Goal: Transaction & Acquisition: Purchase product/service

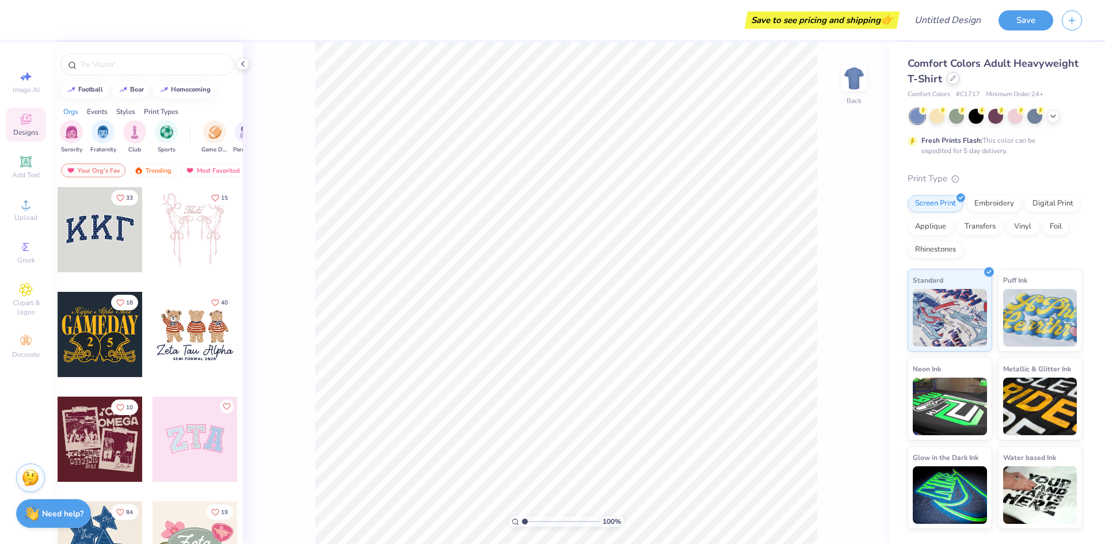
click at [947, 78] on div at bounding box center [952, 78] width 13 height 13
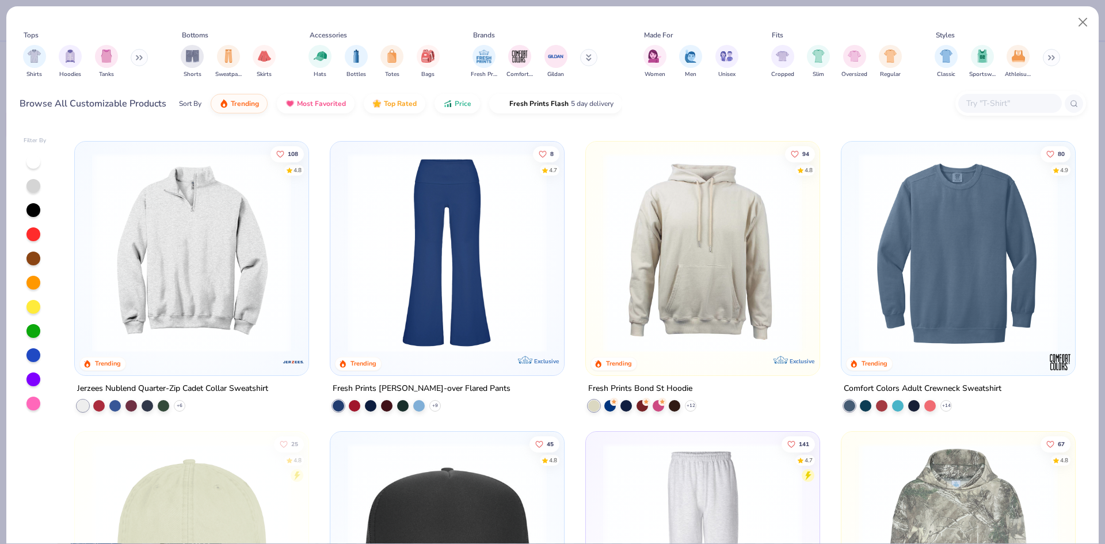
scroll to position [1841, 0]
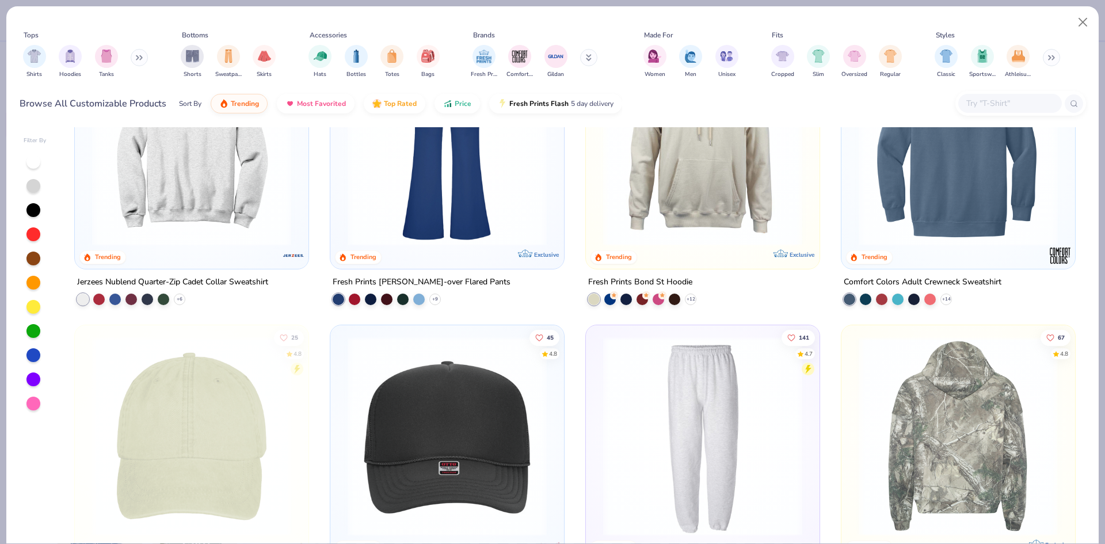
click at [958, 442] on img at bounding box center [957, 436] width 211 height 199
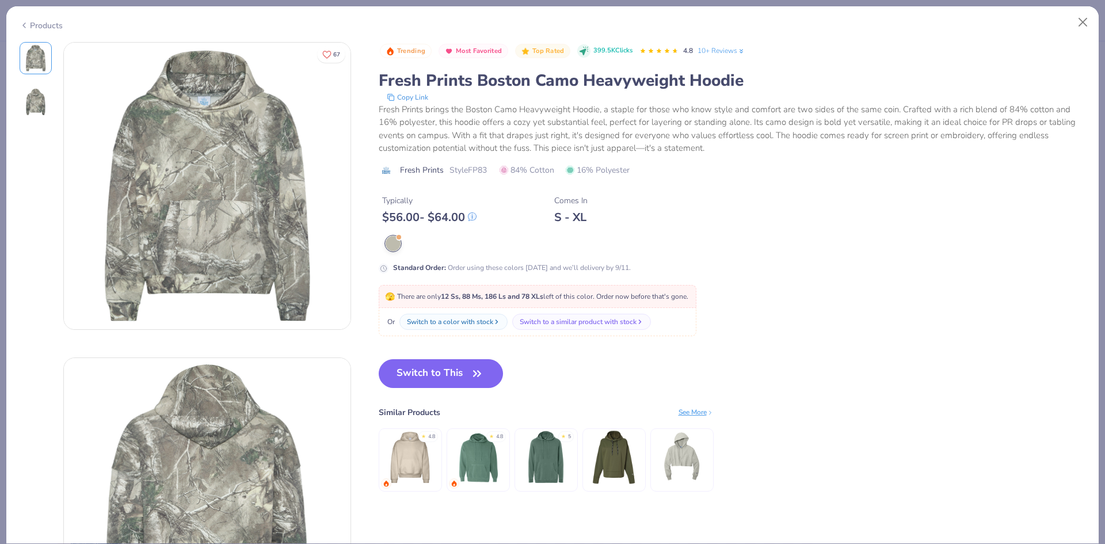
drag, startPoint x: 404, startPoint y: 383, endPoint x: 398, endPoint y: 388, distance: 7.8
click at [402, 386] on button "Switch to This" at bounding box center [441, 373] width 125 height 29
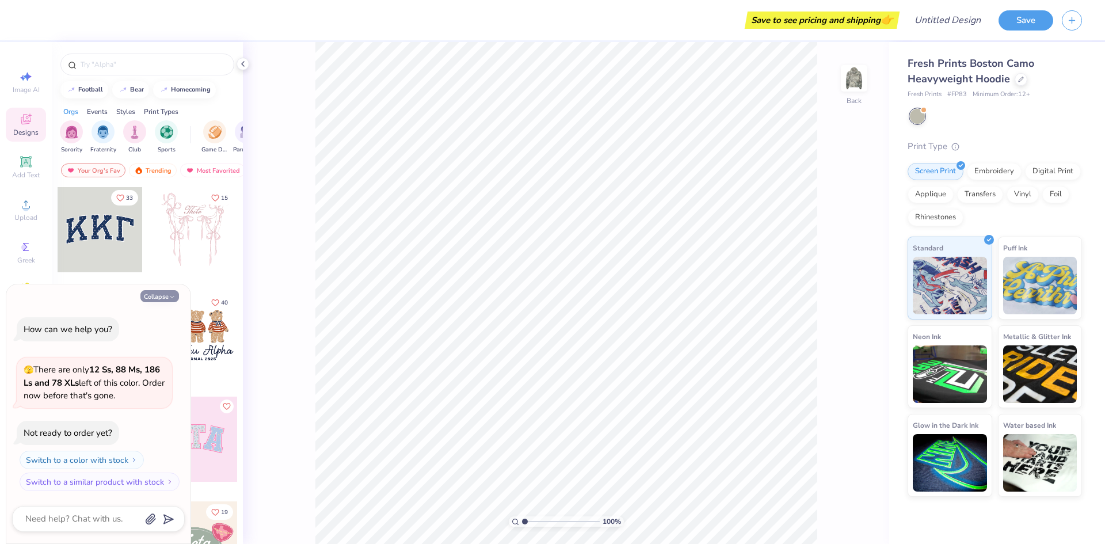
click at [164, 299] on button "Collapse" at bounding box center [159, 296] width 39 height 12
type textarea "x"
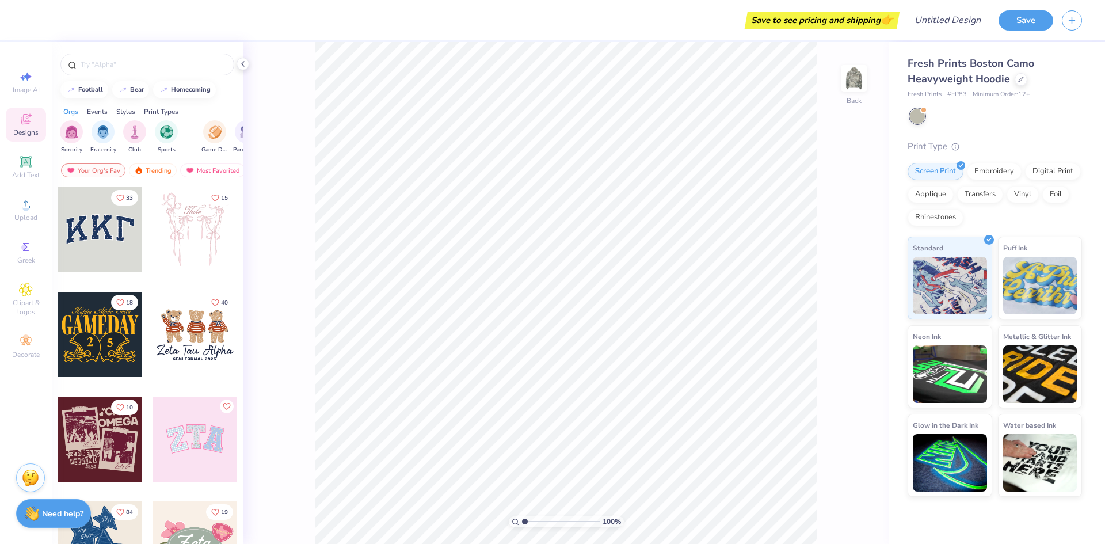
click at [32, 166] on icon at bounding box center [26, 162] width 14 height 14
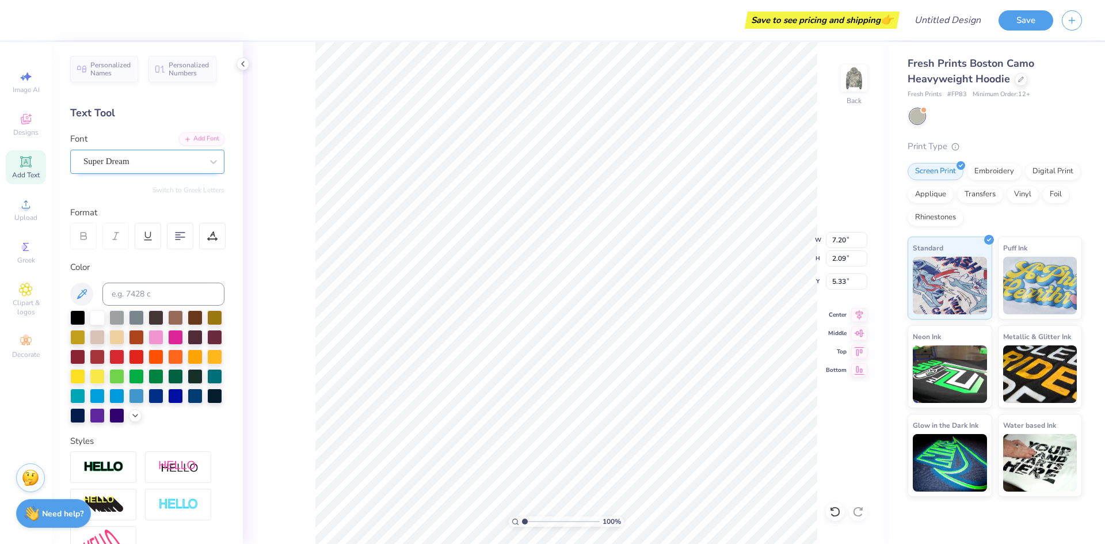
drag, startPoint x: 197, startPoint y: 167, endPoint x: 189, endPoint y: 172, distance: 10.1
click at [203, 168] on div at bounding box center [213, 161] width 21 height 21
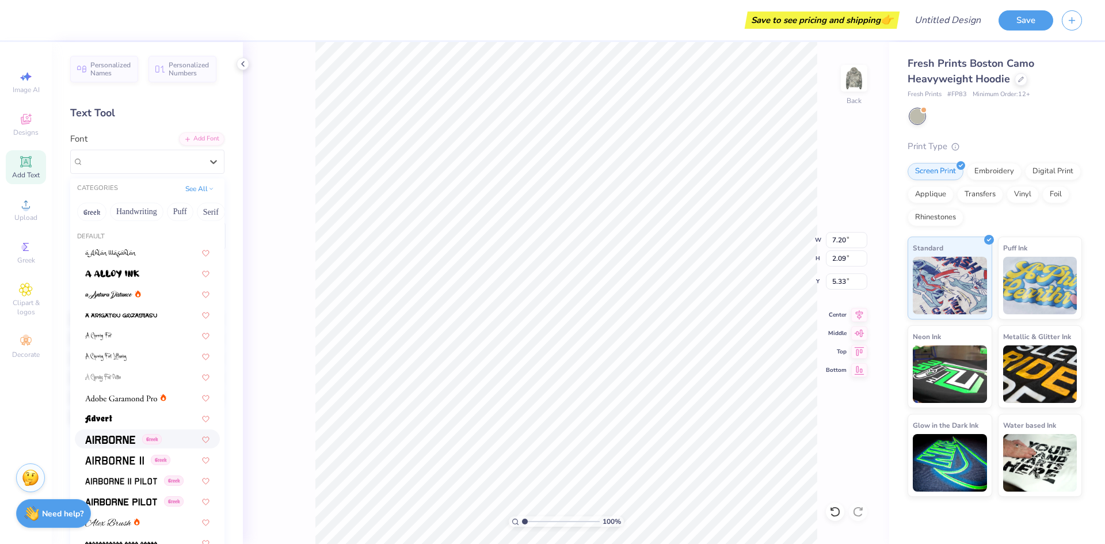
click at [113, 445] on div "Greek" at bounding box center [147, 438] width 145 height 19
type input "6.89"
type input "2.18"
type input "5.28"
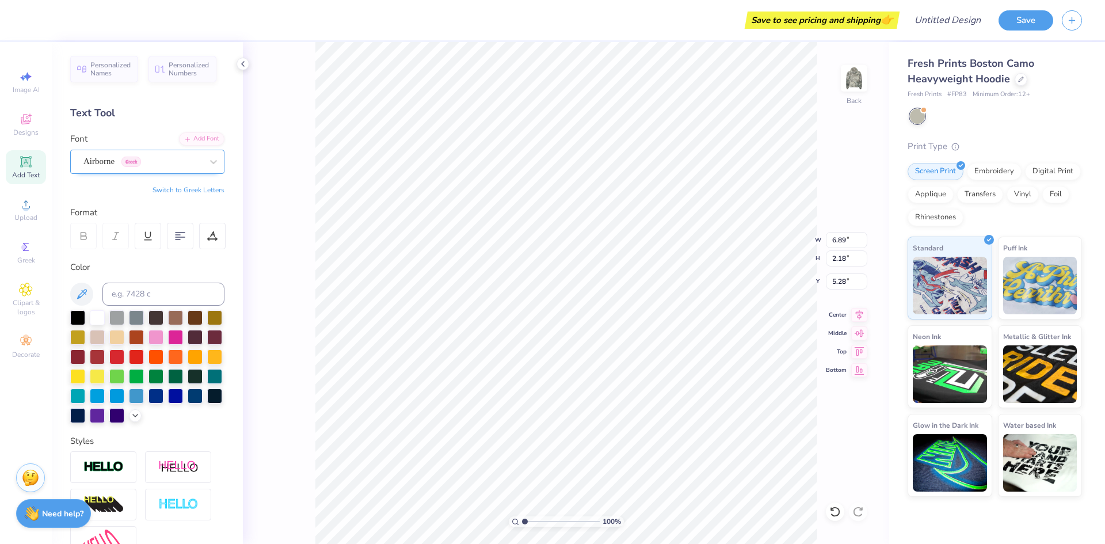
click at [162, 171] on div "Airborne Greek" at bounding box center [147, 162] width 154 height 24
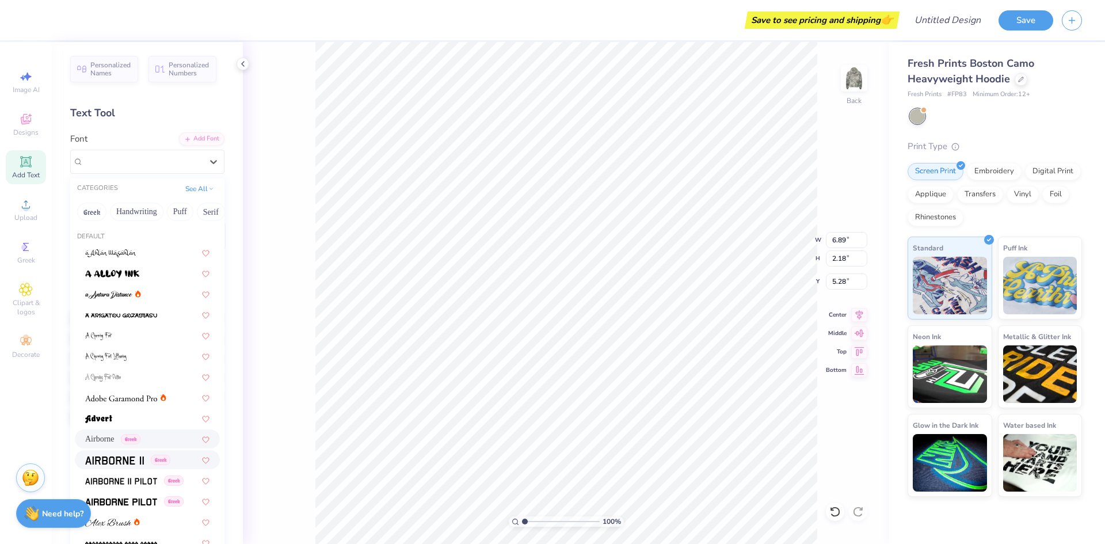
click at [129, 459] on img at bounding box center [114, 460] width 59 height 8
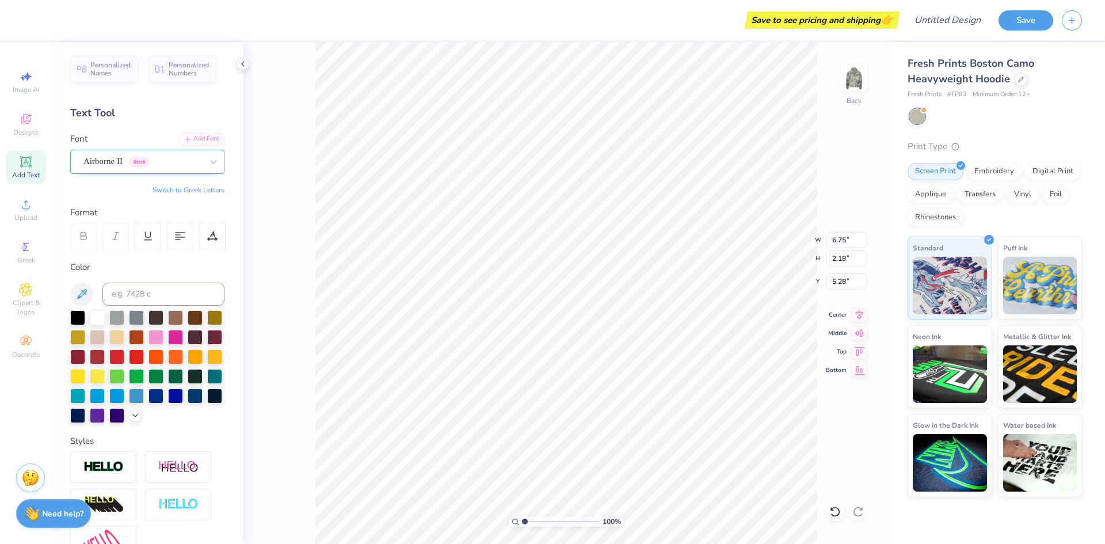
click at [169, 163] on div "Airborne II Greek" at bounding box center [142, 161] width 121 height 18
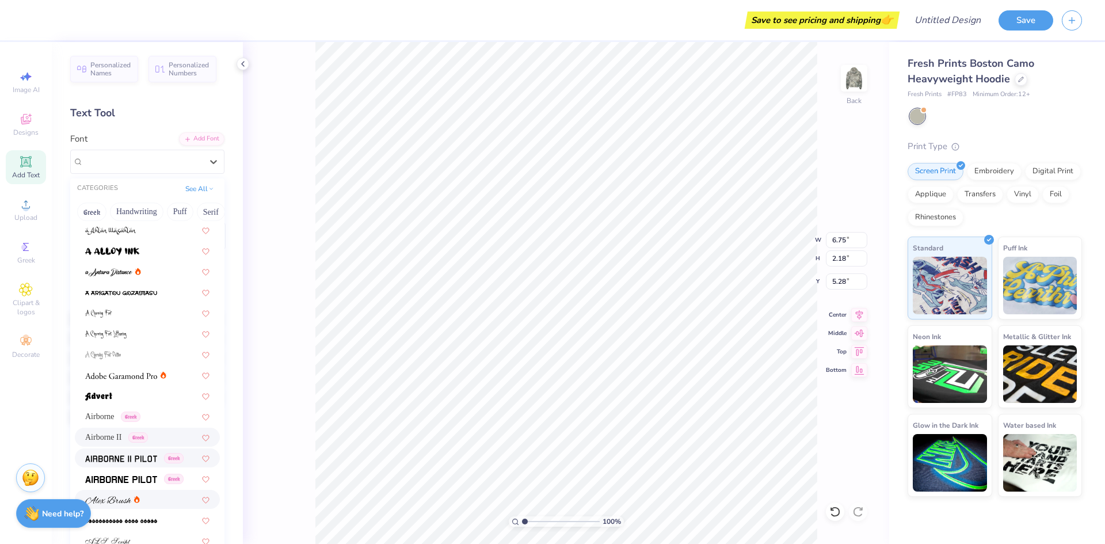
scroll to position [58, 0]
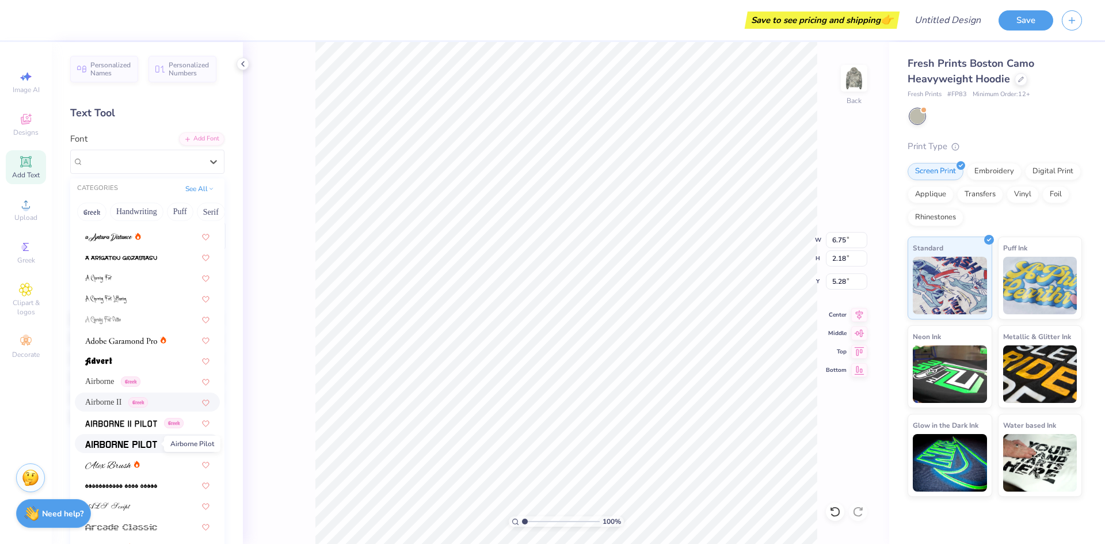
click at [135, 444] on img at bounding box center [121, 444] width 72 height 8
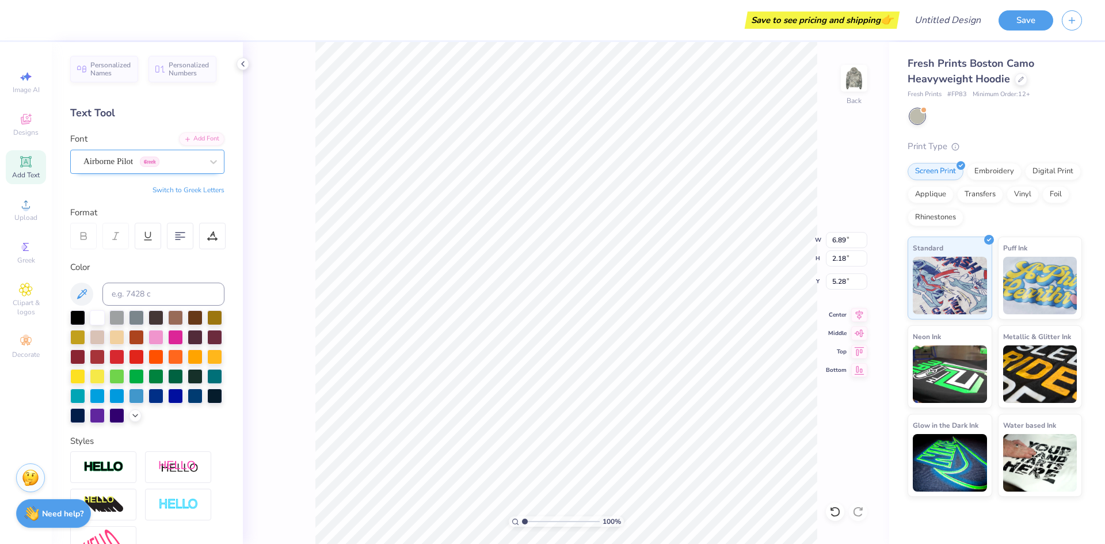
click at [180, 169] on div at bounding box center [142, 162] width 119 height 16
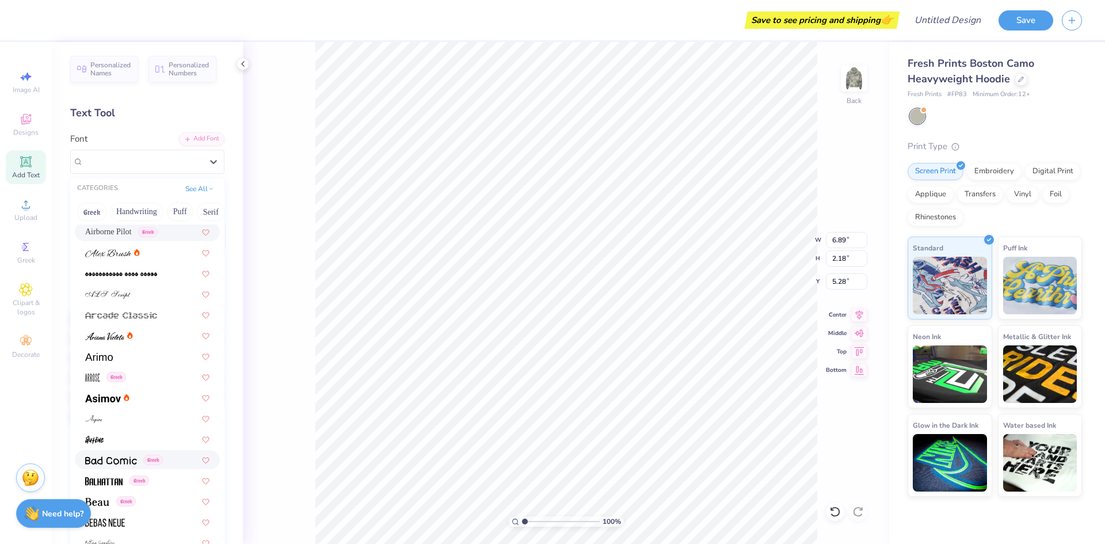
scroll to position [288, 0]
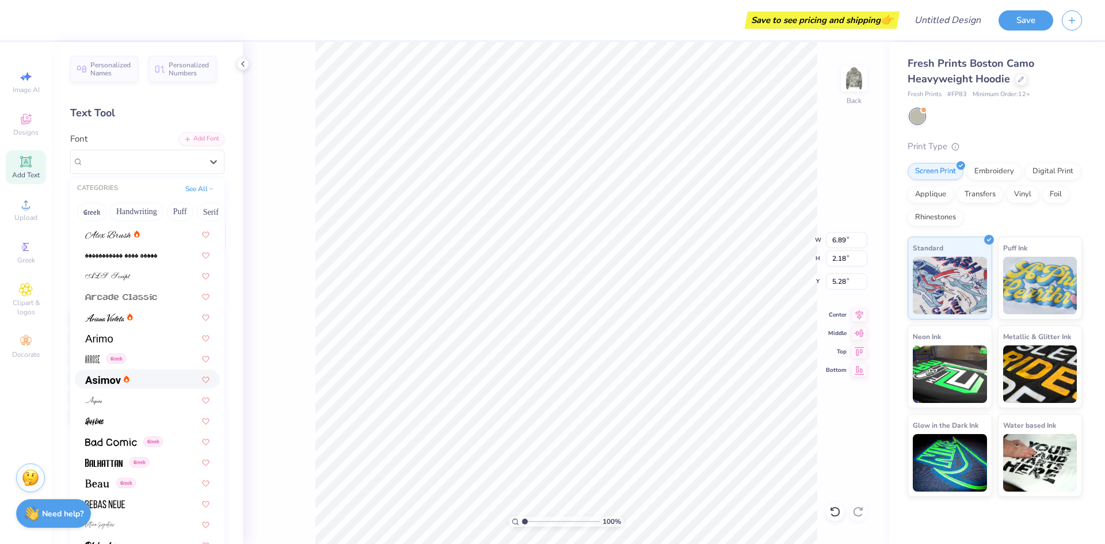
click at [84, 381] on div at bounding box center [147, 378] width 145 height 19
type input "7.13"
type input "2.12"
type input "5.32"
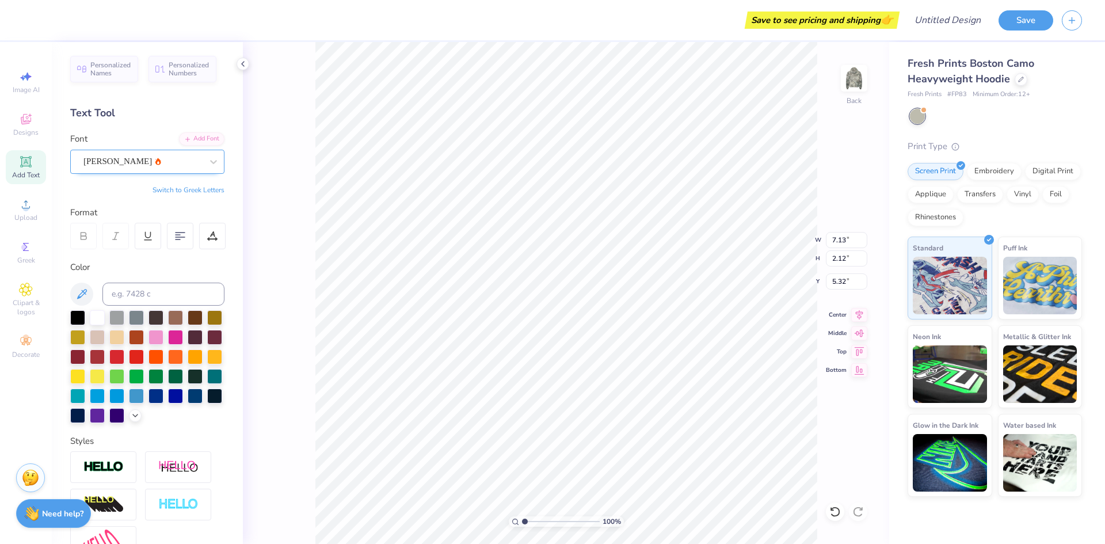
click at [174, 154] on div at bounding box center [142, 162] width 119 height 16
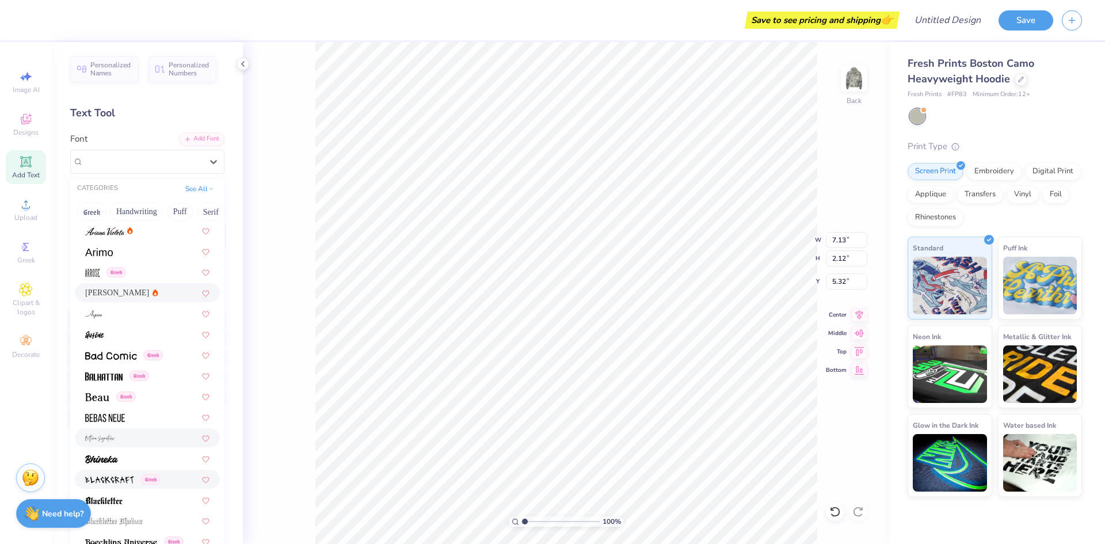
scroll to position [403, 0]
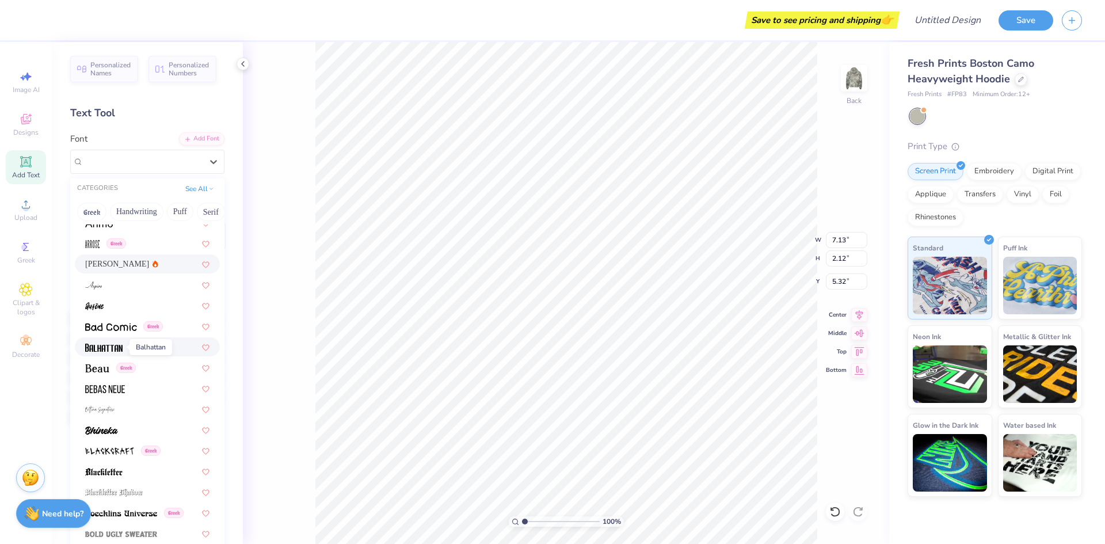
click at [97, 347] on img at bounding box center [103, 347] width 37 height 8
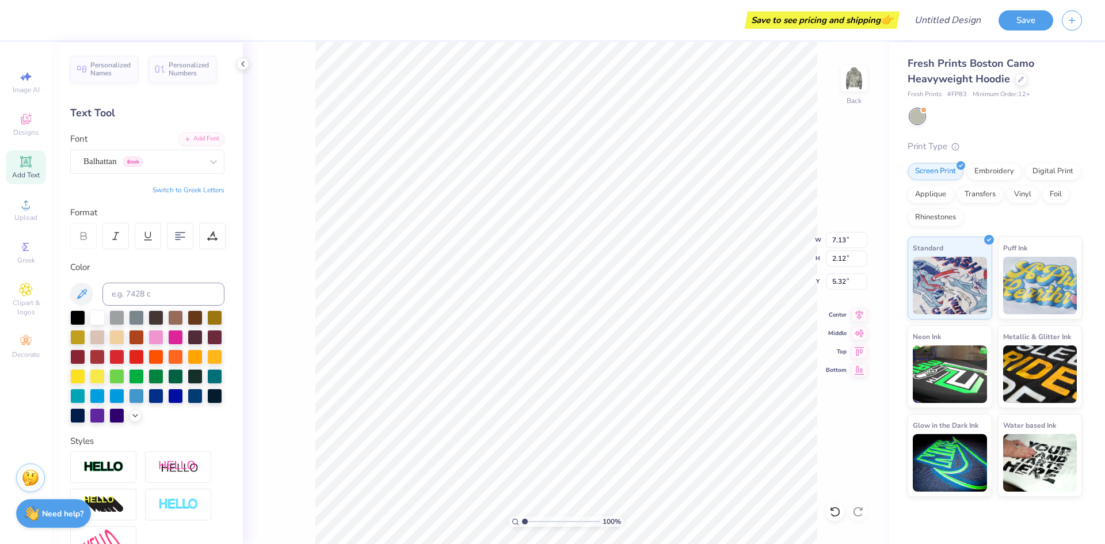
type input "5.02"
type input "2.42"
type input "5.17"
click at [210, 157] on icon at bounding box center [214, 162] width 12 height 12
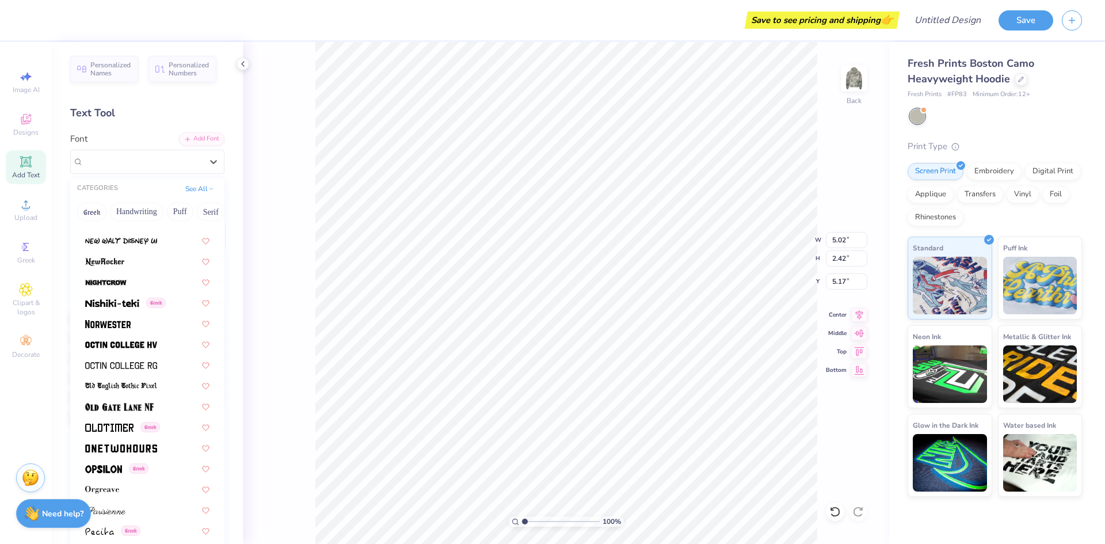
scroll to position [4430, 0]
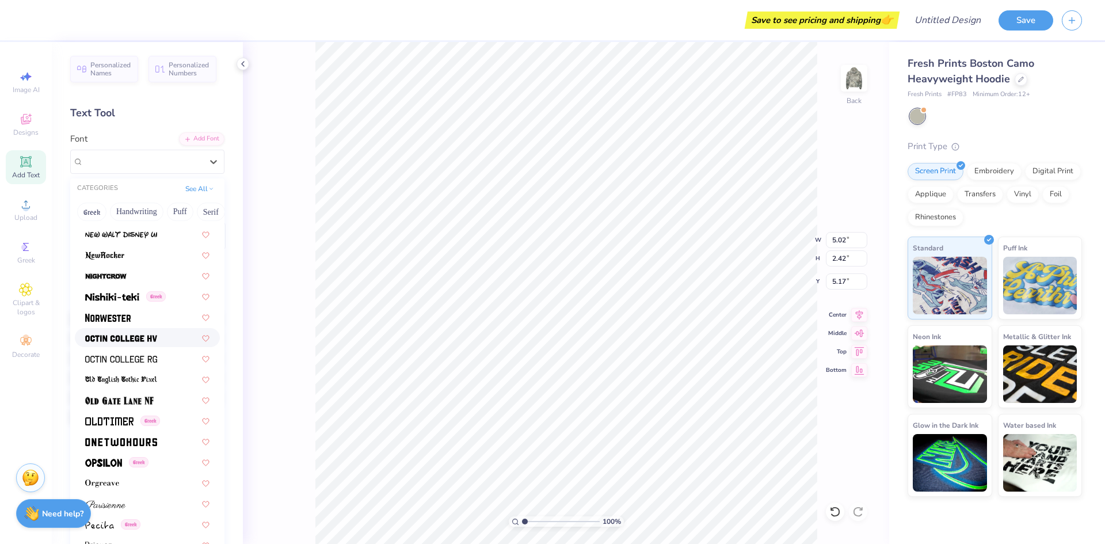
click at [162, 341] on div at bounding box center [147, 337] width 124 height 12
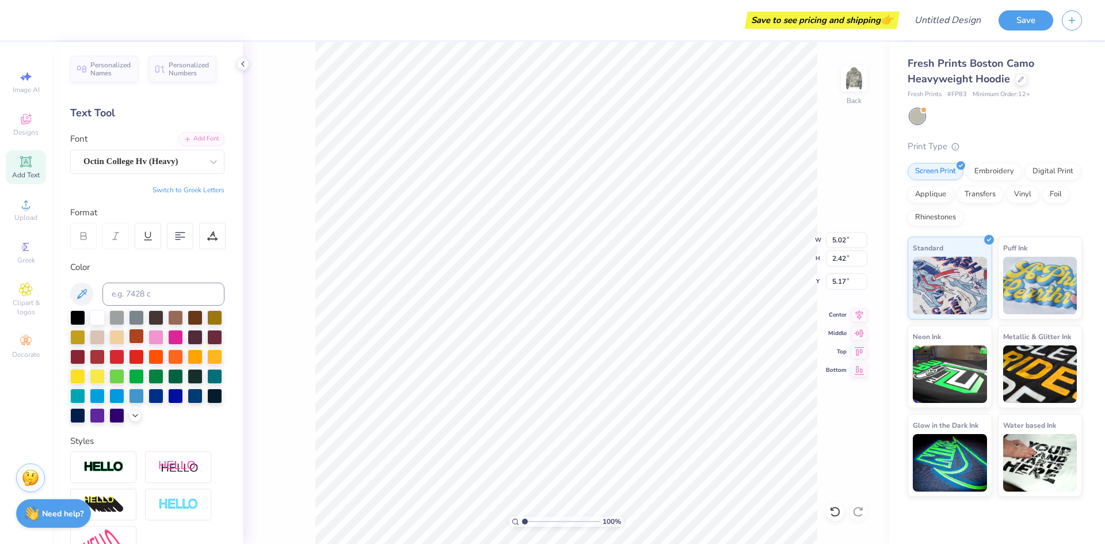
type input "6.35"
type input "2.08"
type input "5.33"
type textarea "T"
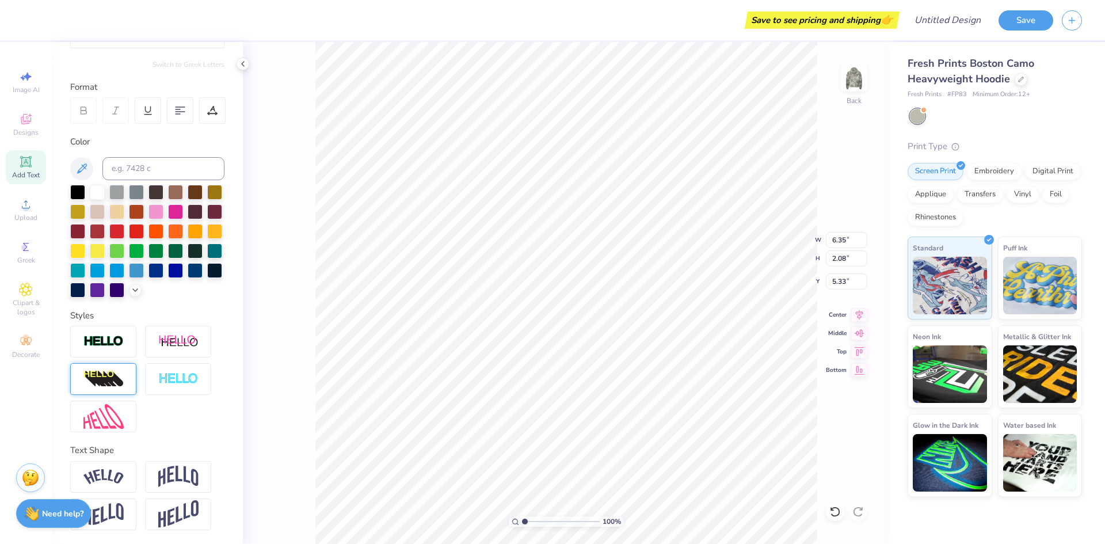
scroll to position [145, 0]
type textarea "SIg Delt"
click at [193, 477] on img at bounding box center [178, 476] width 40 height 22
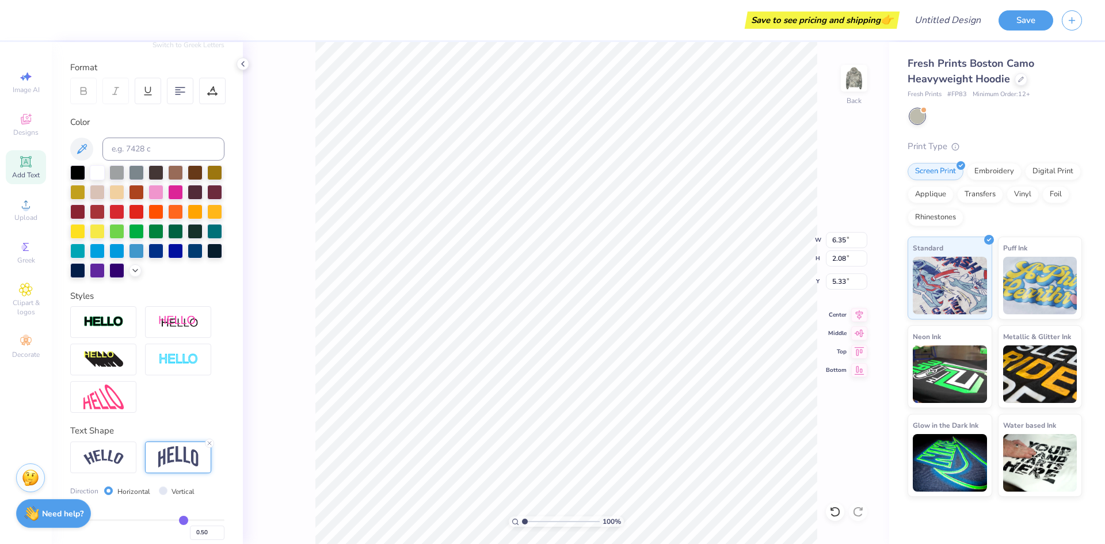
click at [178, 468] on img at bounding box center [178, 457] width 40 height 22
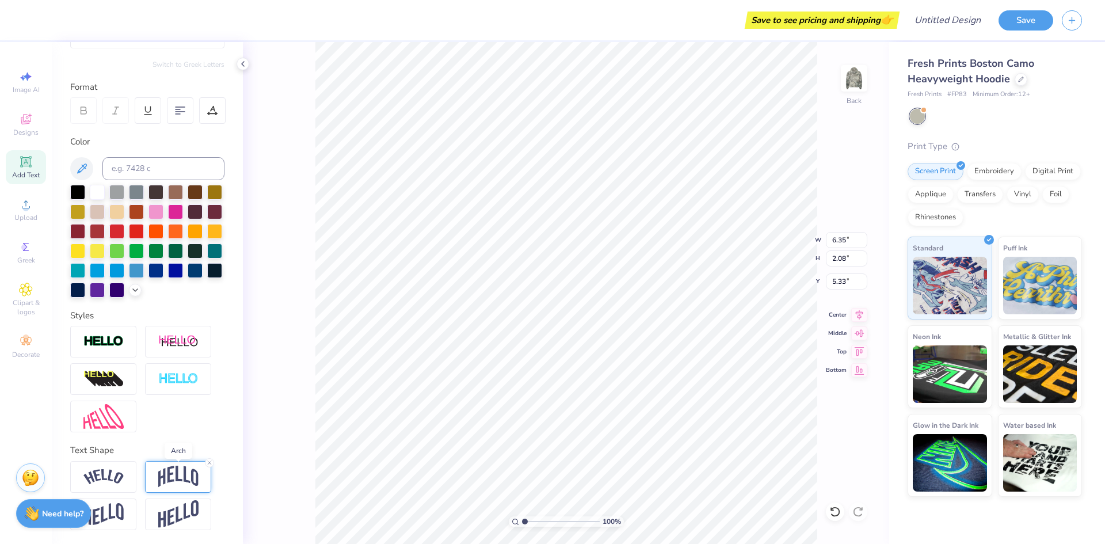
click at [182, 482] on img at bounding box center [178, 476] width 40 height 22
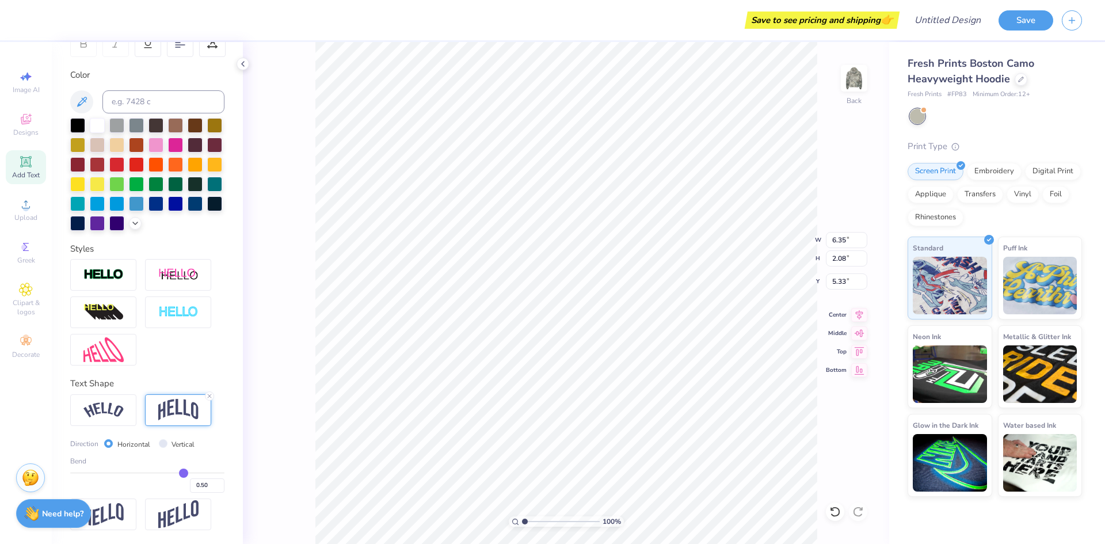
scroll to position [212, 0]
type input "0.54"
type input "0.56"
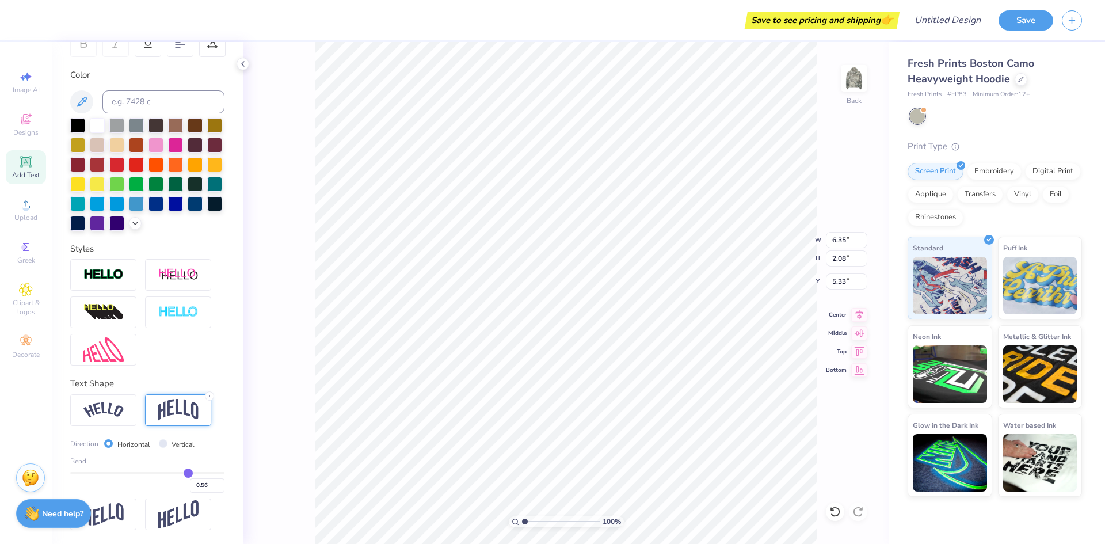
type input "0.6"
type input "0.60"
type input "0.64"
type input "0.66"
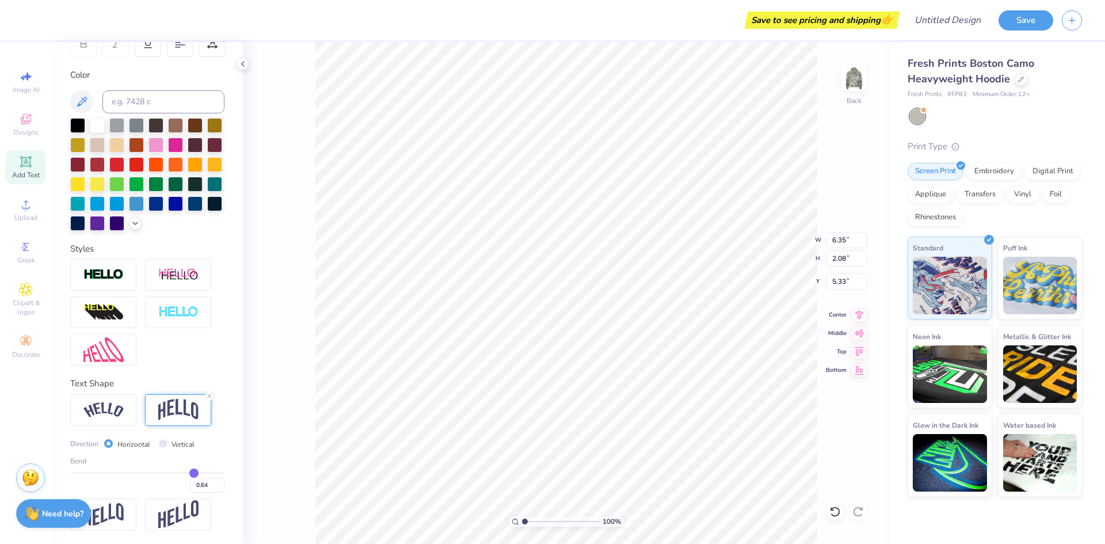
type input "0.66"
type input "0.68"
type input "0.69"
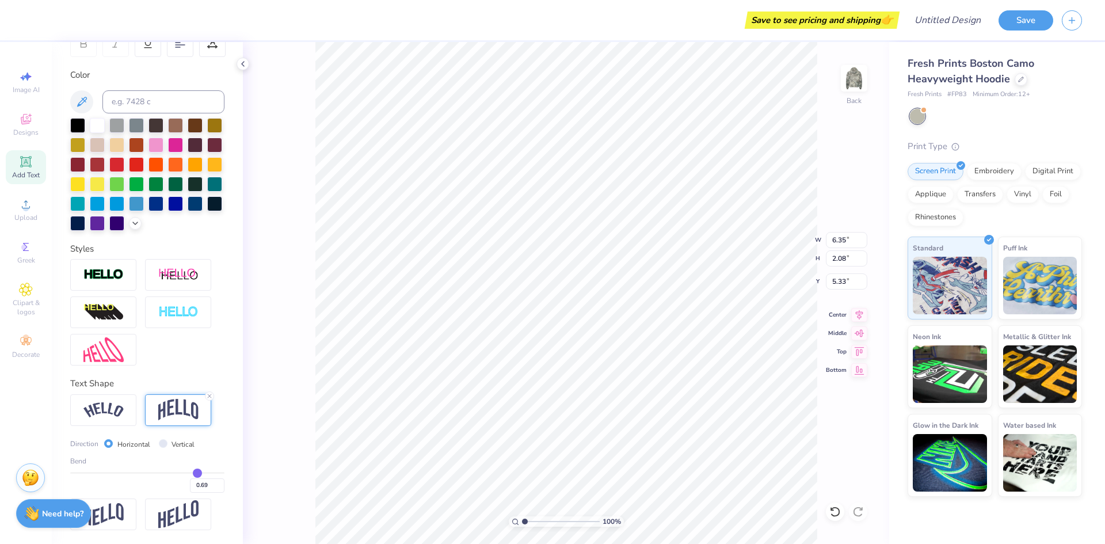
type input "0.71"
type input "0.73"
type input "0.74"
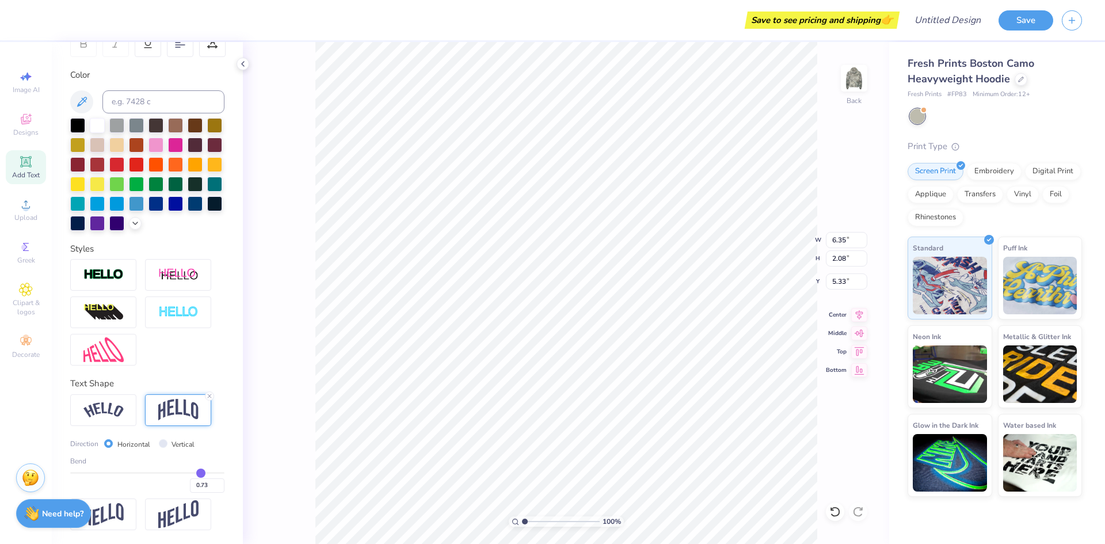
type input "0.74"
type input "0.75"
type input "0.76"
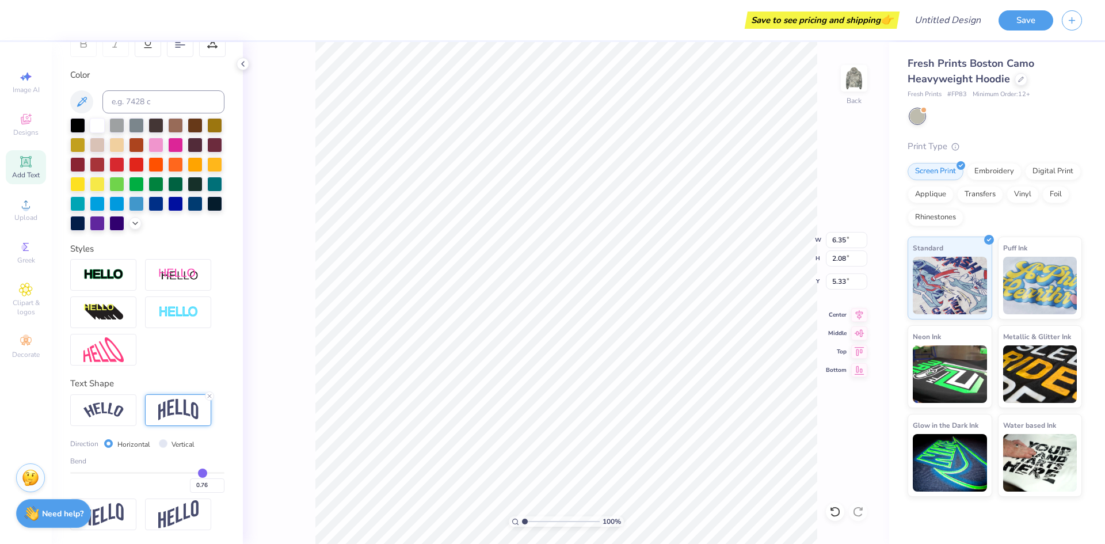
type input "0.78"
type input "0.8"
type input "0.80"
type input "0.81"
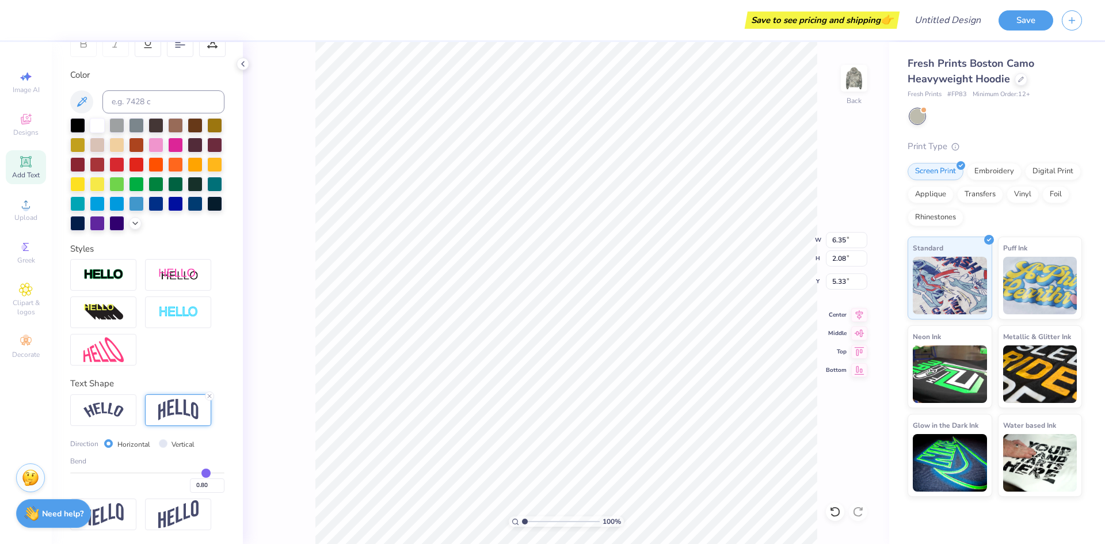
type input "0.81"
type input "0.82"
type input "0.84"
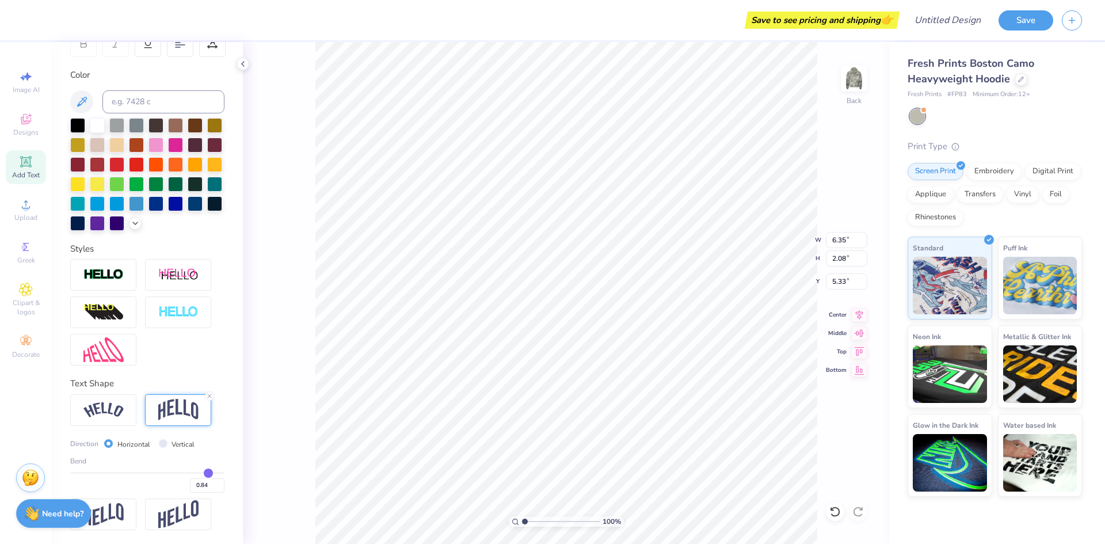
type input "0.86"
type input "0.87"
type input "0.9"
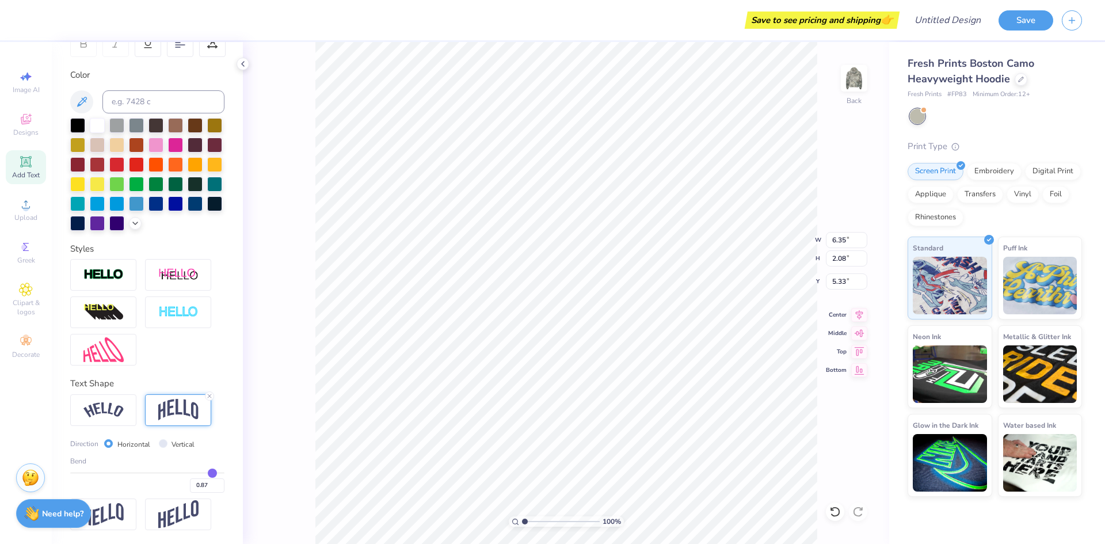
type input "0.90"
type input "0.92"
type input "0.94"
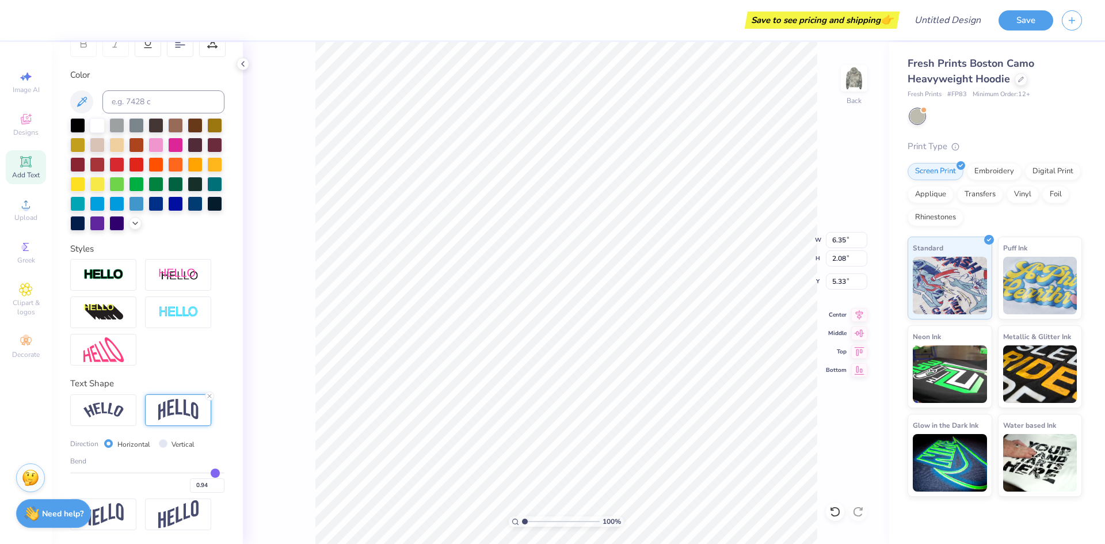
type input "0.95"
type input "0.92"
type input "0.86"
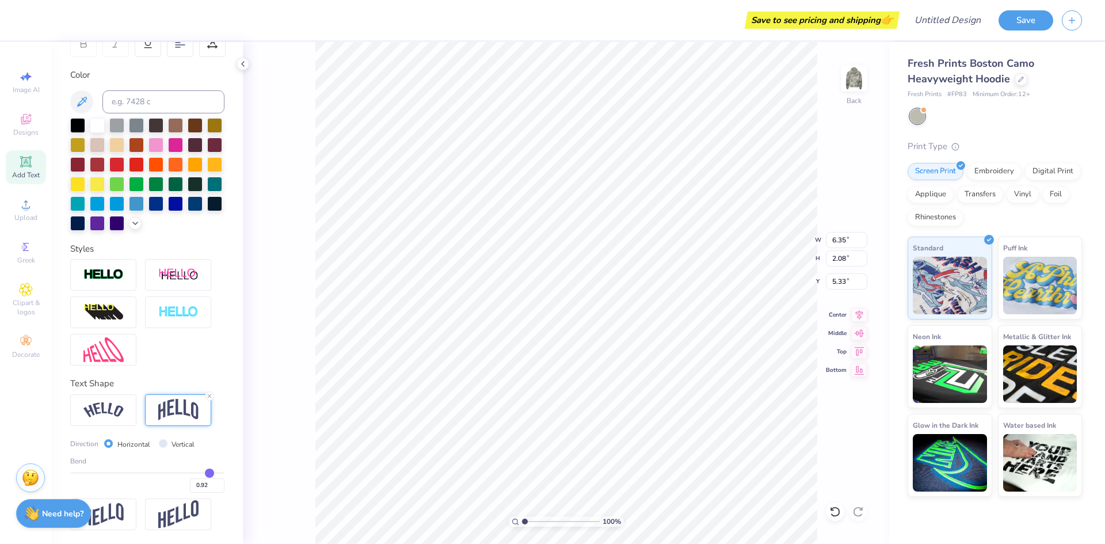
type input "0.86"
type input "0.82"
type input "0.8"
type input "0.80"
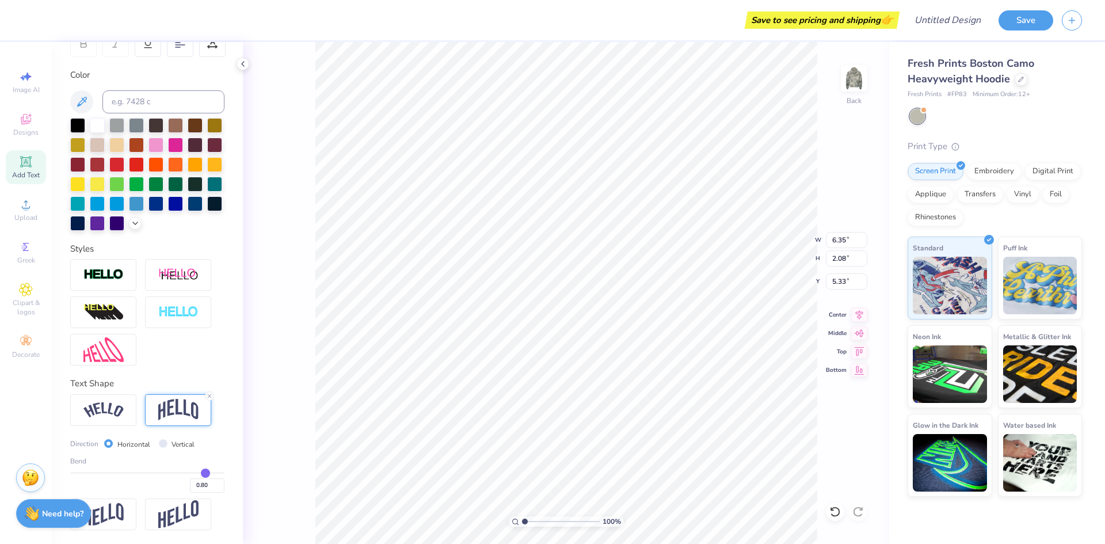
type input "0.78"
type input "0.74"
type input "0.68"
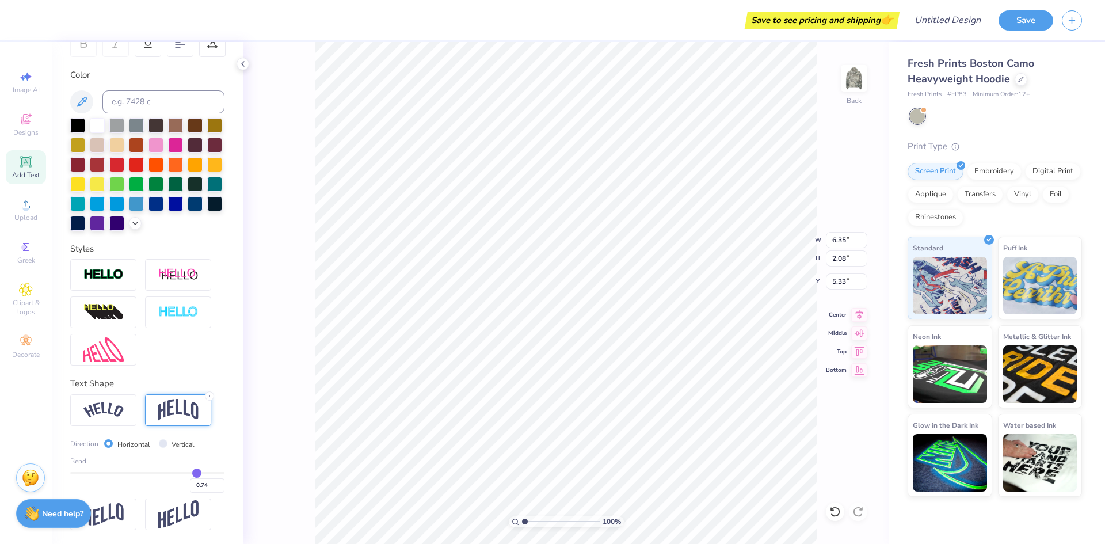
type input "0.68"
type input "0.65"
type input "0.59"
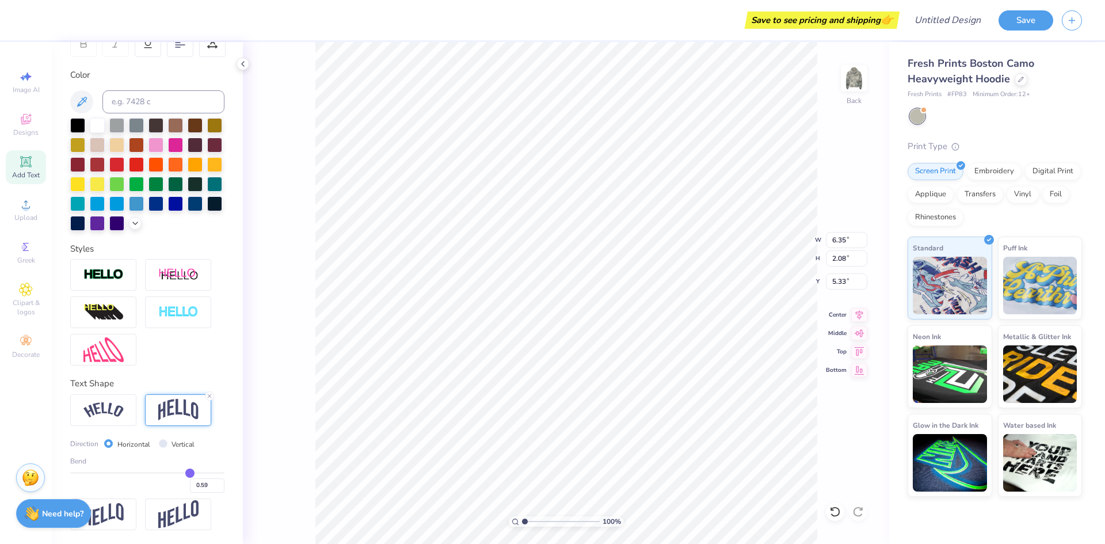
type input "0.54"
type input "0.5"
type input "0.50"
type input "0.48"
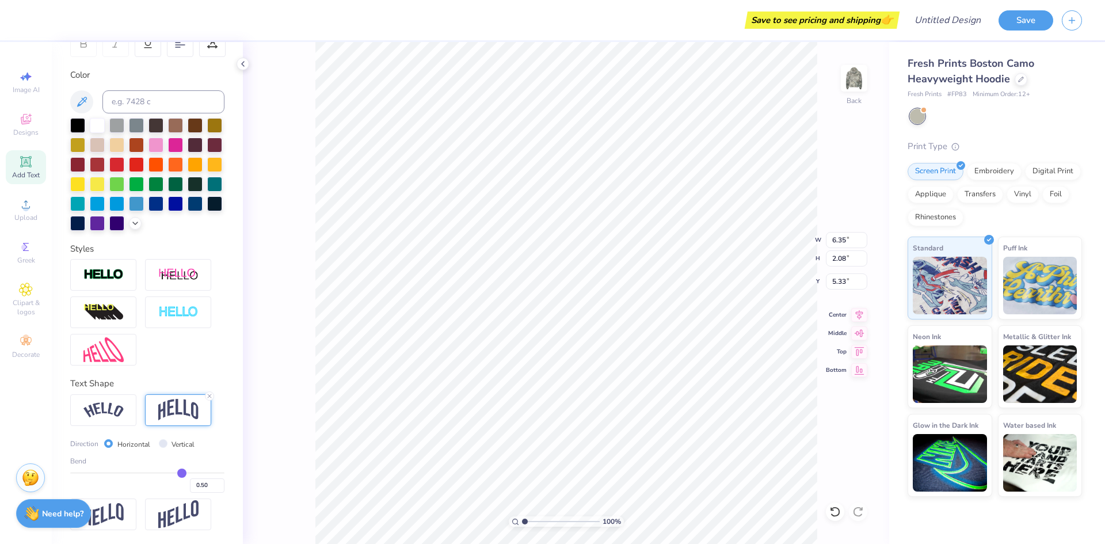
type input "0.48"
type input "0.46"
type input "0.44"
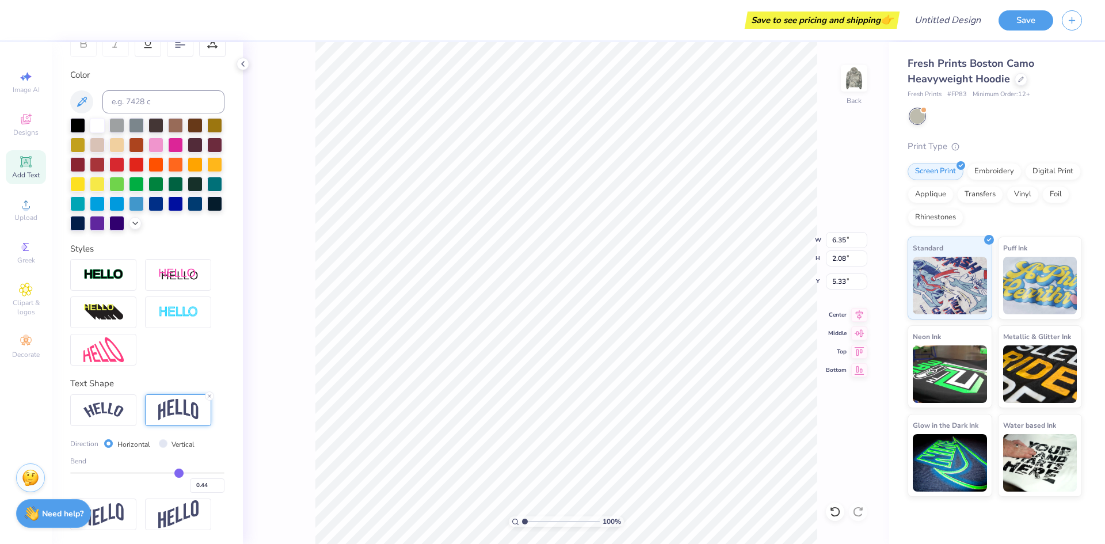
type input "0.43"
type input "0.42"
type input "0.41"
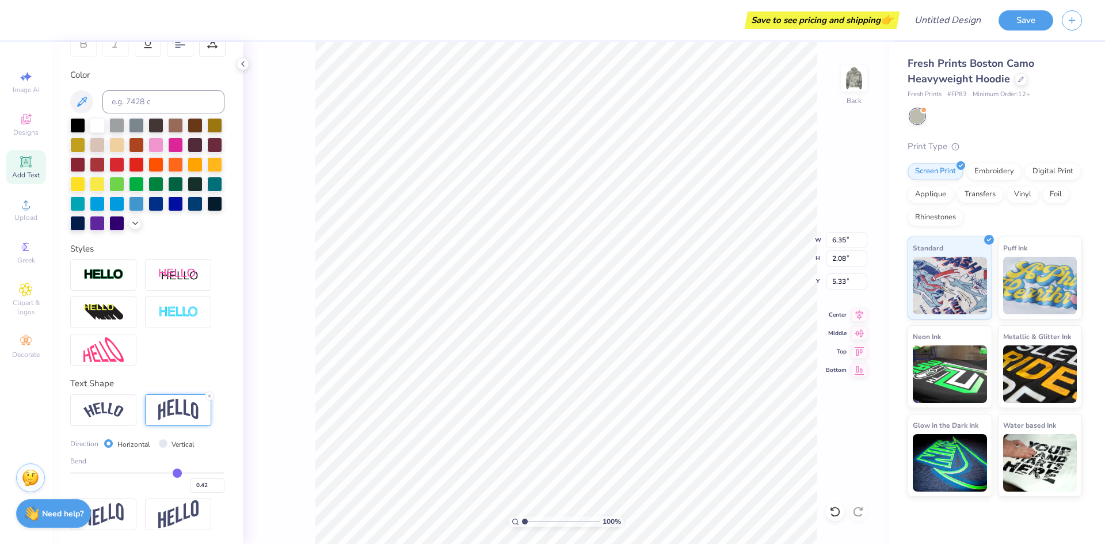
type input "0.41"
type input "0.39"
type input "0.35"
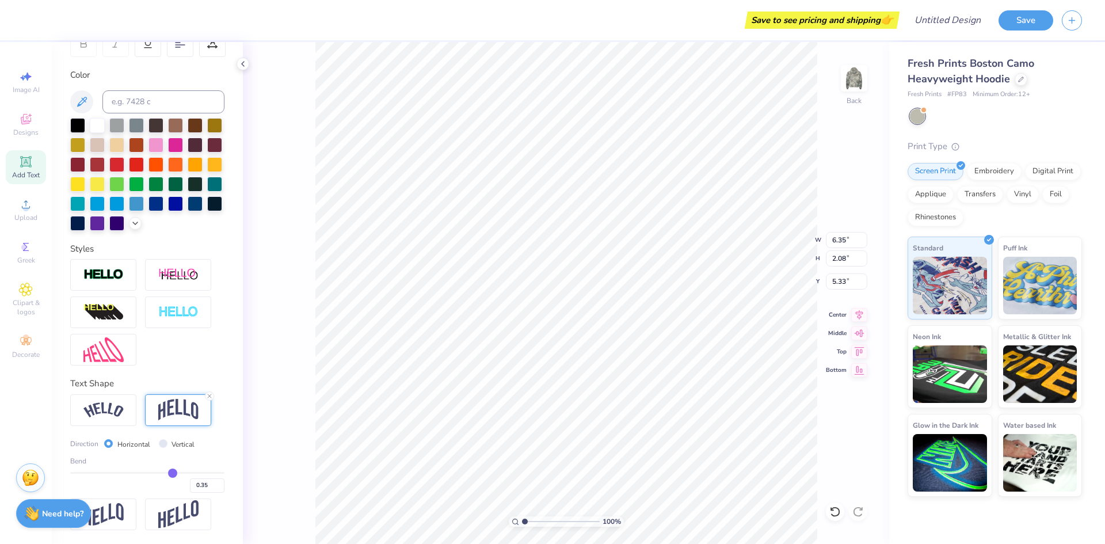
type input "0.32"
type input "0.27"
type input "0.23"
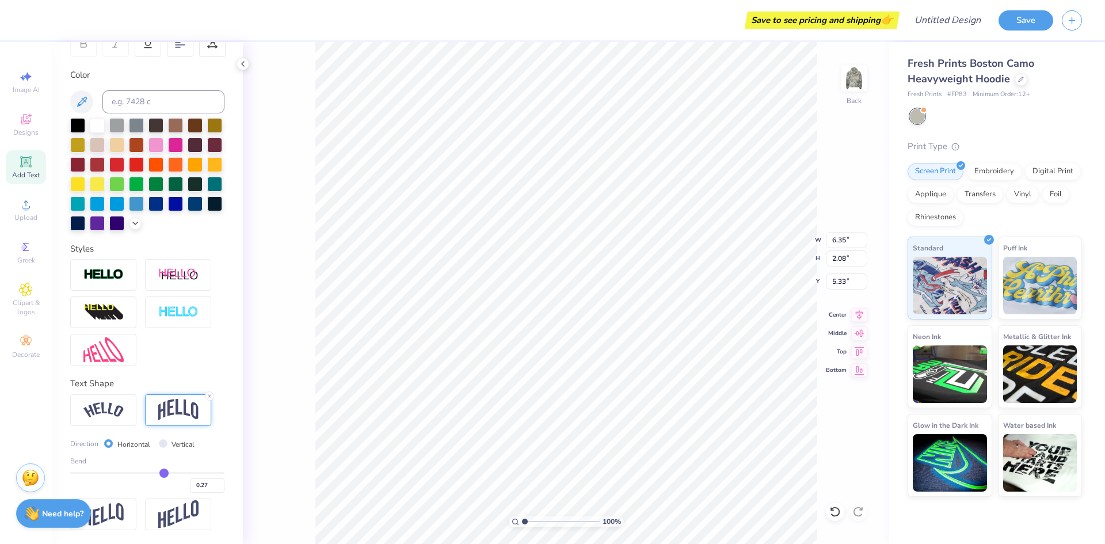
type input "0.23"
type input "0.19"
type input "0.13"
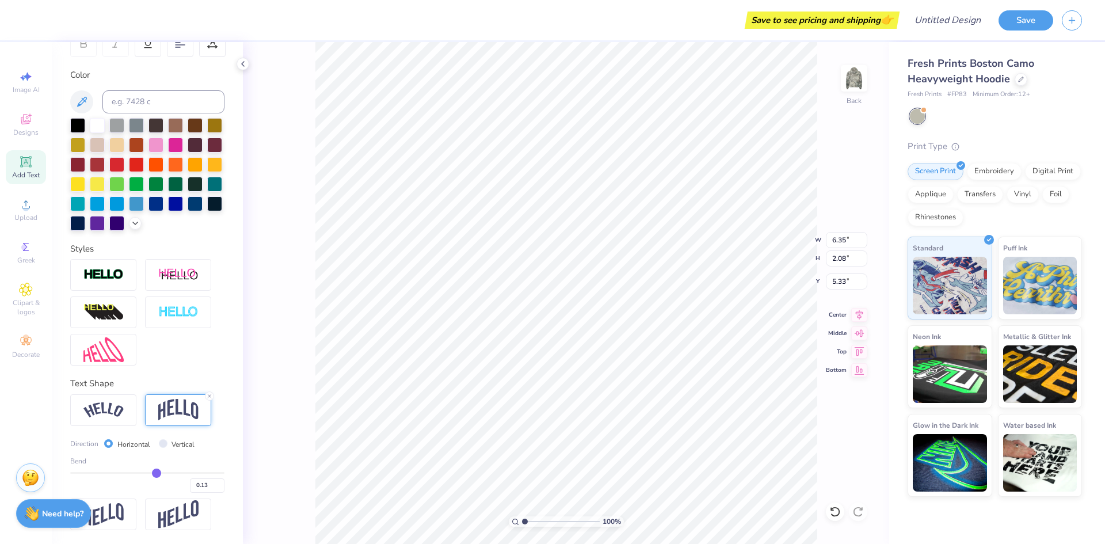
type input "0.05"
type input "0"
type input "0.00"
type input "-0.05"
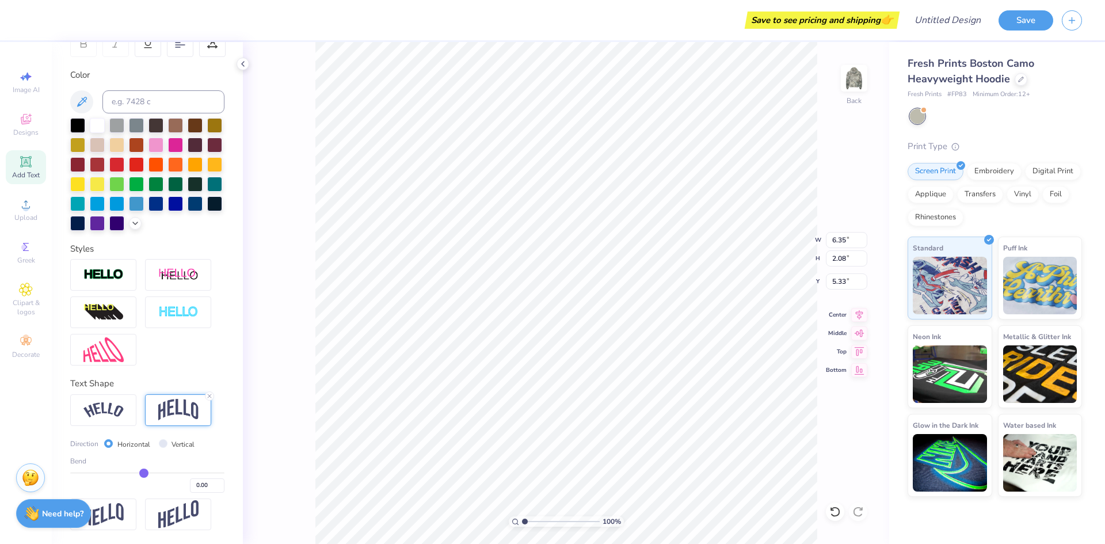
type input "-0.05"
type input "-0.11"
type input "-0.16"
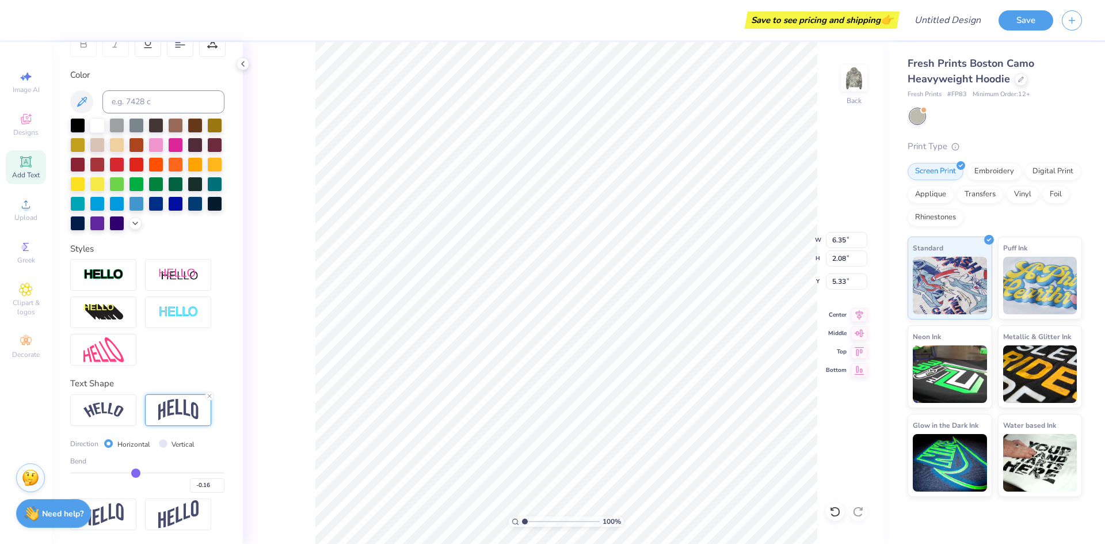
type input "-0.22"
type input "-0.25"
type input "-0.26"
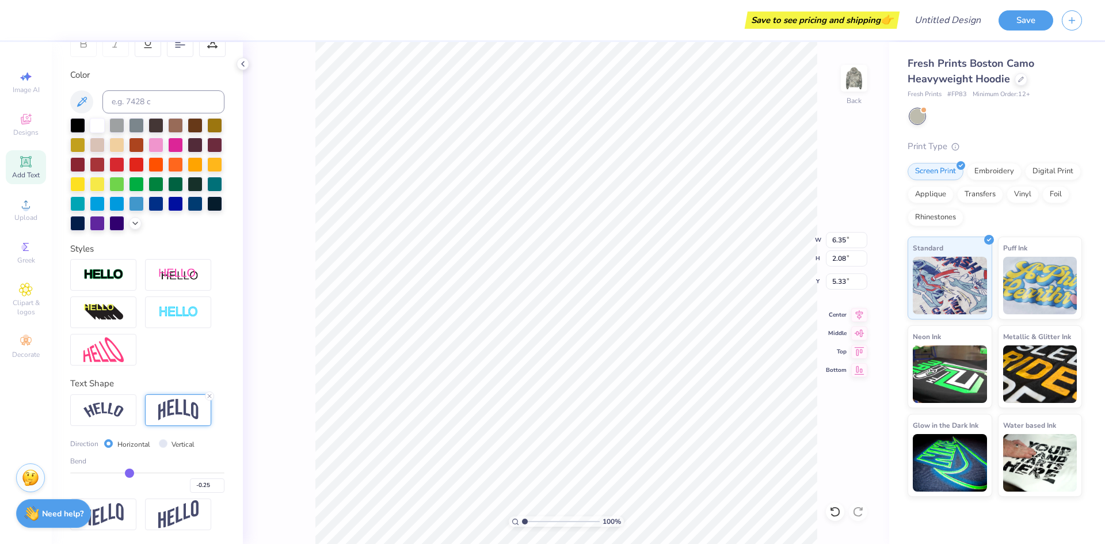
type input "-0.26"
drag, startPoint x: 177, startPoint y: 472, endPoint x: 125, endPoint y: 483, distance: 52.2
click at [125, 474] on input "range" at bounding box center [147, 473] width 154 height 2
type input "-0.29"
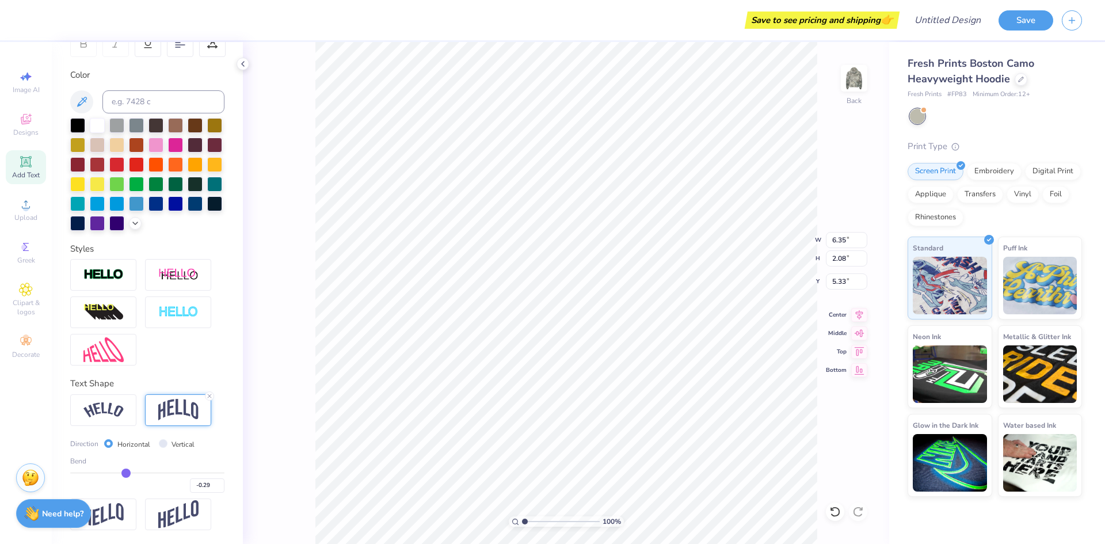
type input "-0.32"
type input "-0.35"
type input "-0.38"
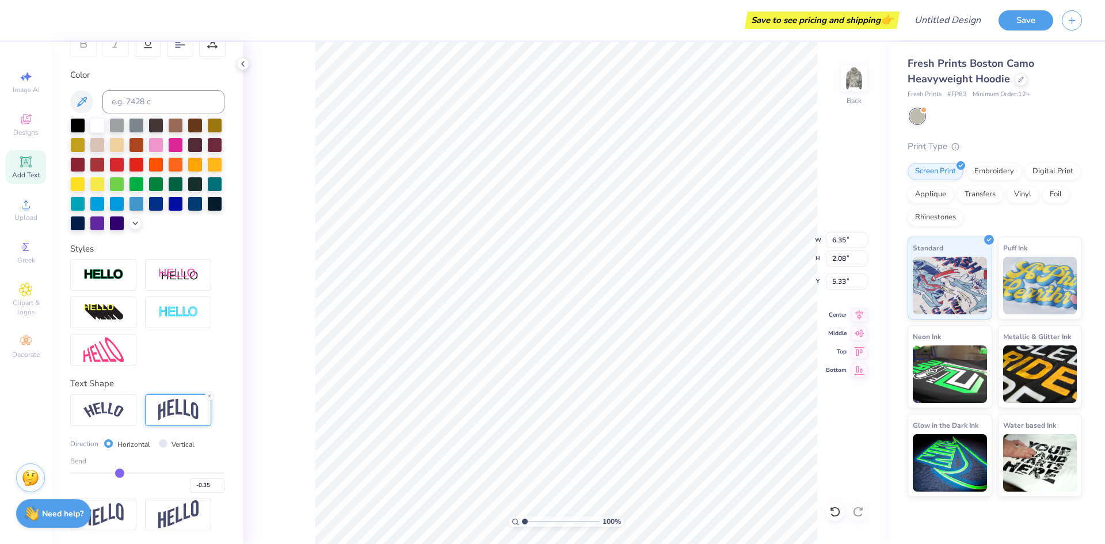
type input "-0.38"
type input "-0.42"
type input "-0.46"
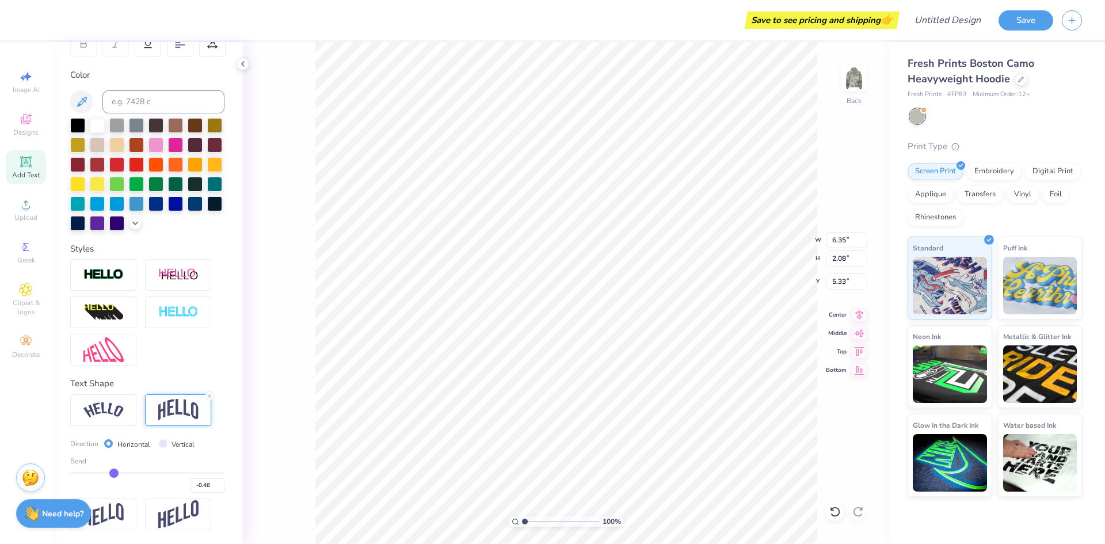
type input "-0.51"
type input "-0.53"
type input "-0.54"
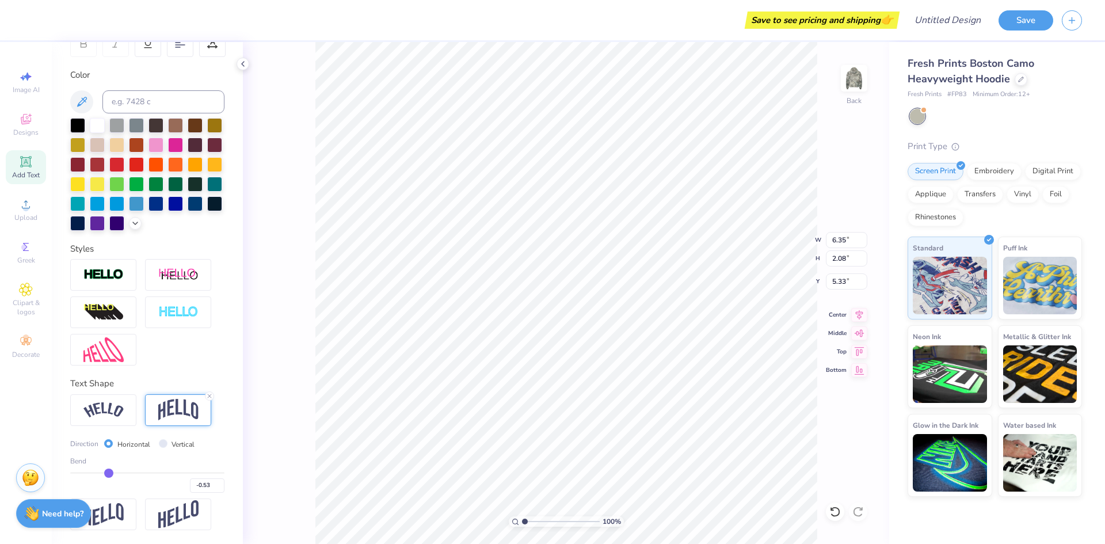
type input "-0.54"
type input "-0.55"
type input "-0.56"
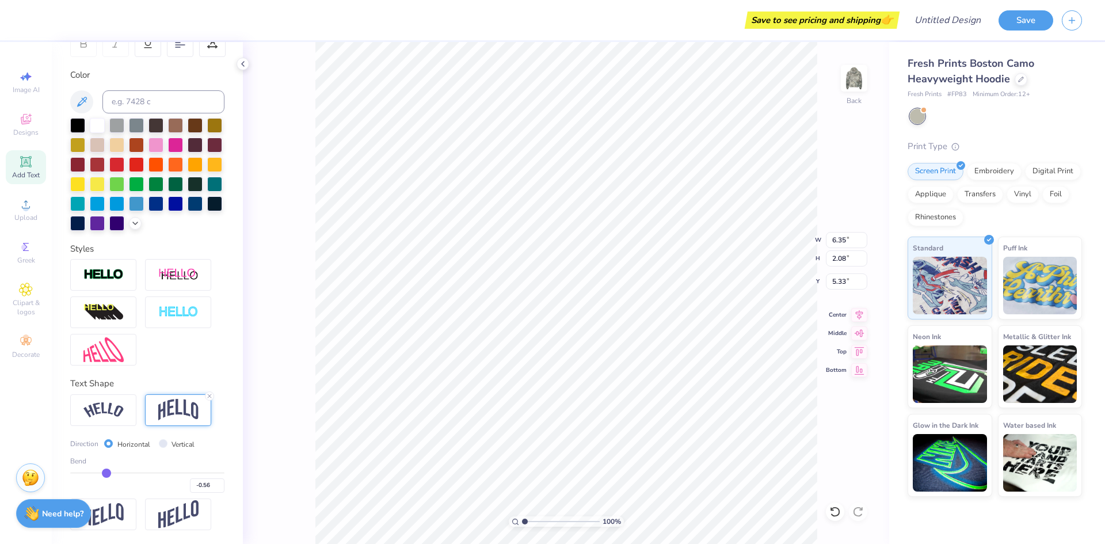
type input "-0.57"
type input "-0.58"
type input "-0.59"
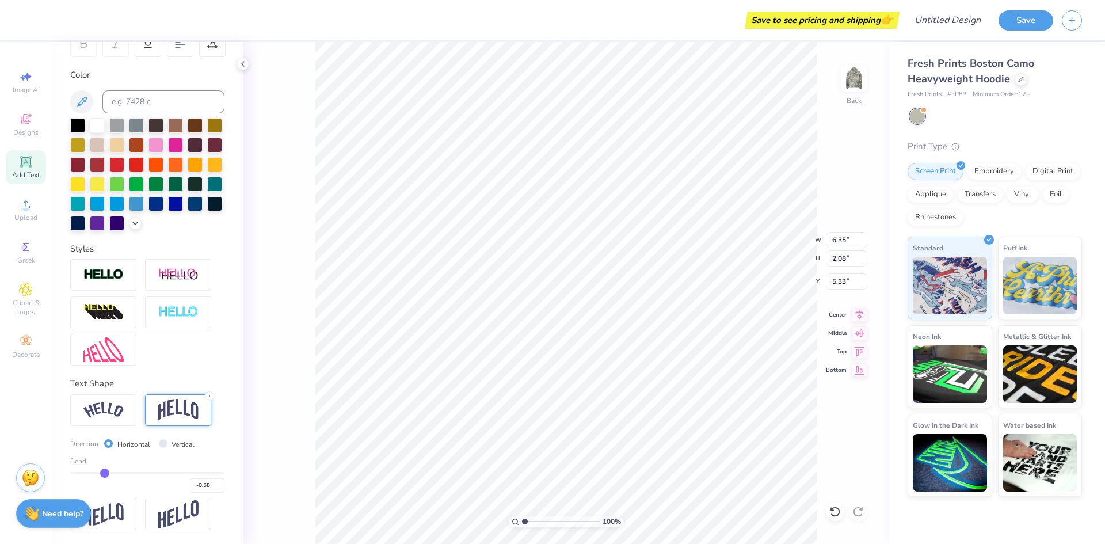
type input "-0.59"
type input "-0.61"
type input "-0.65"
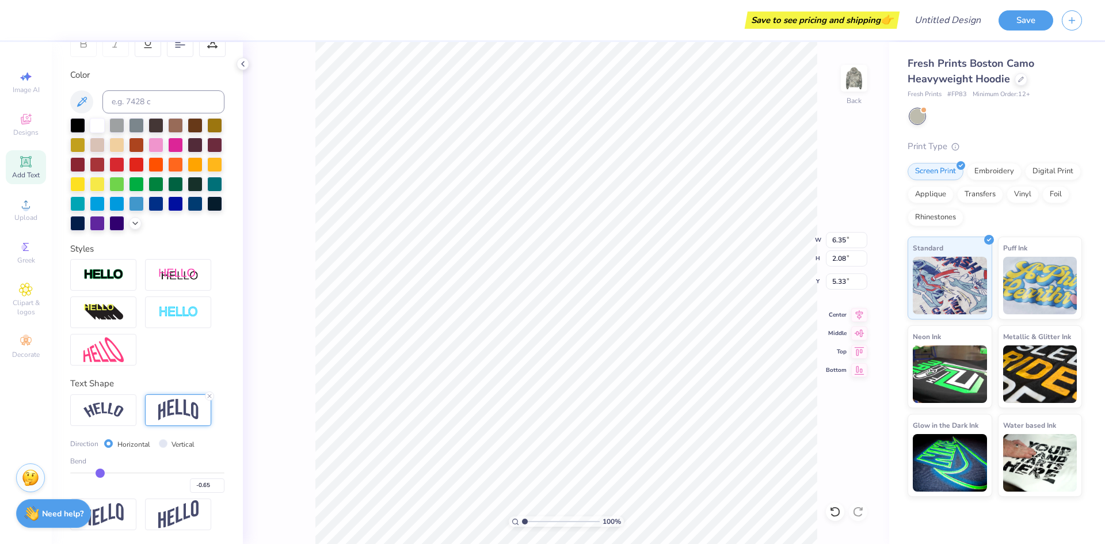
type input "-0.67"
type input "-0.71"
type input "-0.73"
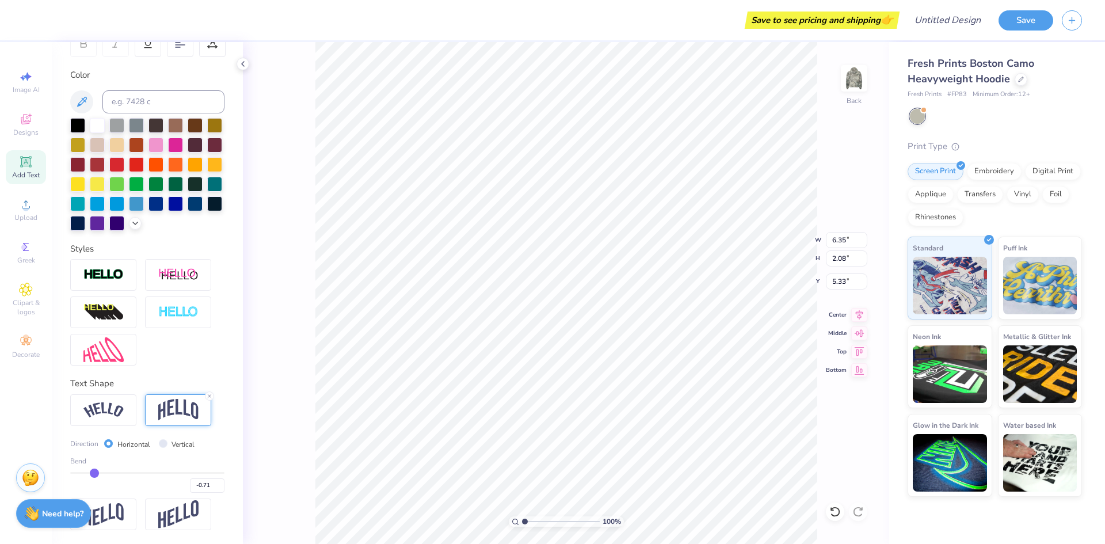
type input "-0.73"
type input "-0.76"
type input "-0.77"
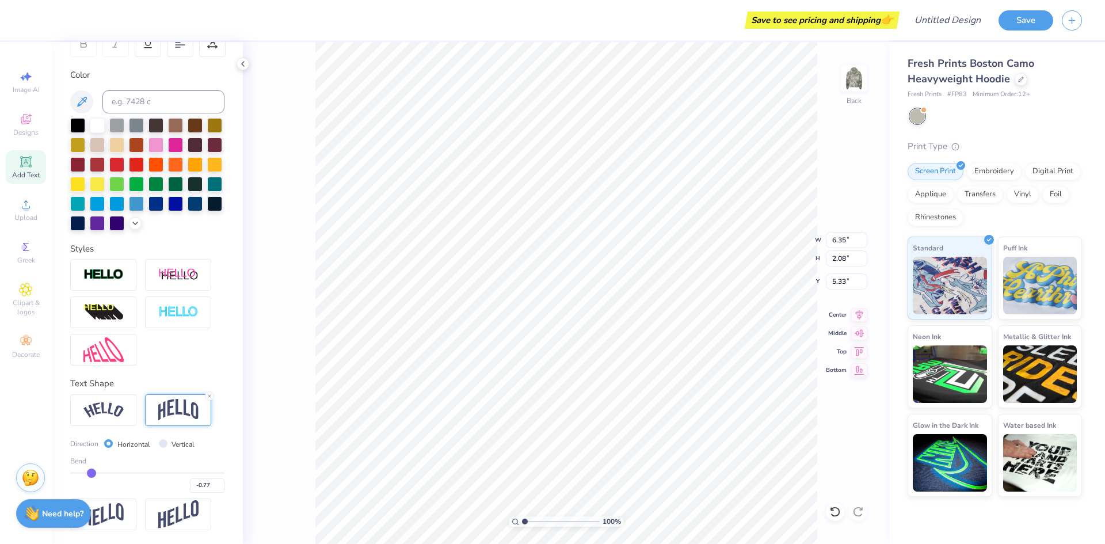
type input "-0.78"
type input "-0.79"
drag, startPoint x: 124, startPoint y: 471, endPoint x: 89, endPoint y: 479, distance: 35.4
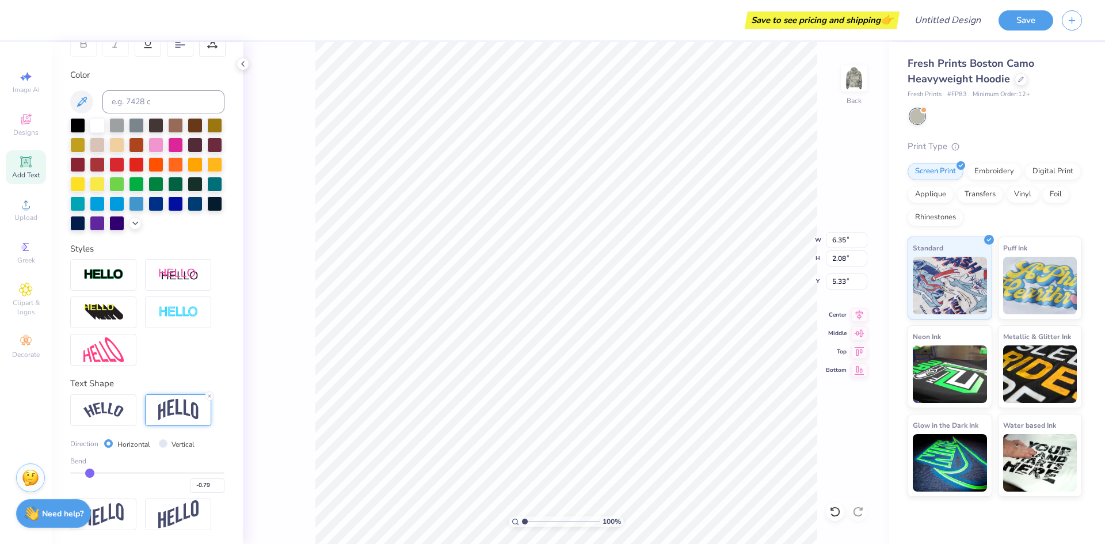
click at [89, 474] on input "range" at bounding box center [147, 473] width 154 height 2
type input "-0.74"
type input "-0.72"
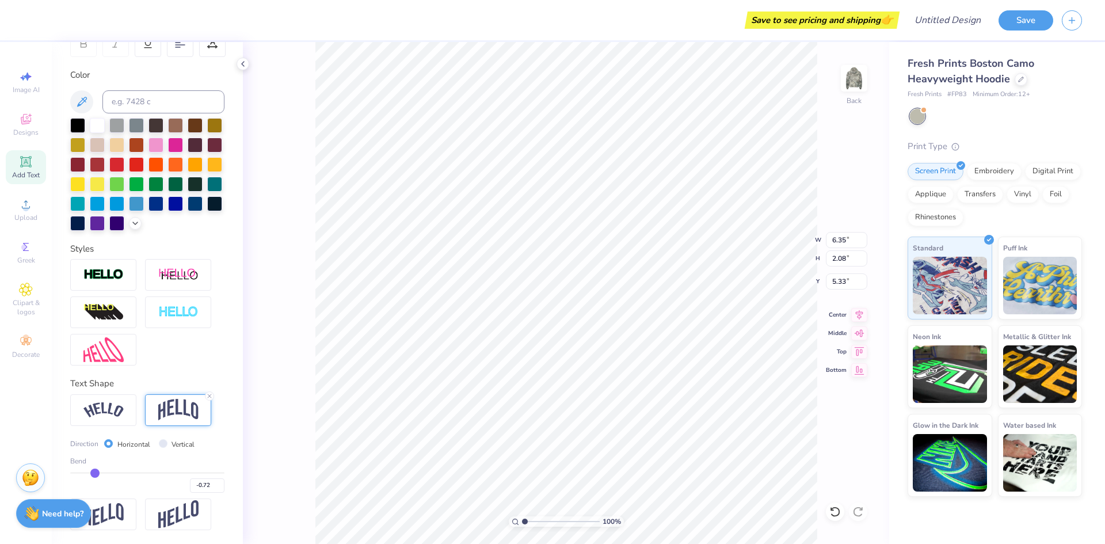
type input "-0.66"
type input "-0.59"
type input "-0.46"
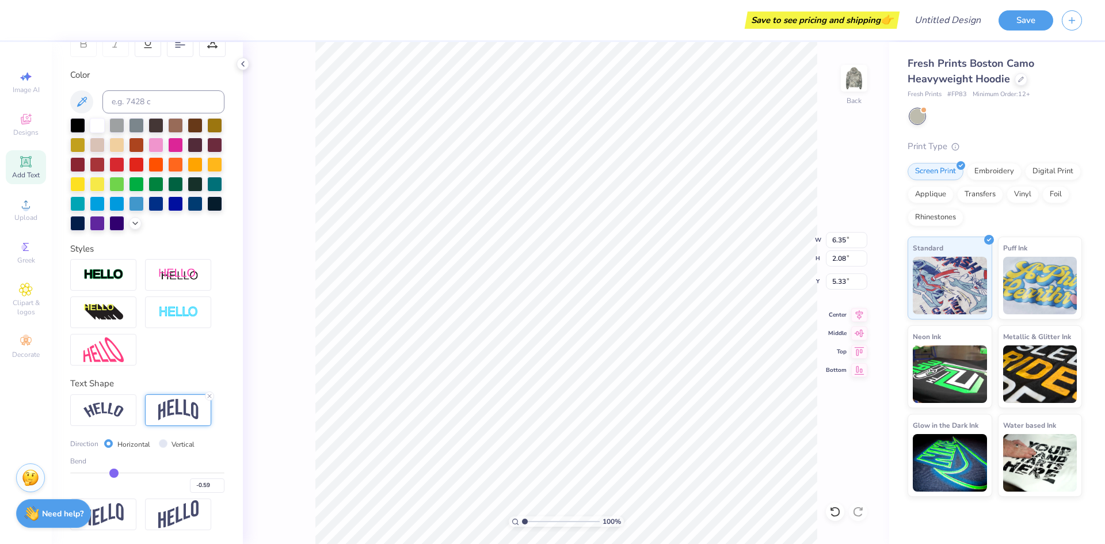
type input "-0.46"
type input "-0.27"
type input "-0.05"
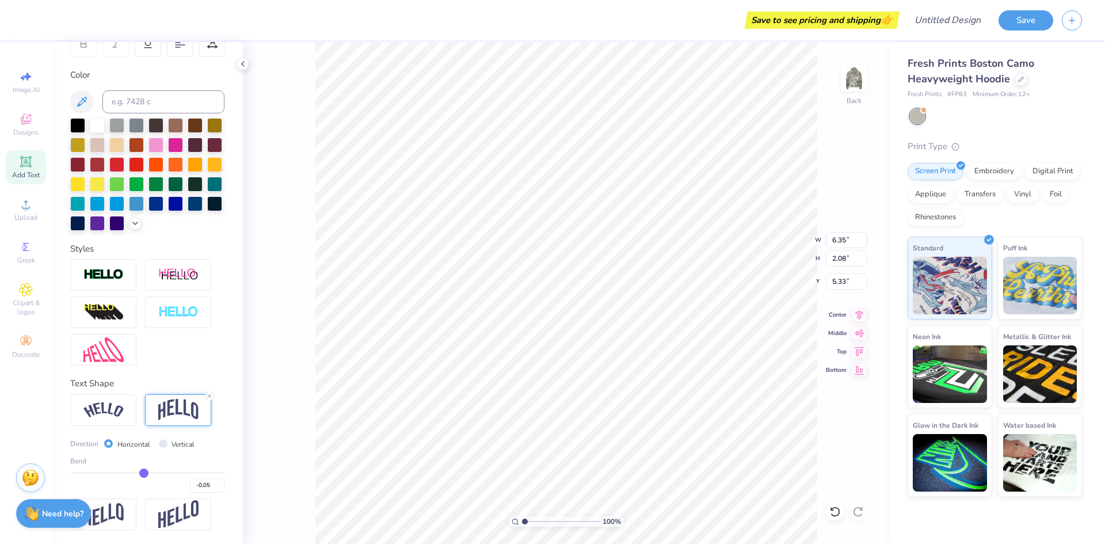
type input "0.2"
type input "0.20"
type input "0.43"
type input "0.64"
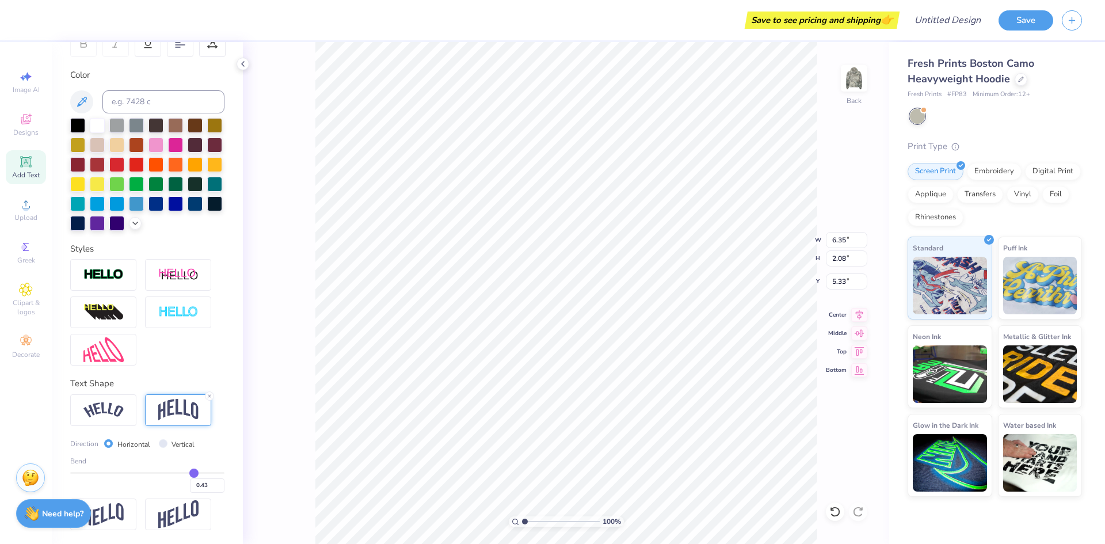
type input "0.64"
type input "0.84"
type input "1"
type input "1.00"
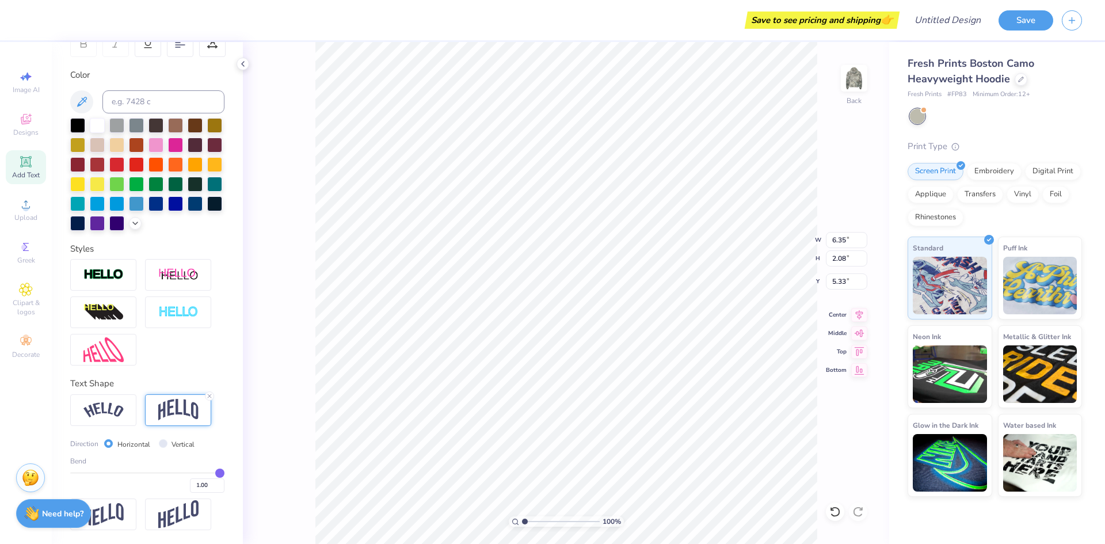
drag, startPoint x: 103, startPoint y: 474, endPoint x: 273, endPoint y: 495, distance: 171.6
type input "1"
click at [224, 474] on input "range" at bounding box center [147, 473] width 154 height 2
click at [159, 445] on input "Vertical" at bounding box center [163, 443] width 9 height 9
radio input "true"
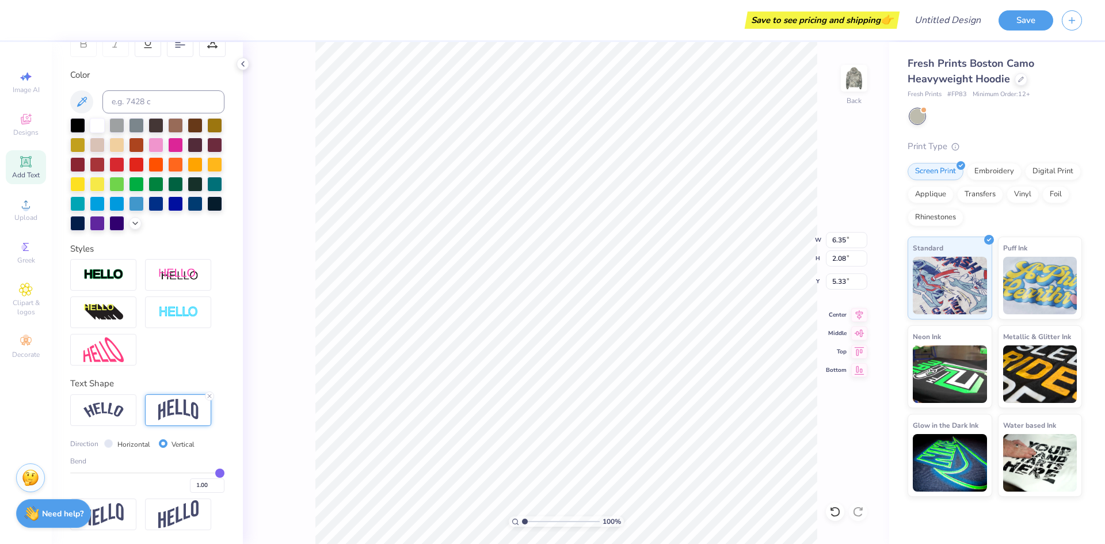
type input "0.99"
type input "0.97"
drag, startPoint x: 211, startPoint y: 471, endPoint x: 154, endPoint y: 485, distance: 58.0
click at [151, 474] on input "range" at bounding box center [147, 473] width 154 height 2
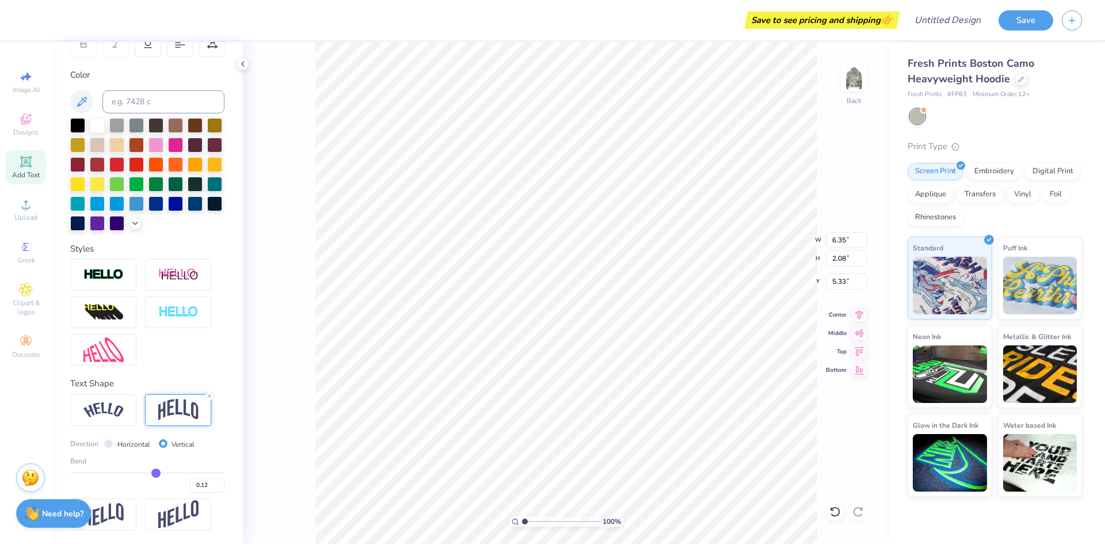
drag, startPoint x: 159, startPoint y: 471, endPoint x: 119, endPoint y: 477, distance: 41.3
click at [119, 477] on div "Bend 0.12" at bounding box center [147, 474] width 154 height 37
drag, startPoint x: 150, startPoint y: 472, endPoint x: 93, endPoint y: 473, distance: 57.0
click at [93, 473] on input "range" at bounding box center [147, 473] width 154 height 2
drag, startPoint x: 97, startPoint y: 472, endPoint x: 196, endPoint y: 488, distance: 100.7
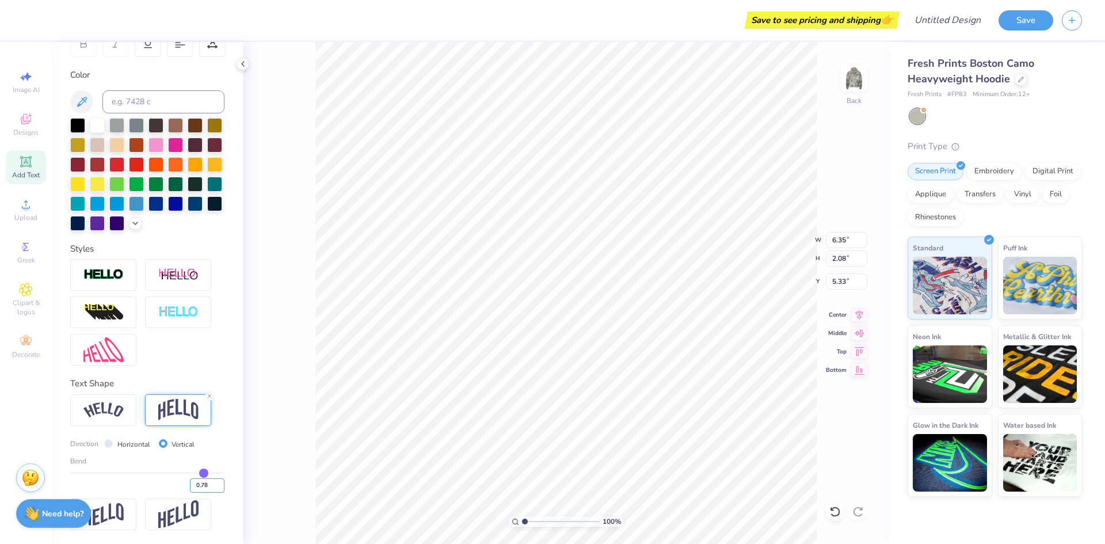
click at [196, 474] on input "range" at bounding box center [147, 473] width 154 height 2
click at [301, 324] on div "100 % Back W 6.35 6.35 " H 2.08 2.08 " Y 5.33 5.33 " Center Middle Top Bottom" at bounding box center [566, 293] width 646 height 502
click at [108, 443] on input "Horizontal" at bounding box center [108, 443] width 9 height 9
drag, startPoint x: 197, startPoint y: 474, endPoint x: 133, endPoint y: 480, distance: 64.1
click at [133, 474] on input "range" at bounding box center [147, 473] width 154 height 2
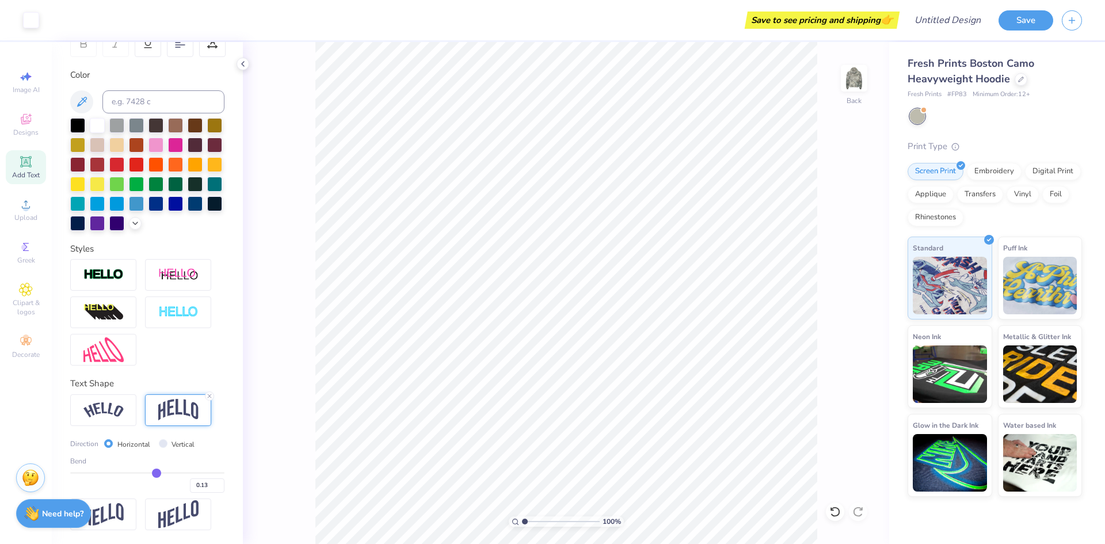
drag, startPoint x: 133, startPoint y: 472, endPoint x: 152, endPoint y: 472, distance: 18.4
click at [152, 472] on input "range" at bounding box center [147, 473] width 154 height 2
drag, startPoint x: 151, startPoint y: 474, endPoint x: 173, endPoint y: 464, distance: 24.0
click at [173, 472] on input "range" at bounding box center [147, 473] width 154 height 2
drag, startPoint x: 171, startPoint y: 471, endPoint x: 166, endPoint y: 472, distance: 6.0
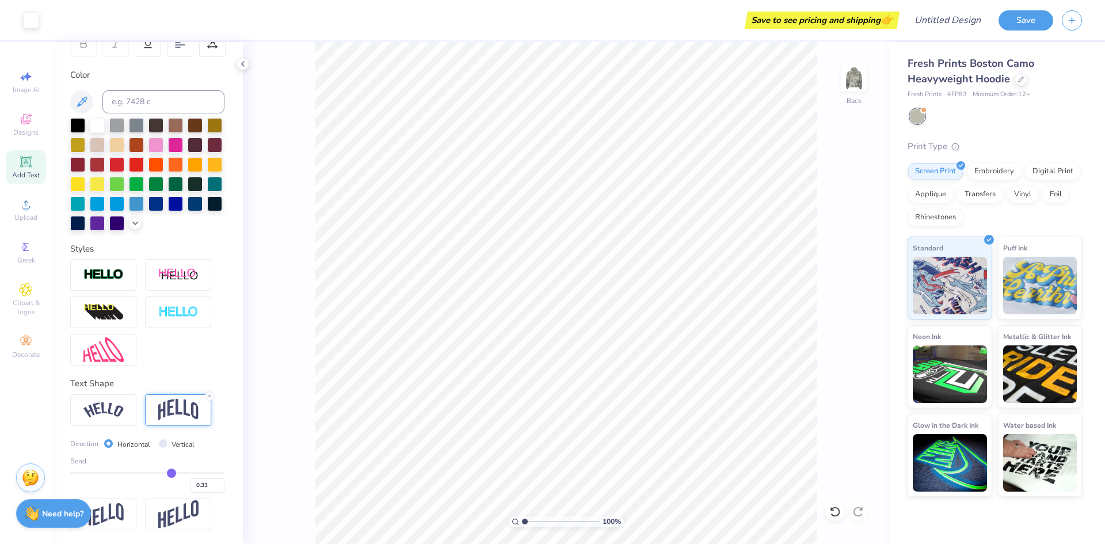
click at [166, 472] on input "range" at bounding box center [147, 473] width 154 height 2
drag, startPoint x: 166, startPoint y: 472, endPoint x: 155, endPoint y: 475, distance: 11.3
click at [155, 474] on input "range" at bounding box center [147, 473] width 154 height 2
click at [158, 474] on input "range" at bounding box center [147, 473] width 154 height 2
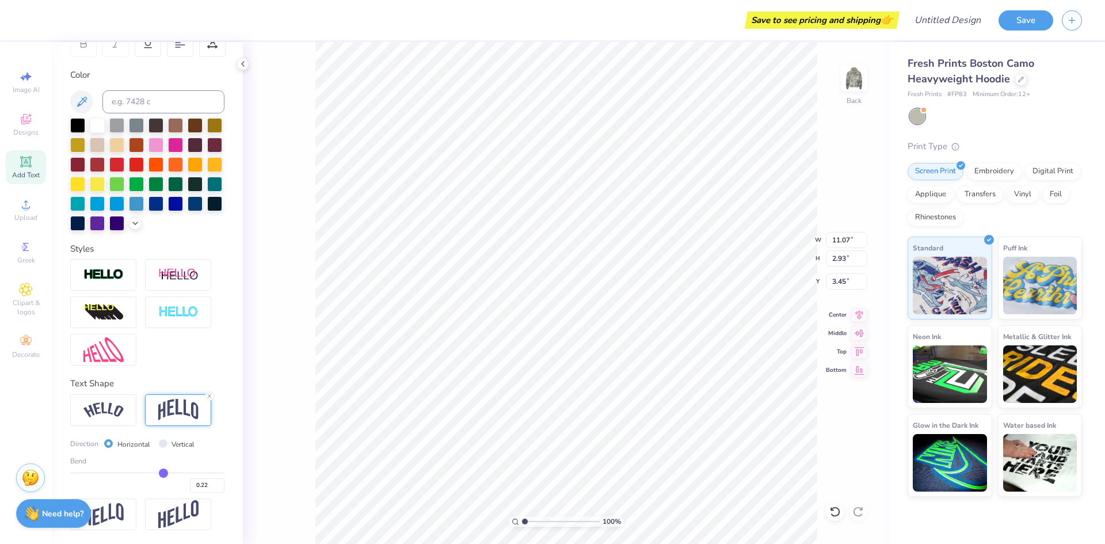
click at [760, 248] on div "100 % Back W 11.07 11.07 " H 2.93 2.93 " Y 3.45 3.45 " Center Middle Top Bottom" at bounding box center [566, 293] width 646 height 502
click at [163, 136] on div at bounding box center [155, 143] width 15 height 15
click at [89, 221] on div at bounding box center [147, 174] width 154 height 113
click at [131, 222] on icon at bounding box center [135, 221] width 9 height 9
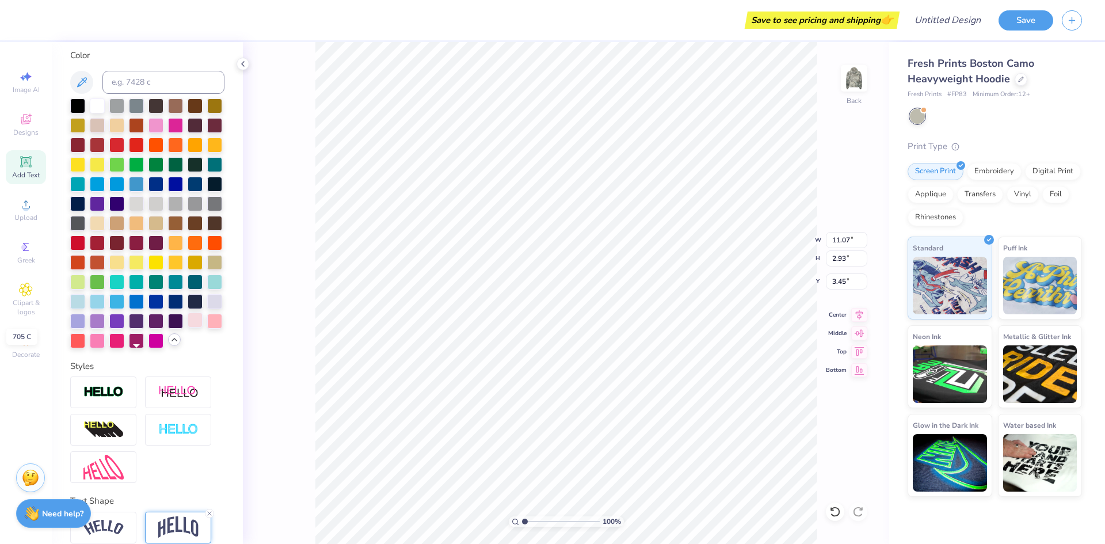
click at [188, 327] on div at bounding box center [195, 319] width 15 height 15
click at [159, 348] on div at bounding box center [147, 223] width 154 height 250
click at [207, 327] on div at bounding box center [214, 319] width 15 height 15
click at [188, 327] on div at bounding box center [195, 319] width 15 height 15
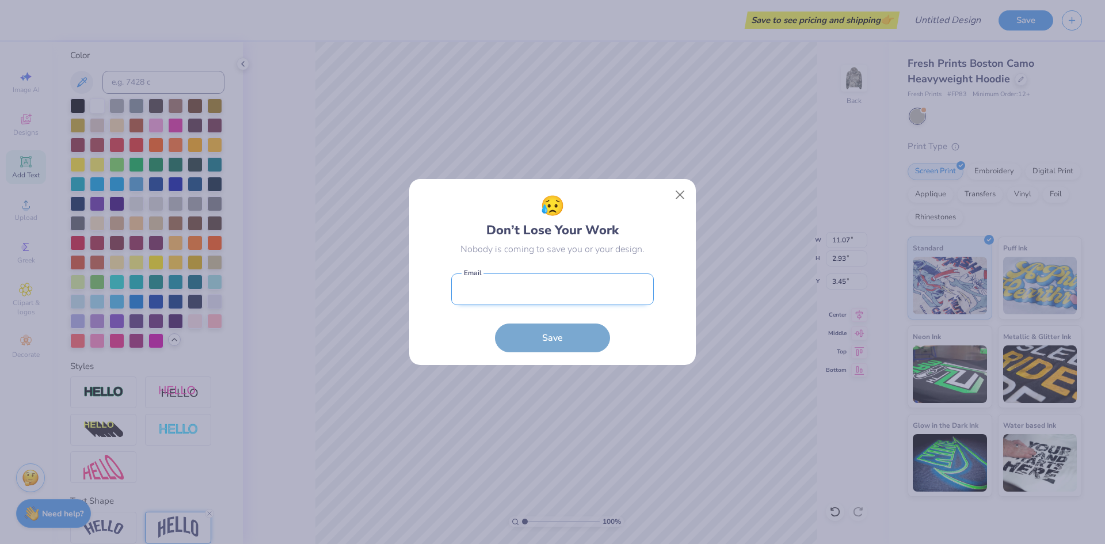
click at [539, 277] on input "email" at bounding box center [552, 289] width 203 height 32
click at [495, 323] on button "Save" at bounding box center [552, 337] width 115 height 29
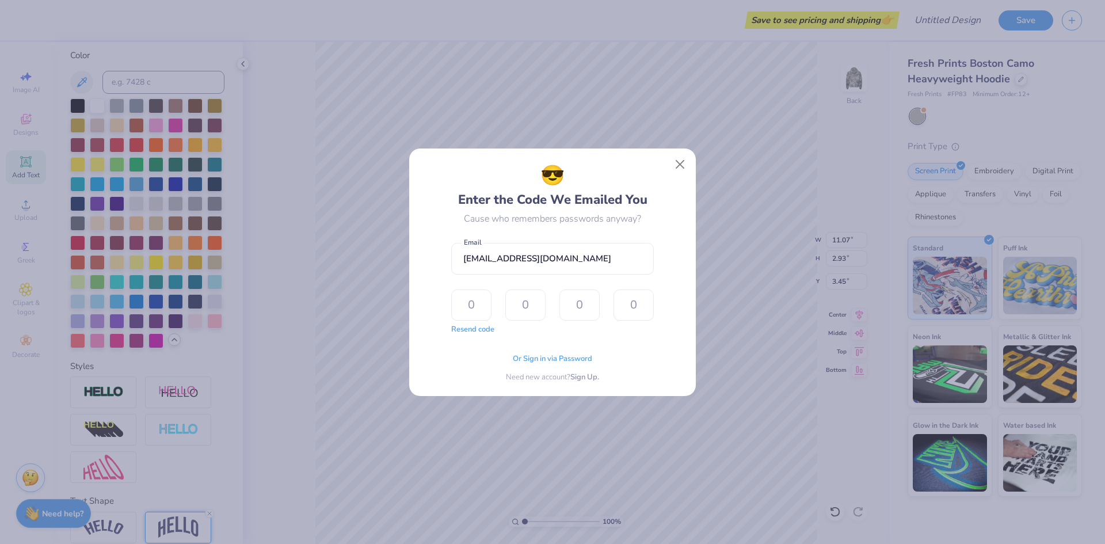
drag, startPoint x: 457, startPoint y: 325, endPoint x: 468, endPoint y: 330, distance: 11.3
click at [460, 327] on button "Resend code" at bounding box center [472, 330] width 43 height 12
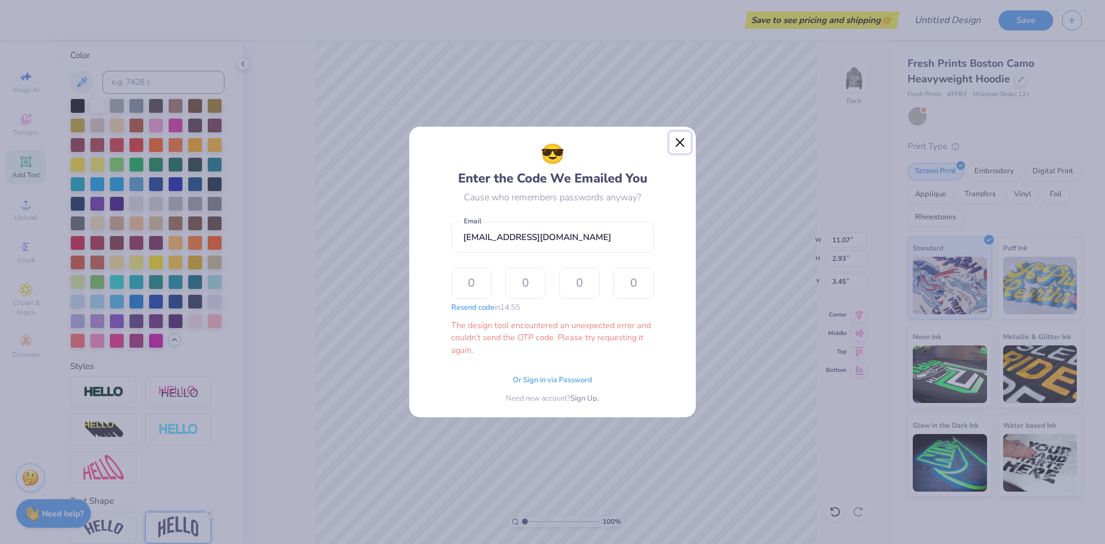
click at [658, 146] on div "😎 Enter the Code We Emailed You Cause who remembers passwords anyway? hannaharb…" at bounding box center [552, 272] width 288 height 292
click at [678, 142] on button "Close" at bounding box center [680, 143] width 22 height 22
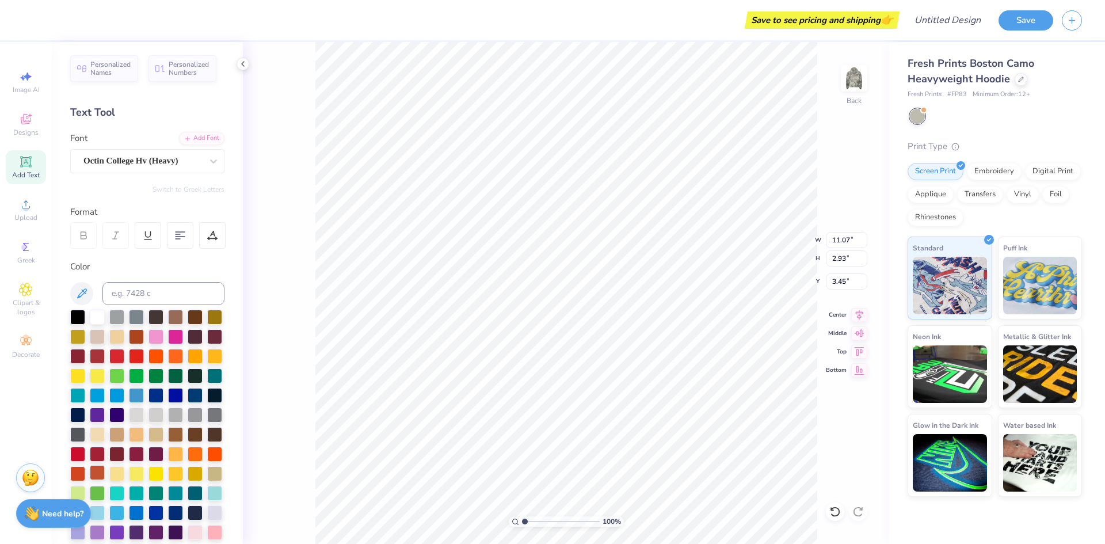
scroll to position [0, 0]
click at [34, 169] on div "Add Text" at bounding box center [26, 167] width 40 height 34
click at [153, 161] on div "Super Dream" at bounding box center [142, 161] width 121 height 18
click at [146, 251] on span "Octin College Hv (Heavy)" at bounding box center [129, 252] width 89 height 12
click at [827, 513] on div at bounding box center [835, 511] width 18 height 18
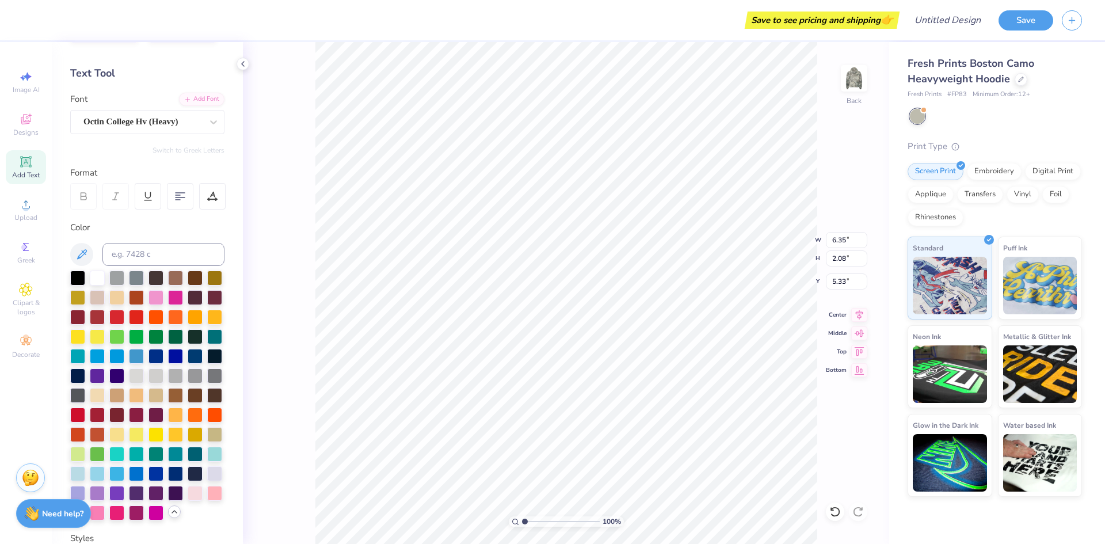
scroll to position [115, 0]
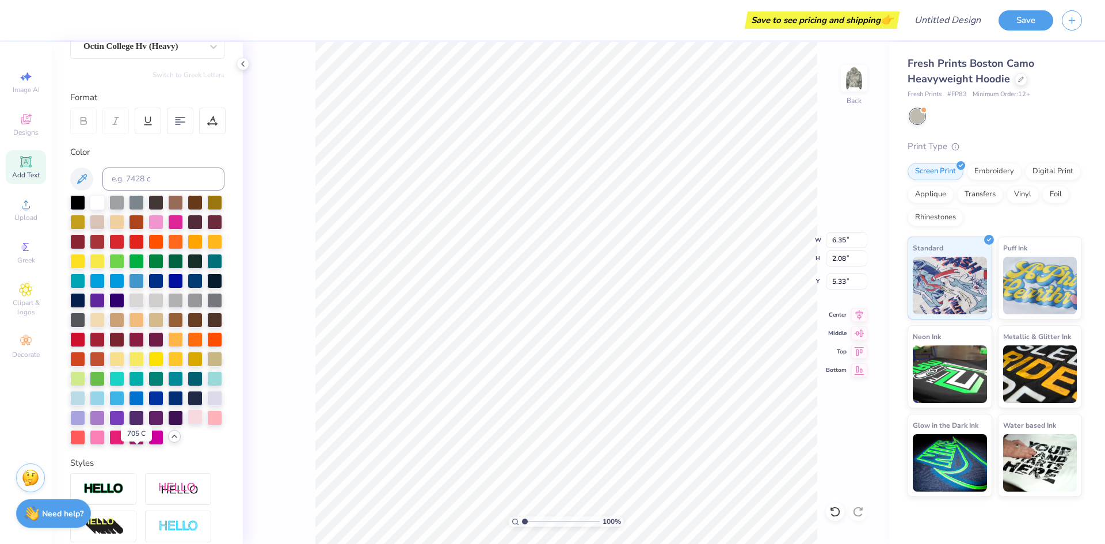
click at [188, 424] on div at bounding box center [195, 416] width 15 height 15
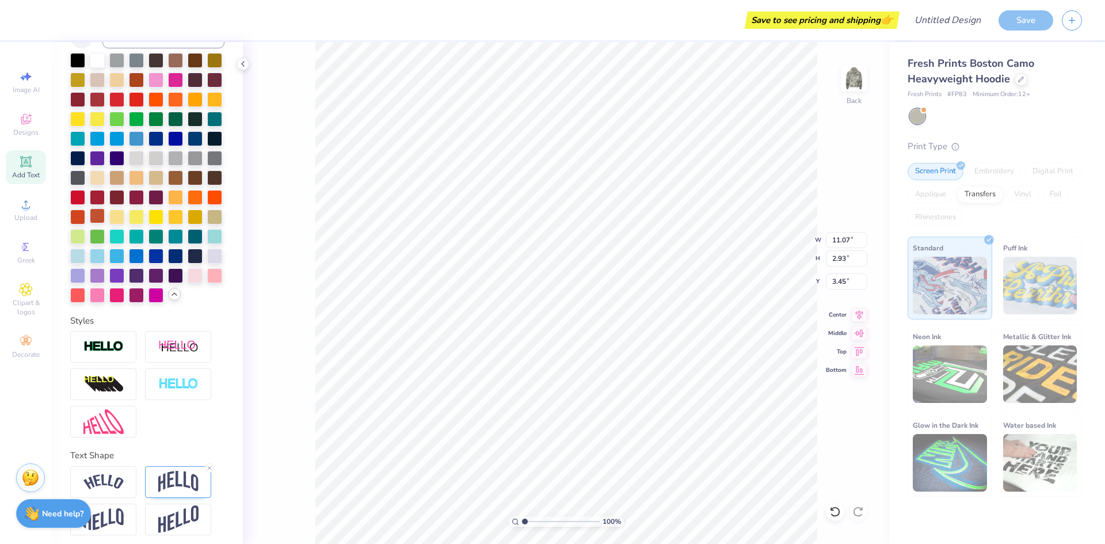
scroll to position [301, 0]
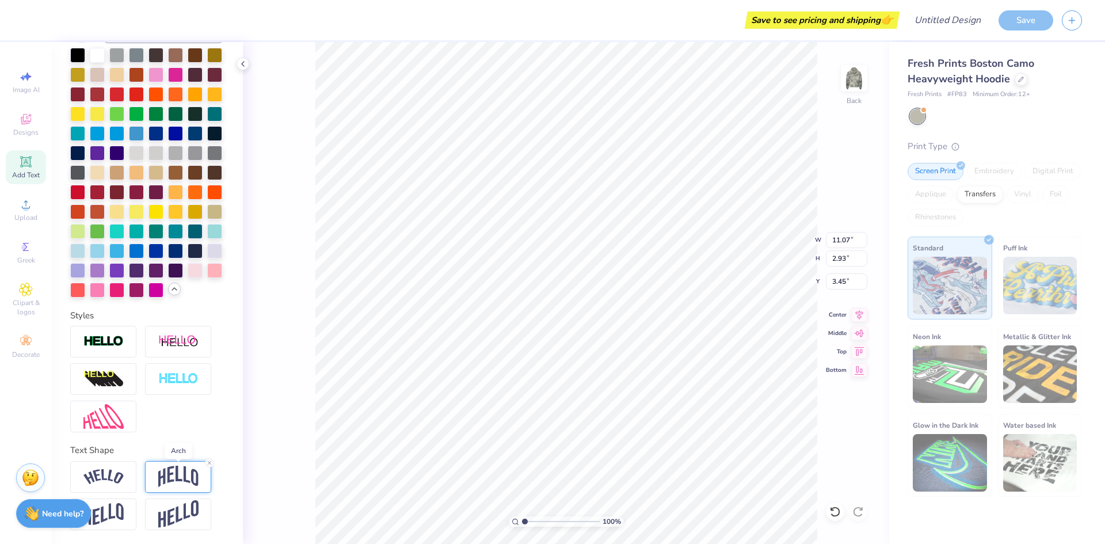
click at [174, 476] on img at bounding box center [178, 476] width 40 height 22
click at [196, 461] on div at bounding box center [178, 477] width 66 height 32
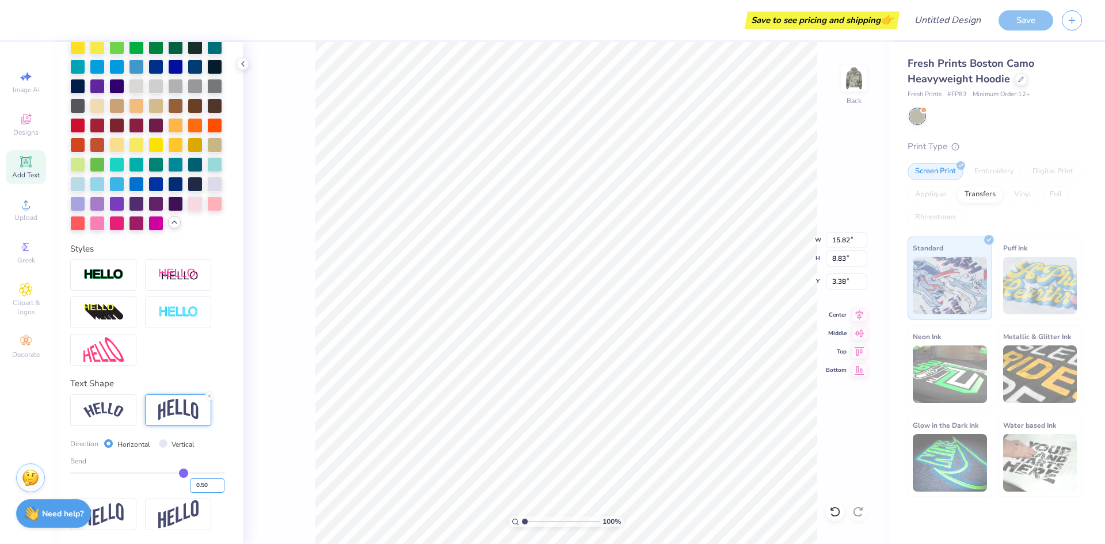
scroll to position [368, 0]
drag, startPoint x: 175, startPoint y: 474, endPoint x: 158, endPoint y: 474, distance: 17.3
click at [158, 474] on input "range" at bounding box center [147, 473] width 154 height 2
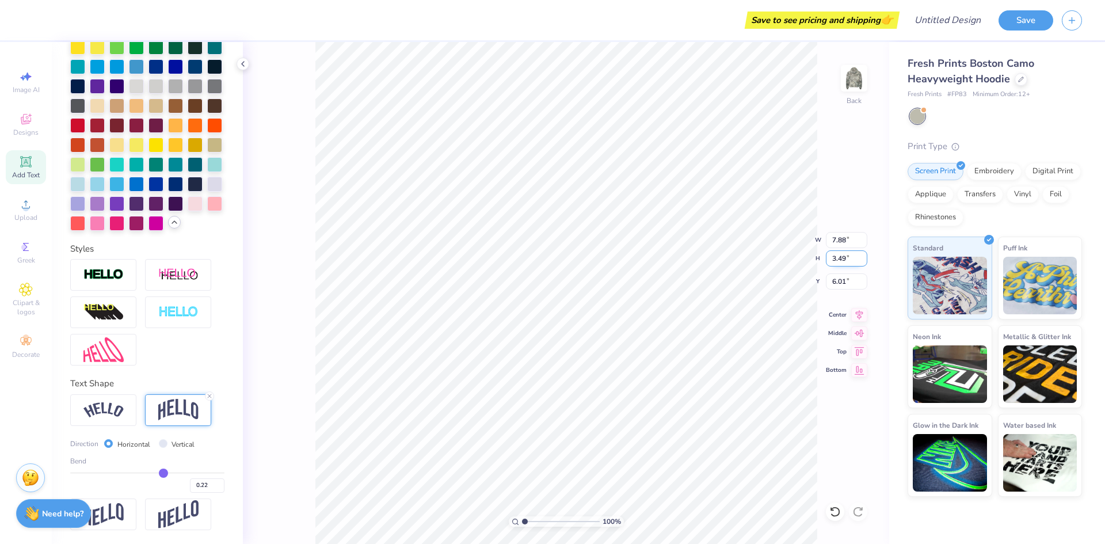
click at [773, 249] on div "100 % Back W 7.88 7.88 " H 3.49 3.49 " Y 6.01 6.01 " Center Middle Top Bottom" at bounding box center [566, 293] width 646 height 502
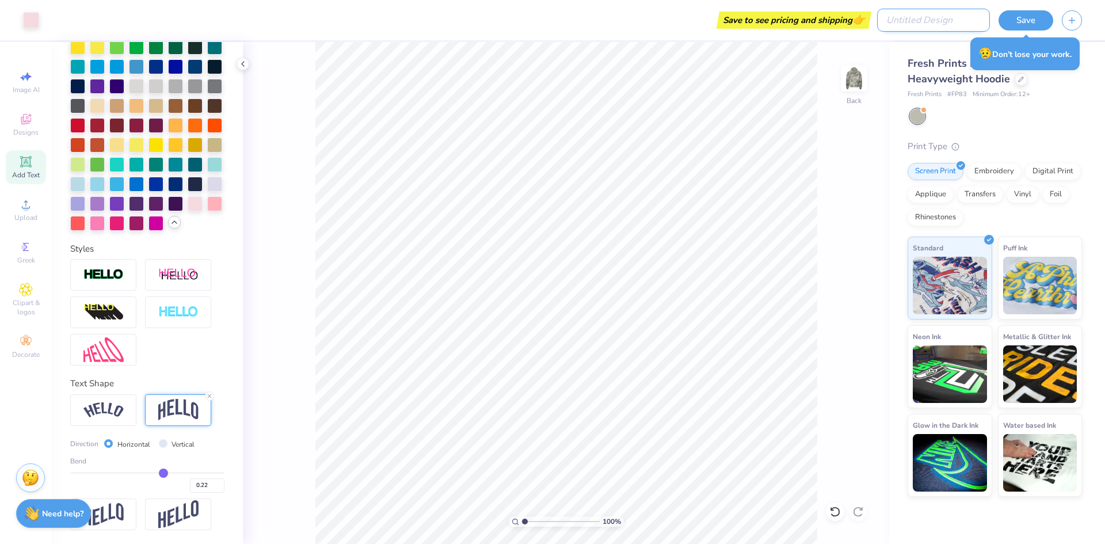
click at [938, 28] on input "Design Title" at bounding box center [933, 20] width 113 height 23
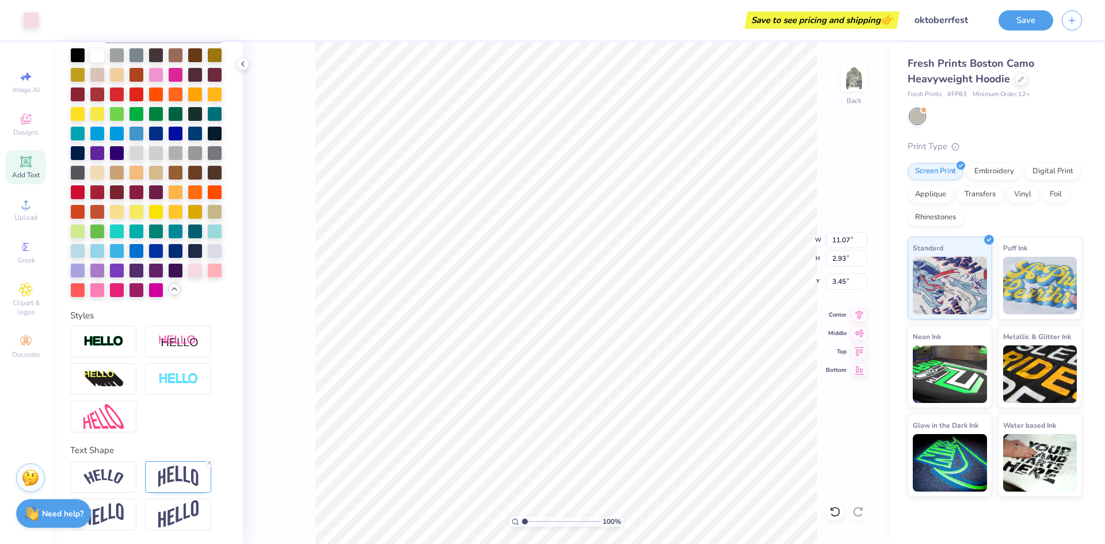
scroll to position [301, 0]
click at [105, 281] on div at bounding box center [97, 288] width 15 height 15
click at [207, 234] on div at bounding box center [214, 230] width 15 height 15
click at [168, 235] on div at bounding box center [175, 230] width 15 height 15
click at [85, 144] on div at bounding box center [77, 151] width 15 height 15
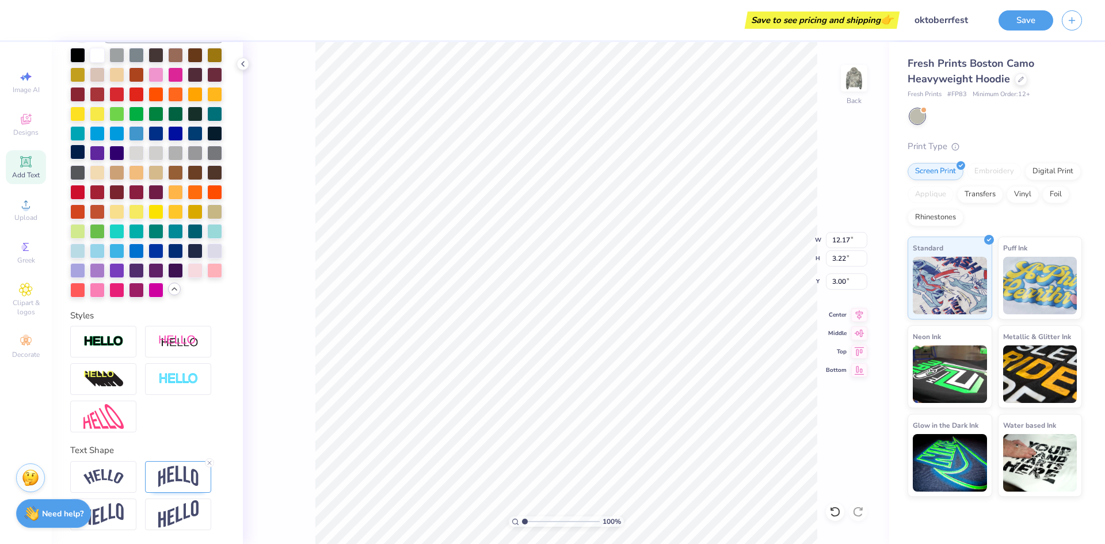
click at [85, 144] on div at bounding box center [77, 151] width 15 height 15
click at [207, 125] on div at bounding box center [214, 132] width 15 height 15
click at [207, 271] on div at bounding box center [214, 269] width 15 height 15
click at [85, 281] on div at bounding box center [77, 288] width 15 height 15
click at [105, 281] on div at bounding box center [97, 288] width 15 height 15
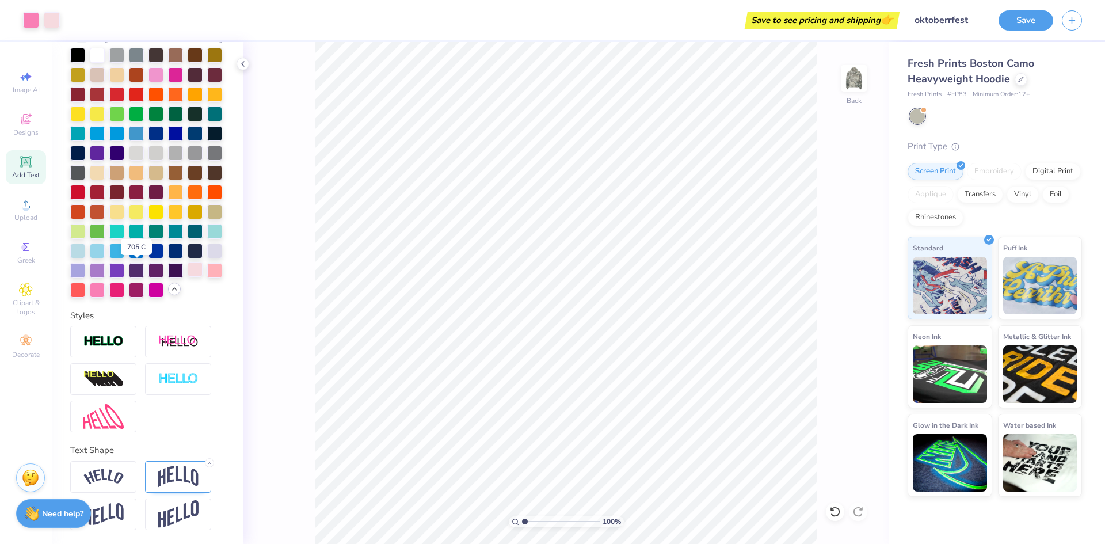
click at [188, 269] on div at bounding box center [195, 269] width 15 height 15
click at [207, 273] on div at bounding box center [214, 269] width 15 height 15
click at [188, 269] on div at bounding box center [195, 269] width 15 height 15
drag, startPoint x: 862, startPoint y: 330, endPoint x: 858, endPoint y: 341, distance: 11.6
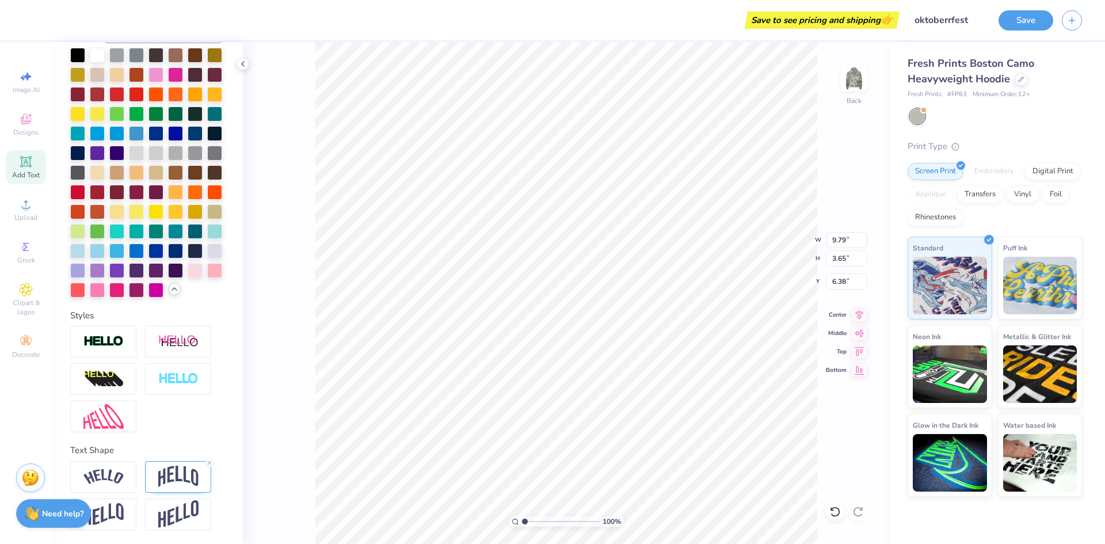
click at [856, 332] on icon at bounding box center [859, 333] width 16 height 14
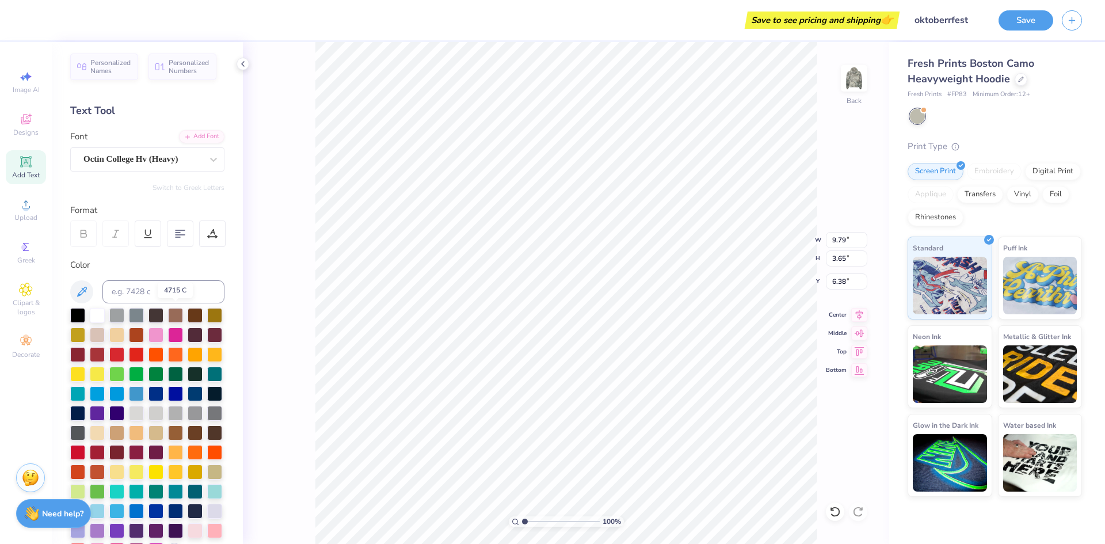
scroll to position [0, 0]
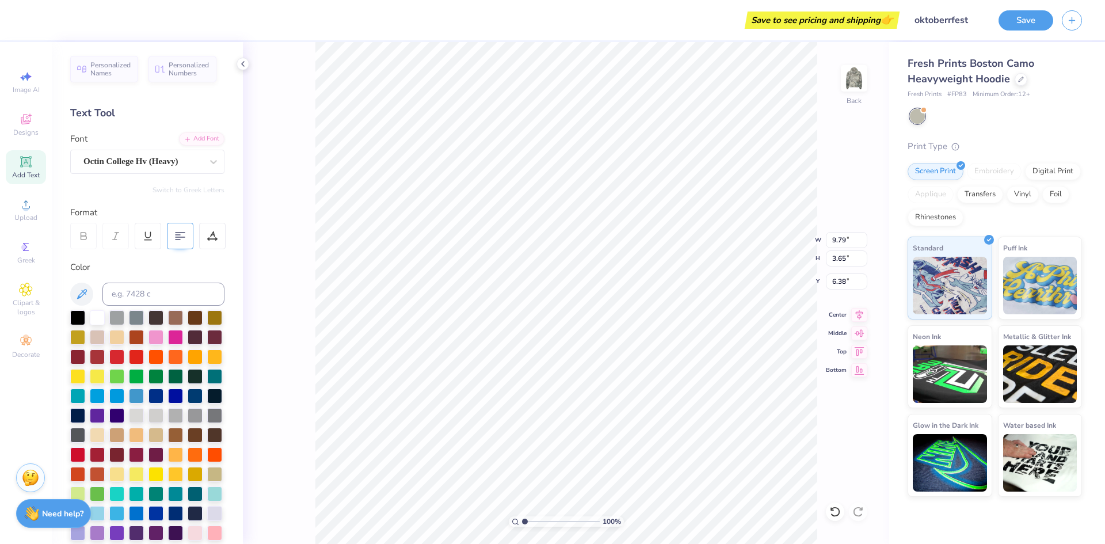
click at [180, 244] on div at bounding box center [180, 236] width 26 height 26
click at [783, 257] on div "100 % Back W 8.48 8.48 " H 3.33 3.33 " Y 6.31 6.31 " Center Middle Top Bottom" at bounding box center [566, 293] width 646 height 502
click at [859, 313] on icon at bounding box center [859, 313] width 7 height 10
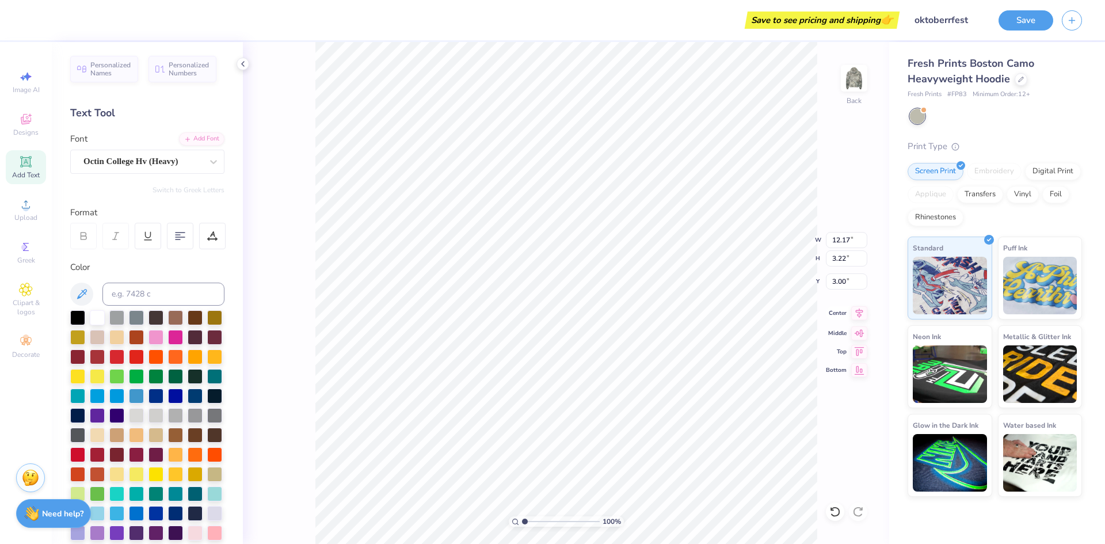
click at [863, 311] on icon at bounding box center [859, 313] width 16 height 14
click at [854, 372] on icon at bounding box center [859, 368] width 16 height 14
click at [1032, 22] on button "Save" at bounding box center [1025, 19] width 55 height 20
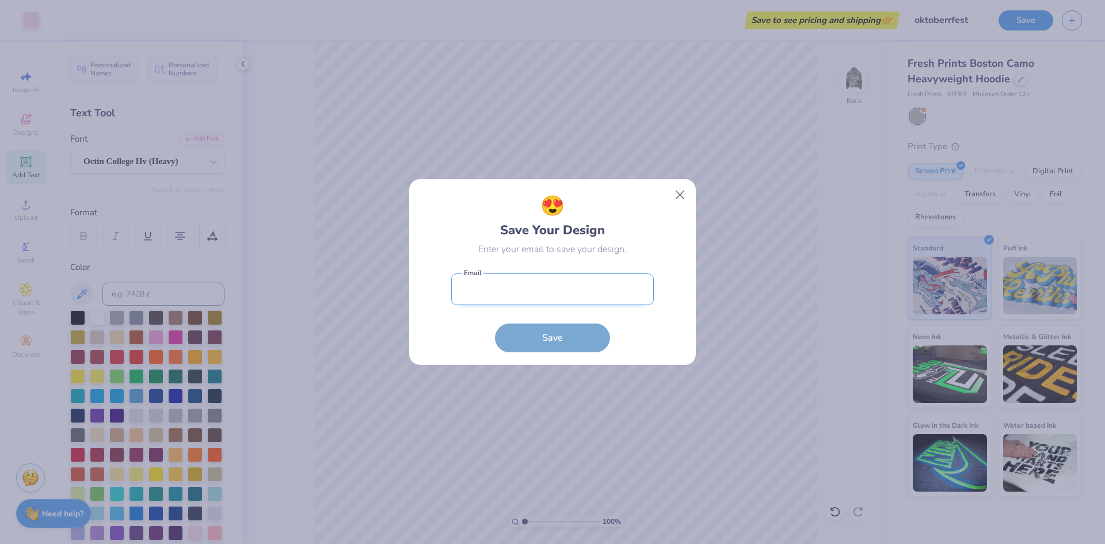
click at [549, 288] on input "email" at bounding box center [552, 289] width 203 height 32
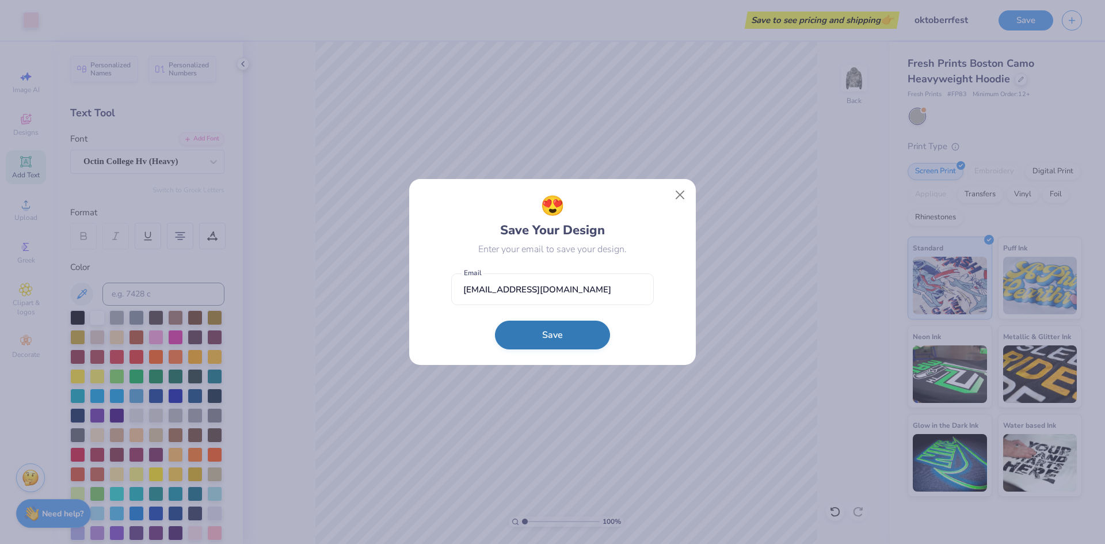
click at [534, 341] on button "Save" at bounding box center [552, 334] width 115 height 29
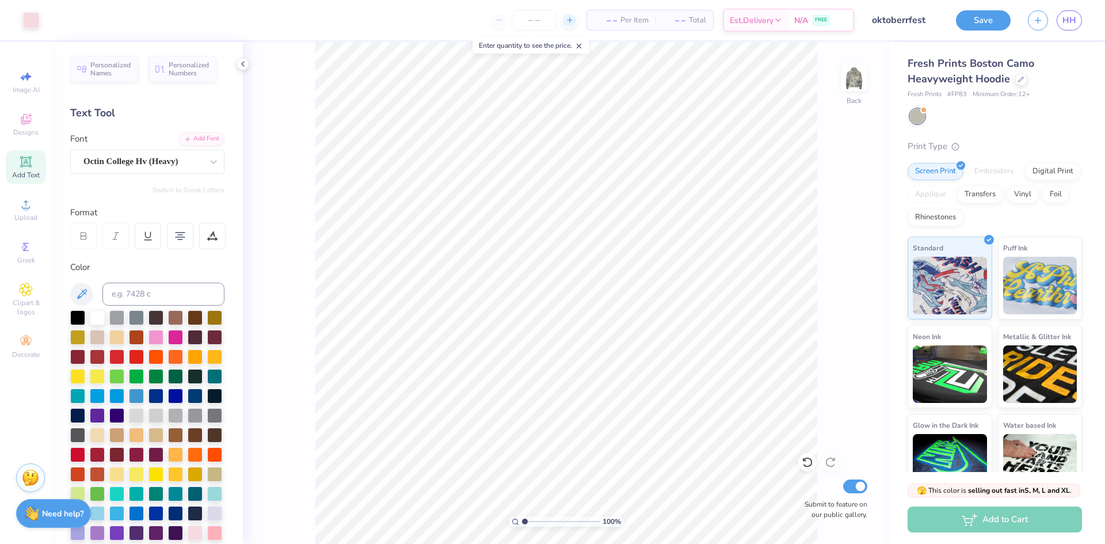
click at [568, 20] on line at bounding box center [569, 20] width 5 height 0
click at [567, 23] on icon at bounding box center [570, 20] width 8 height 8
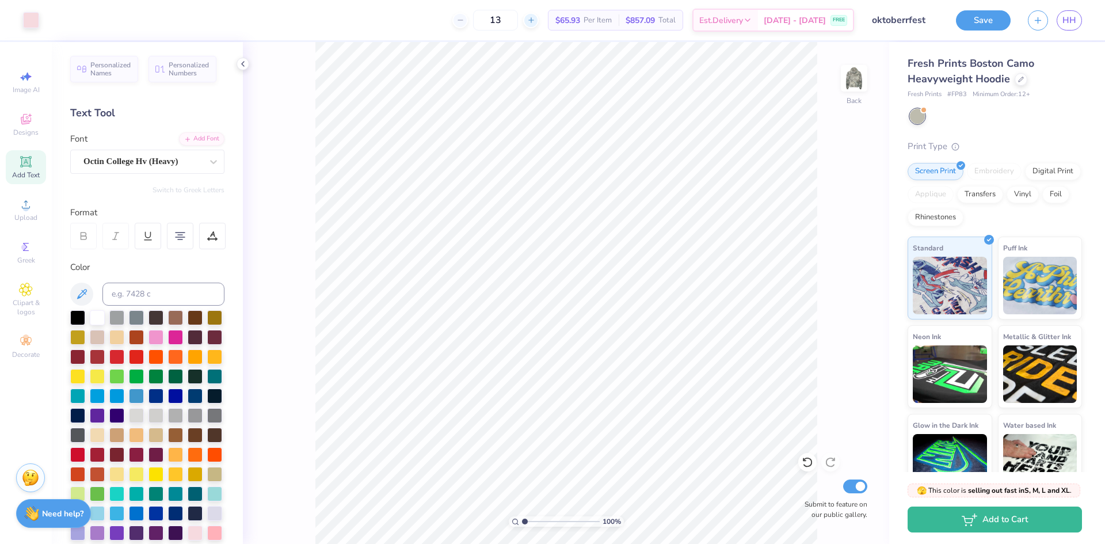
click at [535, 22] on icon at bounding box center [531, 20] width 8 height 8
click at [535, 24] on icon at bounding box center [531, 20] width 8 height 8
click at [529, 21] on icon at bounding box center [525, 20] width 8 height 8
drag, startPoint x: 544, startPoint y: 20, endPoint x: 539, endPoint y: 24, distance: 6.1
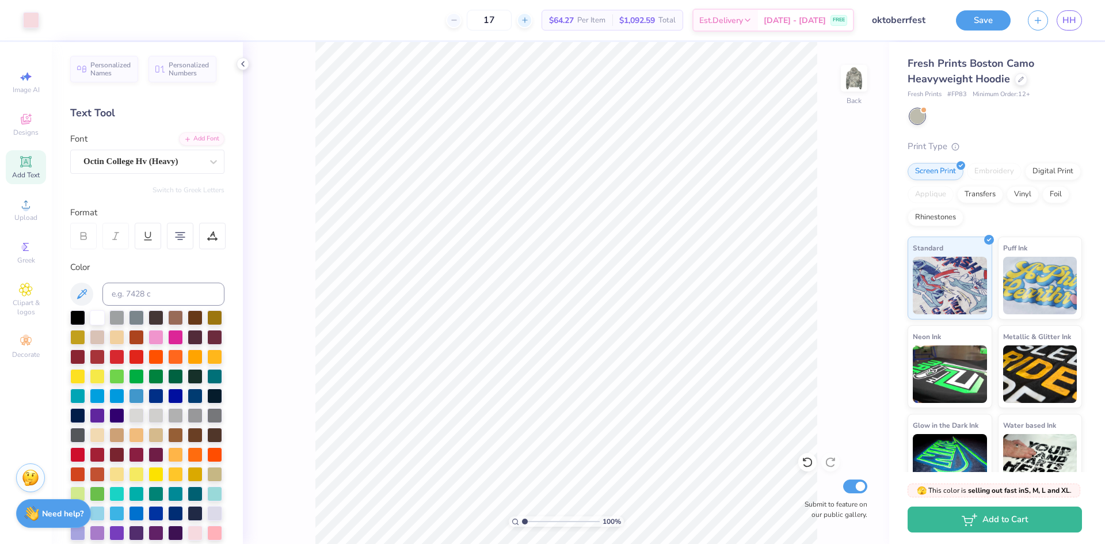
click at [532, 24] on div "17" at bounding box center [489, 20] width 86 height 21
click at [532, 24] on div at bounding box center [525, 21] width 16 height 16
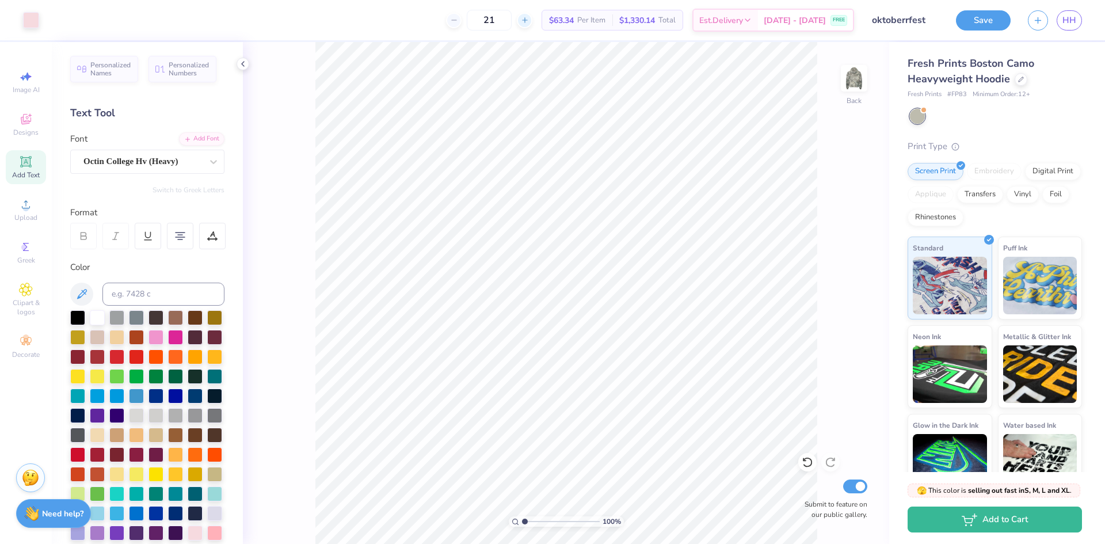
click at [532, 24] on div at bounding box center [525, 21] width 16 height 16
click at [509, 22] on input "23" at bounding box center [489, 20] width 45 height 21
click at [511, 20] on input "23" at bounding box center [489, 20] width 45 height 21
click at [573, 20] on span "$56.88" at bounding box center [561, 20] width 25 height 12
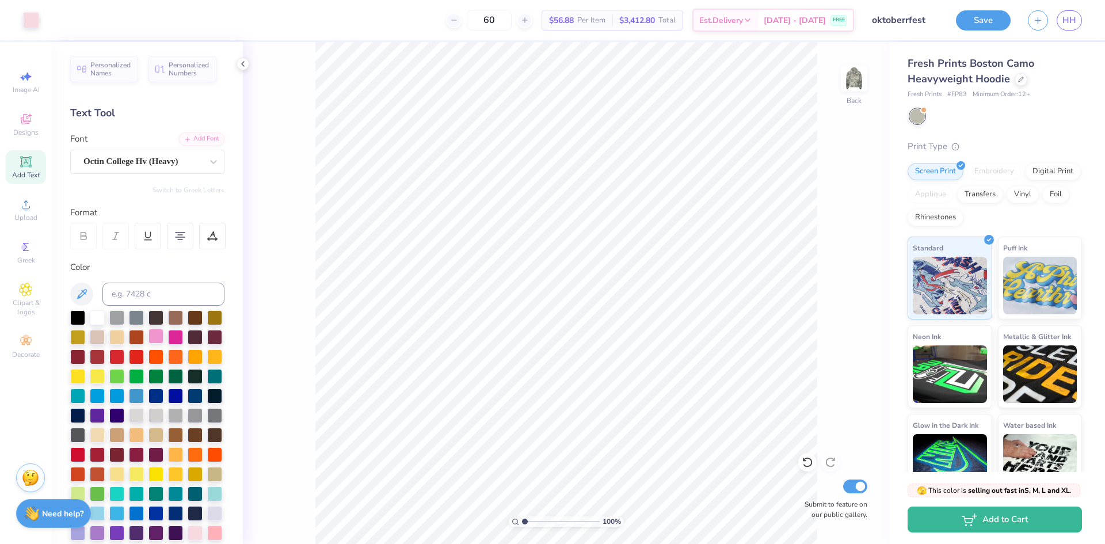
click at [163, 335] on div at bounding box center [155, 336] width 15 height 15
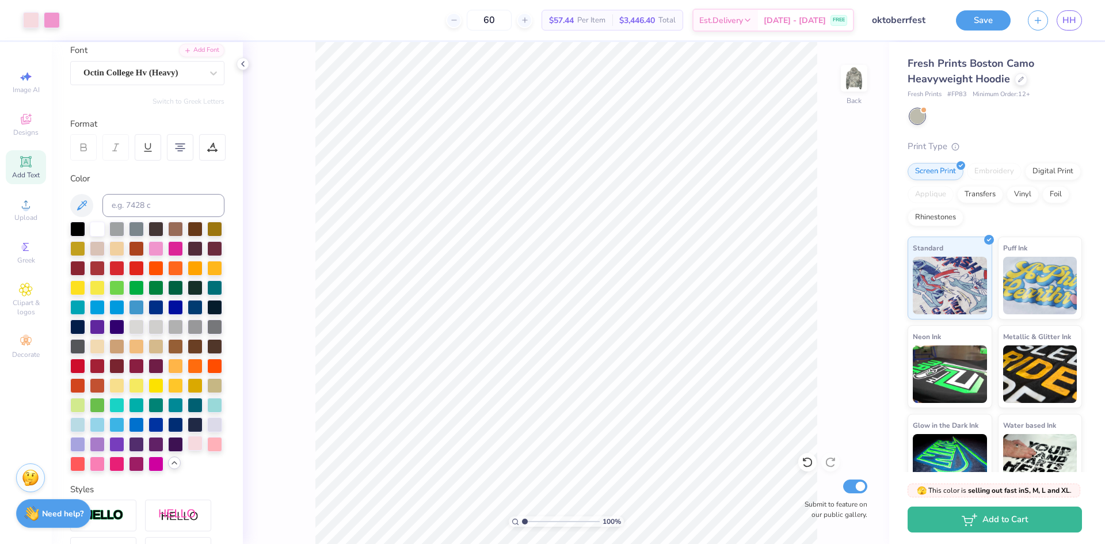
scroll to position [230, 0]
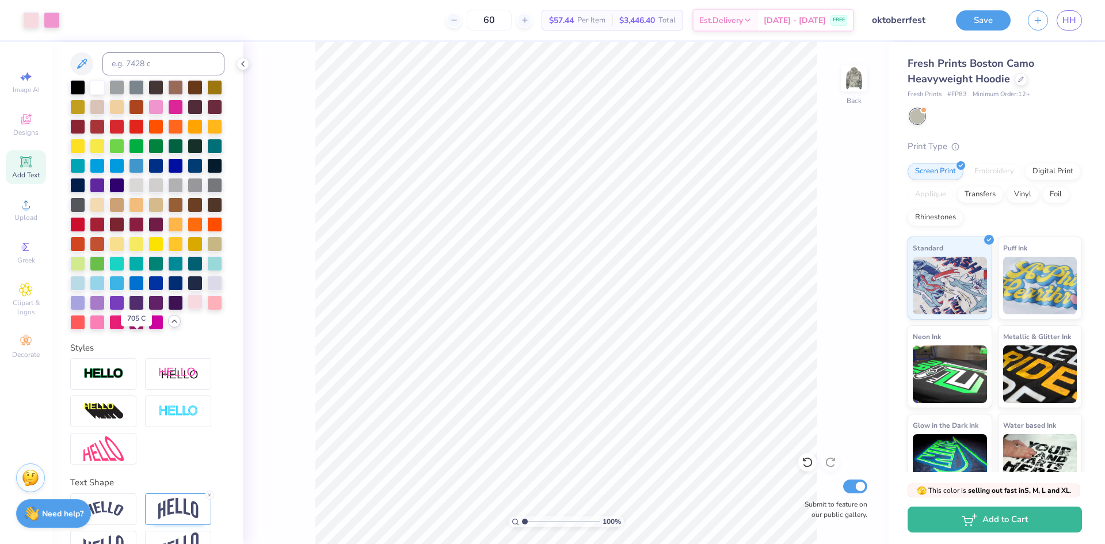
click at [188, 309] on div at bounding box center [195, 301] width 15 height 15
click at [207, 309] on div at bounding box center [214, 301] width 15 height 15
click at [188, 309] on div at bounding box center [195, 301] width 15 height 15
click at [458, 20] on icon at bounding box center [454, 20] width 8 height 8
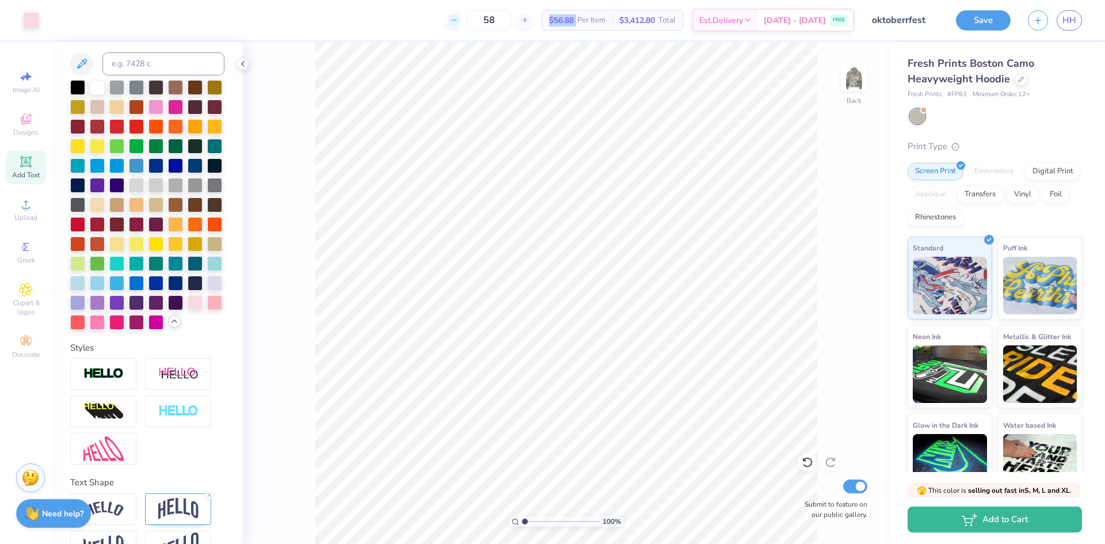
click at [456, 20] on line at bounding box center [453, 20] width 5 height 0
click at [458, 23] on icon at bounding box center [454, 20] width 8 height 8
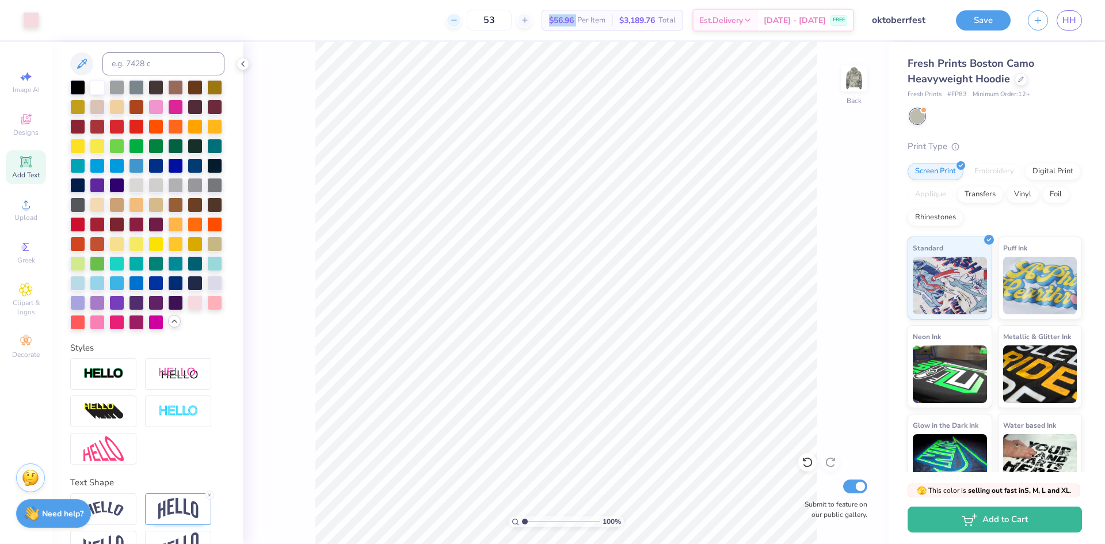
click at [458, 23] on icon at bounding box center [454, 20] width 8 height 8
click at [511, 21] on input "50" at bounding box center [489, 20] width 45 height 21
click at [1014, 294] on img at bounding box center [1040, 284] width 74 height 58
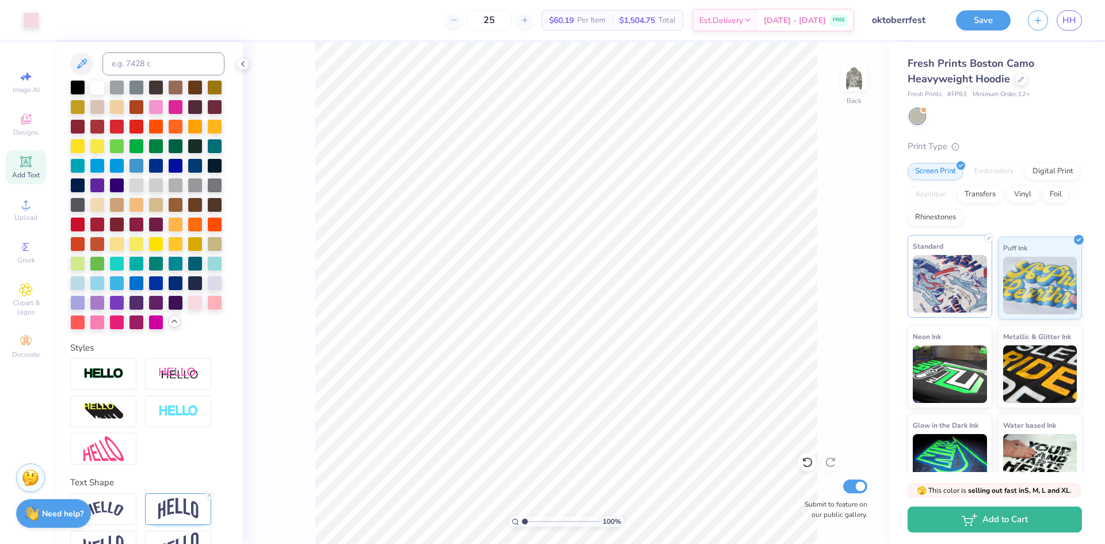
click at [954, 306] on img at bounding box center [949, 284] width 74 height 58
click at [981, 18] on button "Save" at bounding box center [983, 19] width 55 height 20
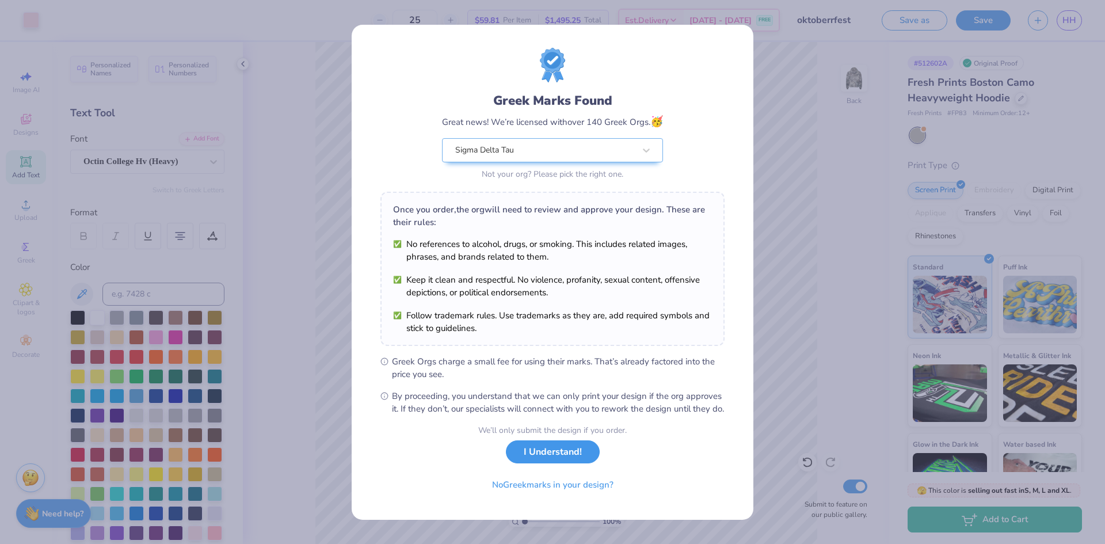
click at [544, 450] on button "I Understand!" at bounding box center [553, 452] width 94 height 24
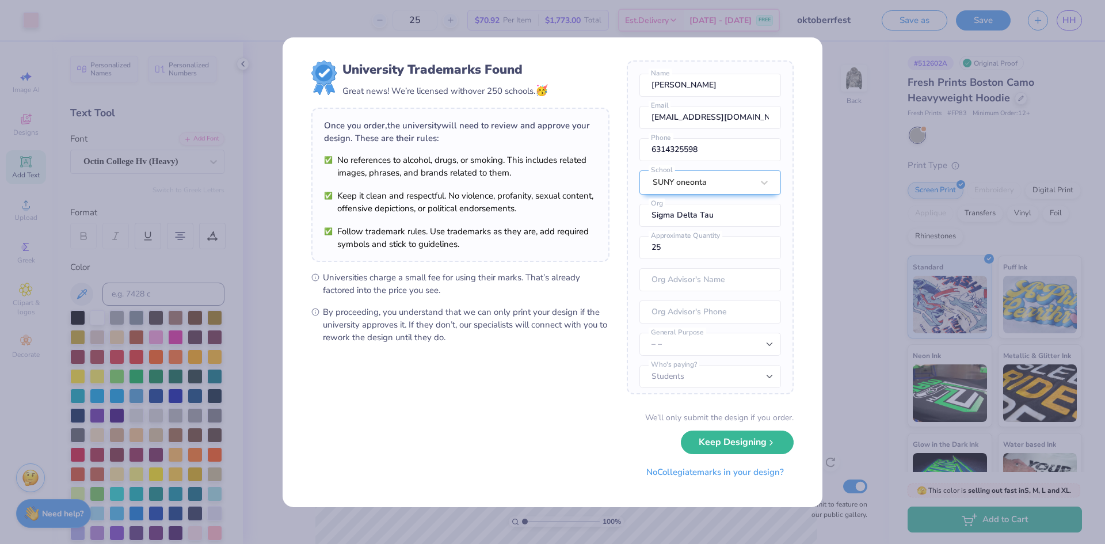
scroll to position [55, 0]
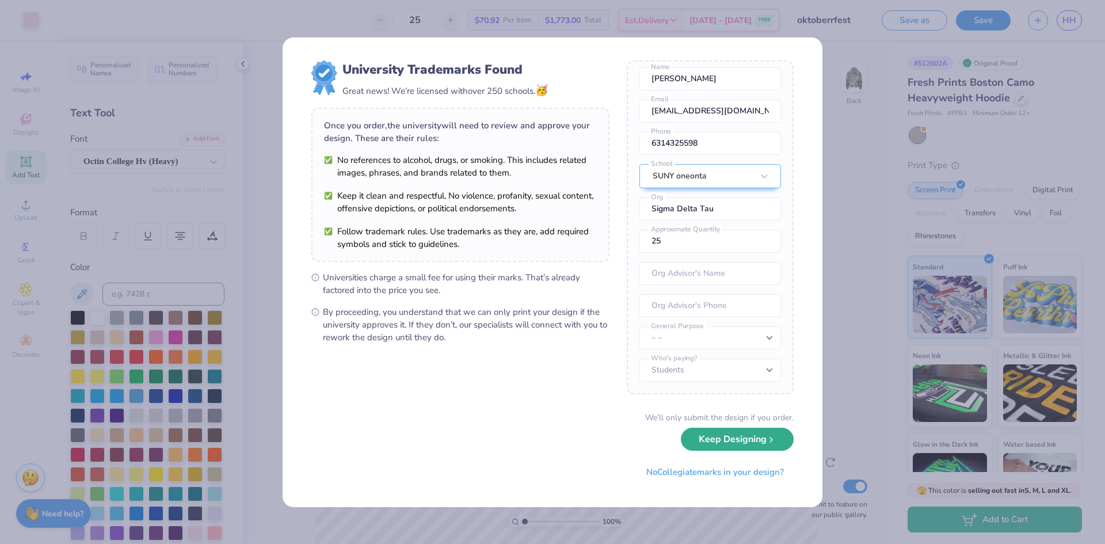
click at [759, 436] on button "Keep Designing" at bounding box center [737, 439] width 113 height 24
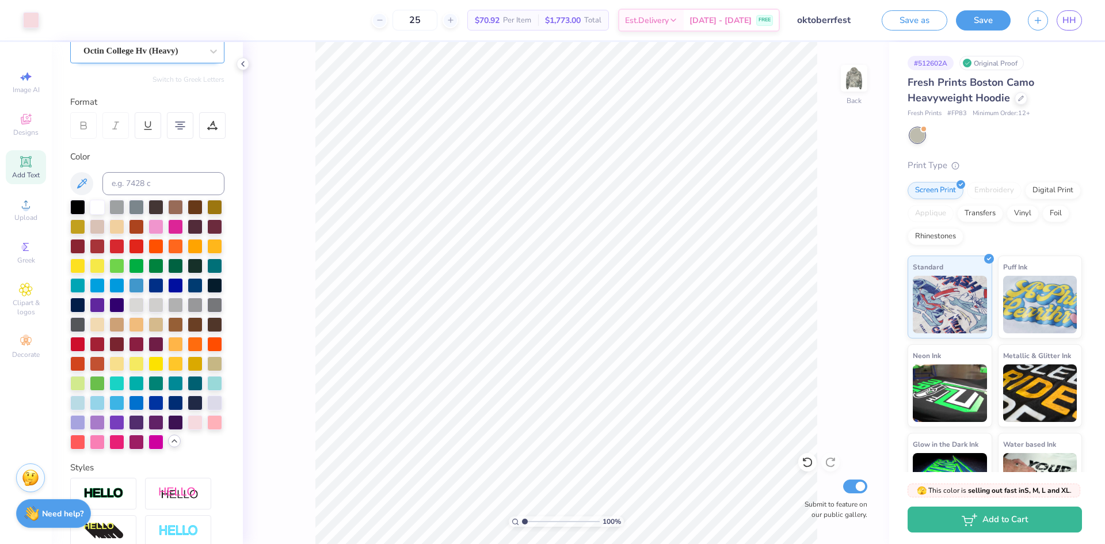
scroll to position [0, 0]
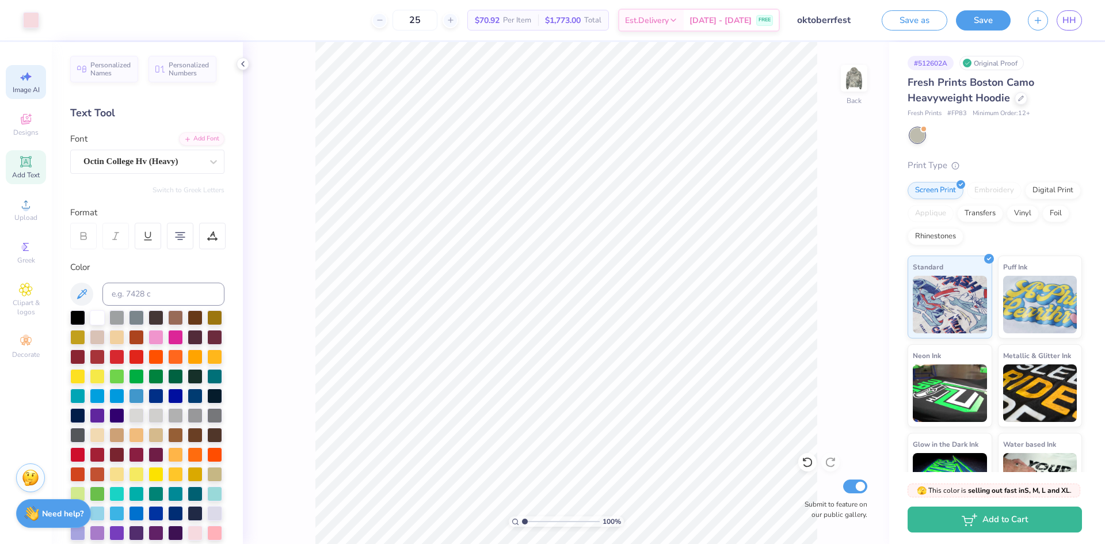
click at [21, 89] on span "Image AI" at bounding box center [26, 89] width 27 height 9
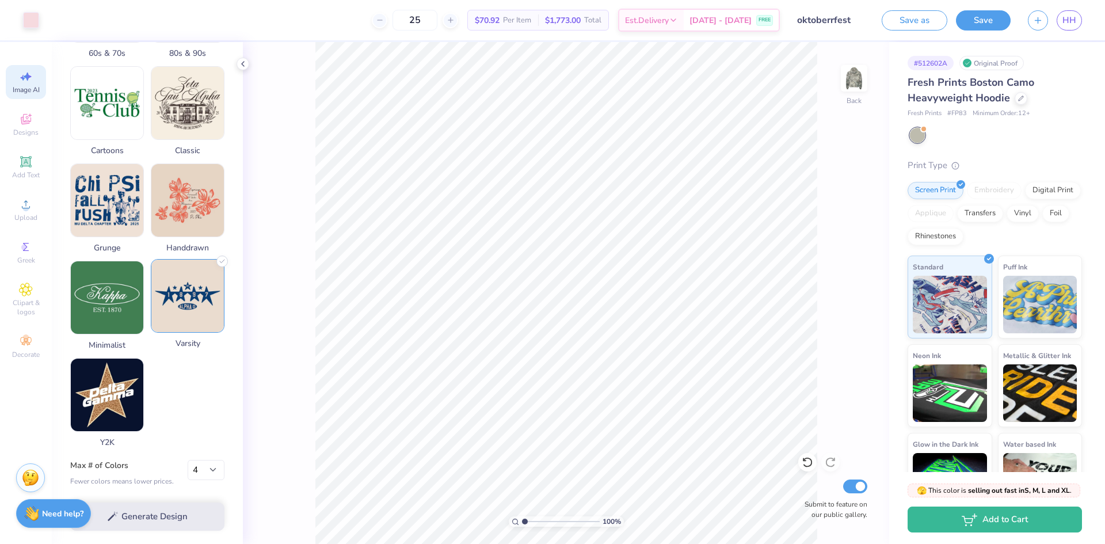
scroll to position [383, 0]
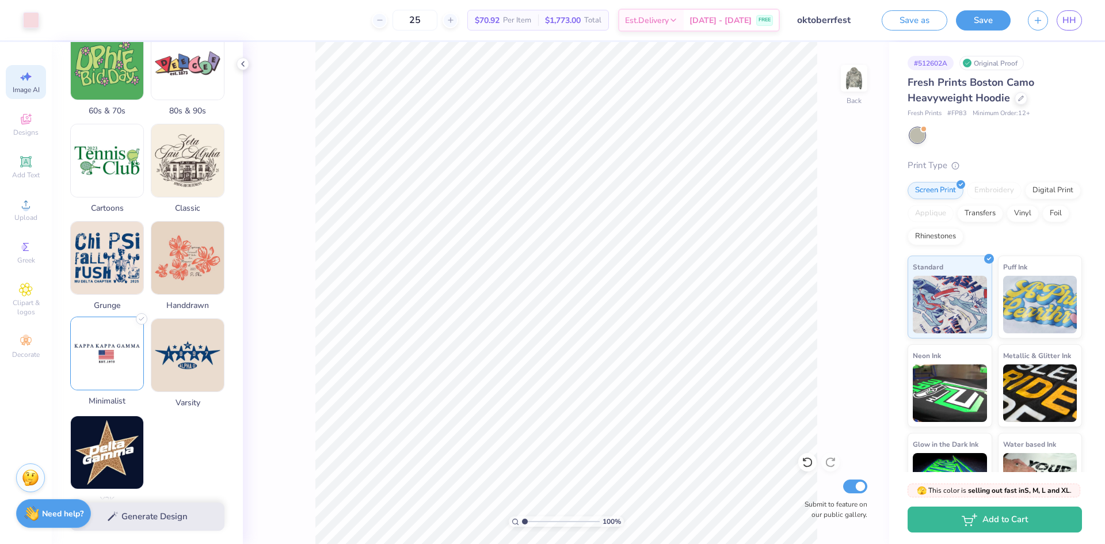
click at [123, 354] on img at bounding box center [107, 353] width 72 height 72
click at [199, 511] on div "Generate Design" at bounding box center [147, 516] width 191 height 56
drag, startPoint x: 127, startPoint y: 510, endPoint x: 128, endPoint y: 519, distance: 8.6
click at [128, 519] on div "Generate Design" at bounding box center [147, 516] width 191 height 56
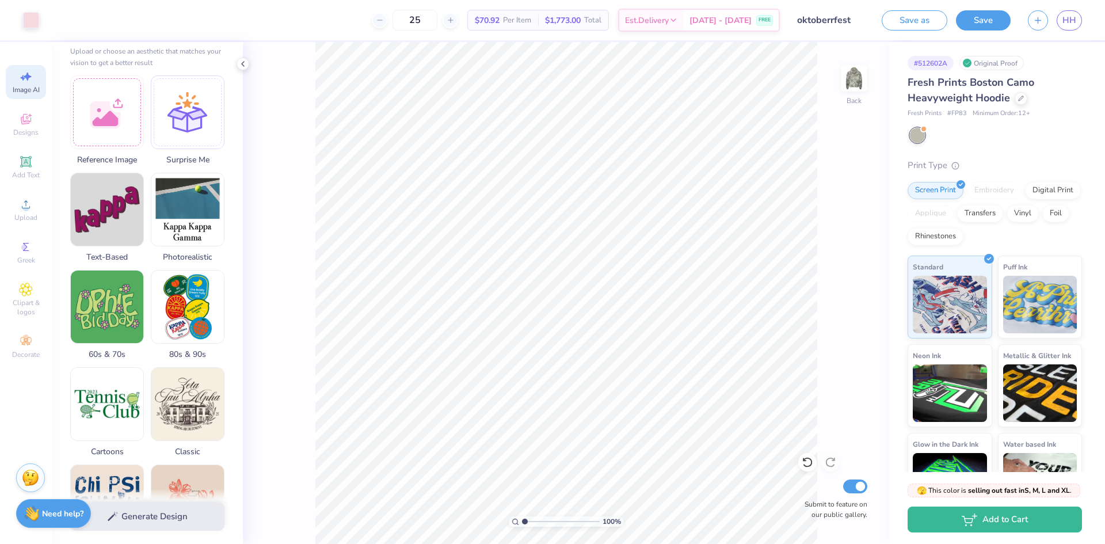
scroll to position [173, 0]
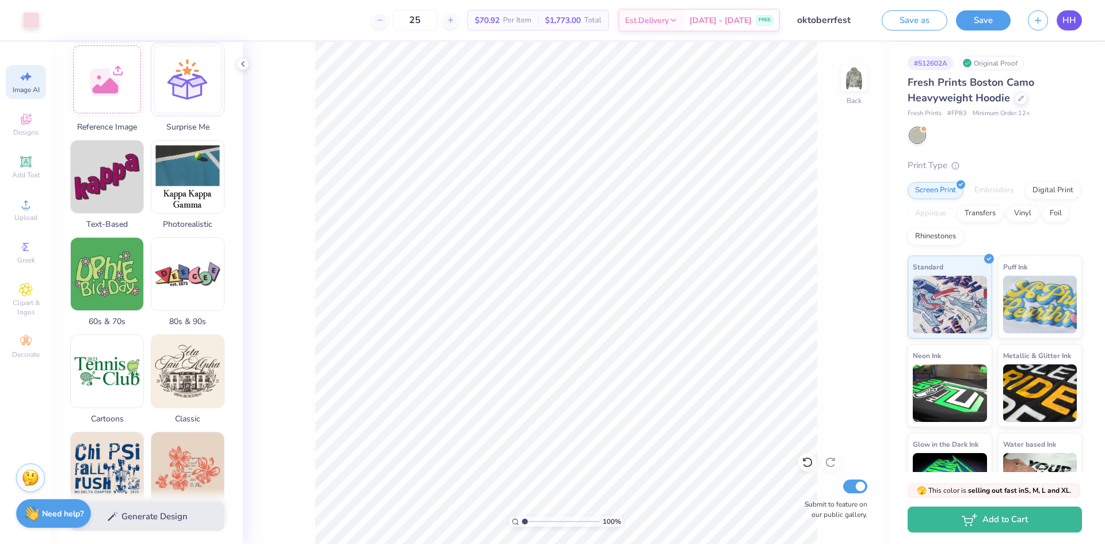
click at [1071, 25] on span "HH" at bounding box center [1069, 20] width 14 height 13
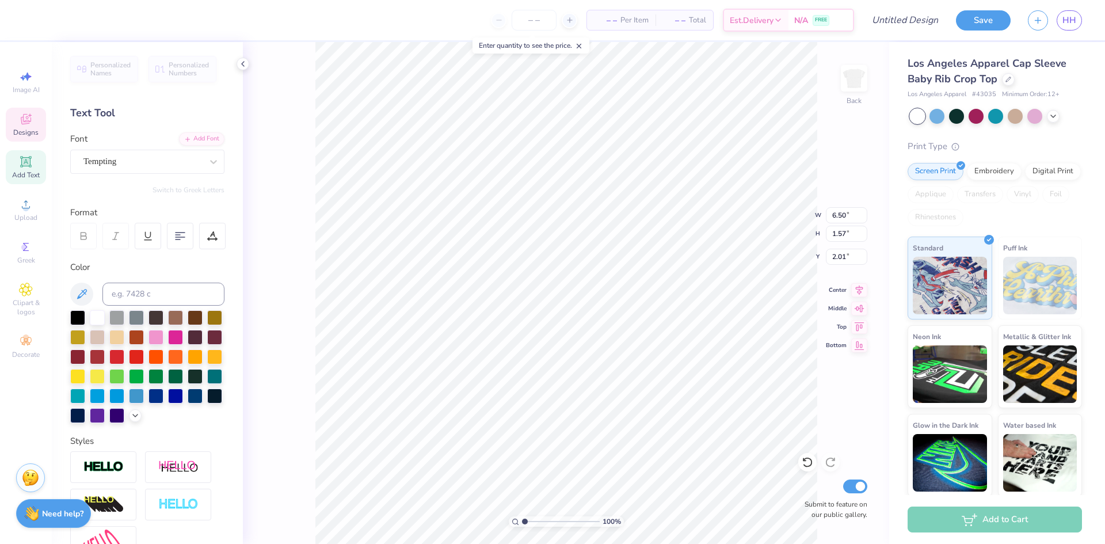
scroll to position [9, 2]
type textarea "G"
type textarea "Sigma Delta Tau"
click at [570, 14] on div at bounding box center [570, 21] width 16 height 16
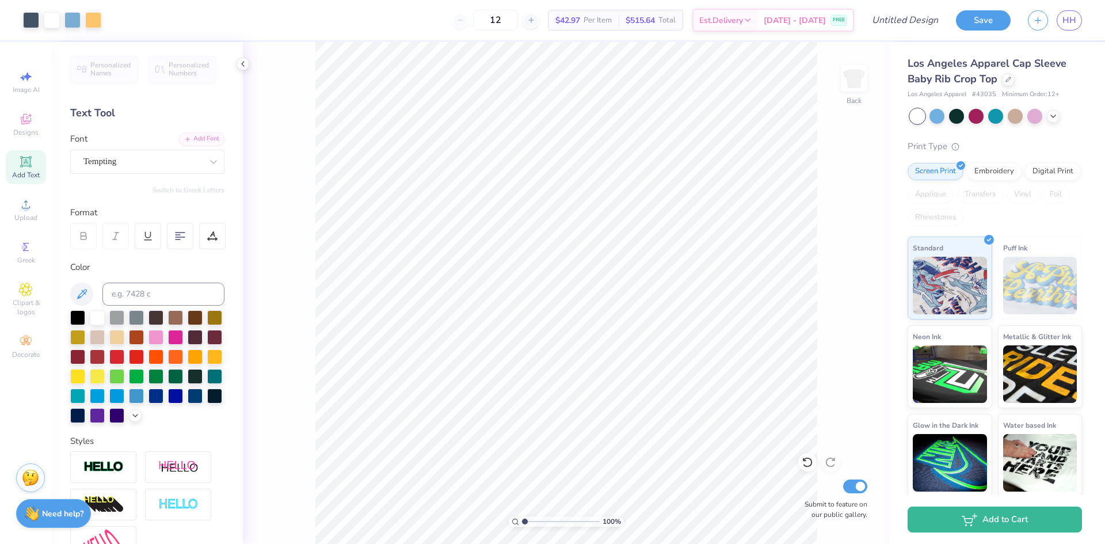
click at [477, 22] on div "12" at bounding box center [495, 20] width 86 height 21
click at [512, 20] on input "12" at bounding box center [495, 20] width 45 height 21
type input "12"
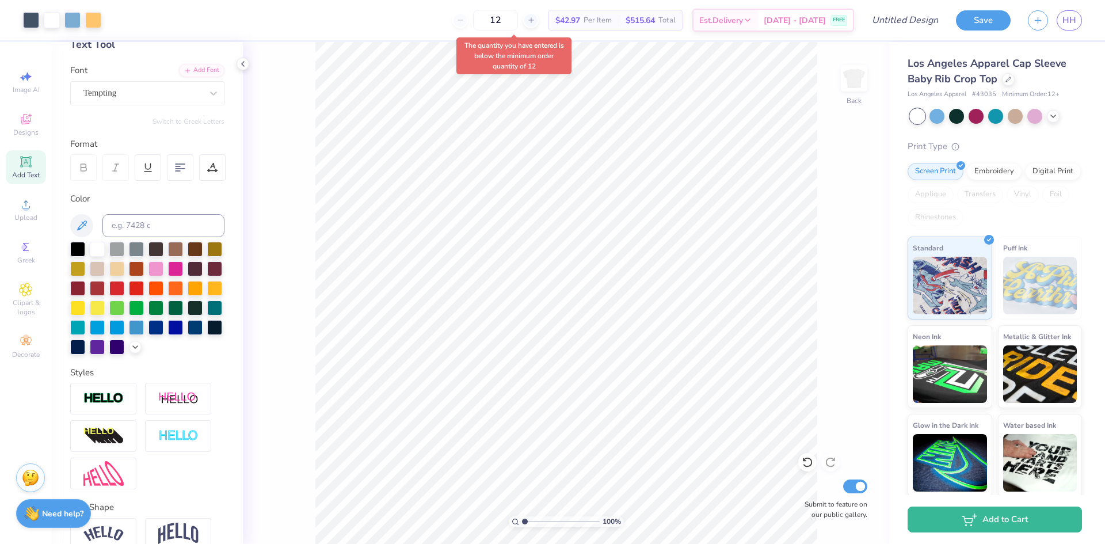
scroll to position [145, 0]
